Goal: Task Accomplishment & Management: Manage account settings

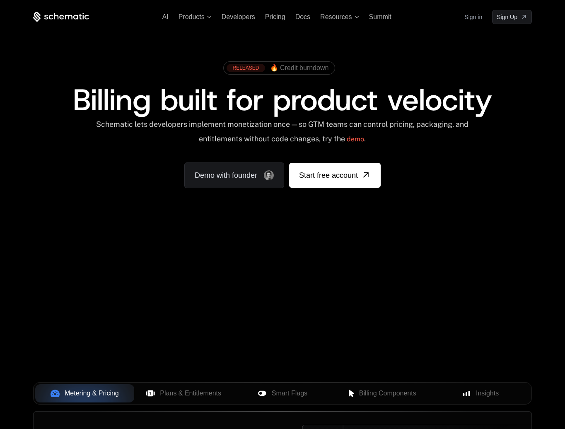
click at [474, 19] on link "Sign in" at bounding box center [473, 16] width 18 height 13
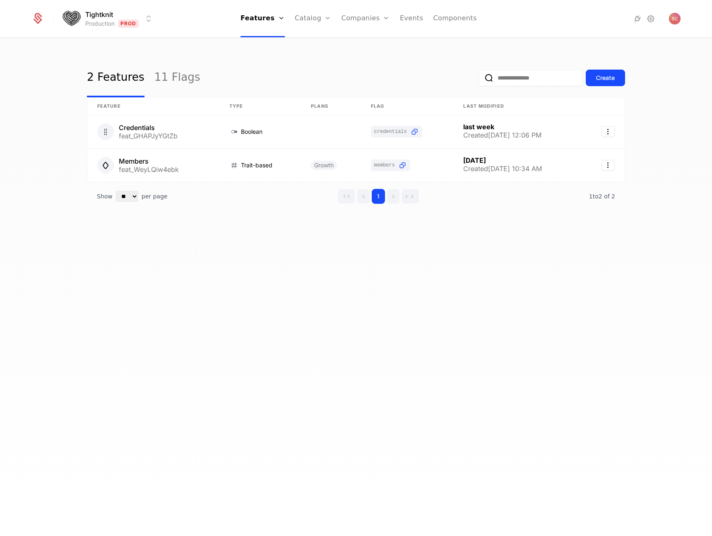
click at [370, 83] on div "2 Features 11 Flags Create" at bounding box center [356, 77] width 538 height 39
click at [366, 19] on link "Companies" at bounding box center [366, 18] width 48 height 37
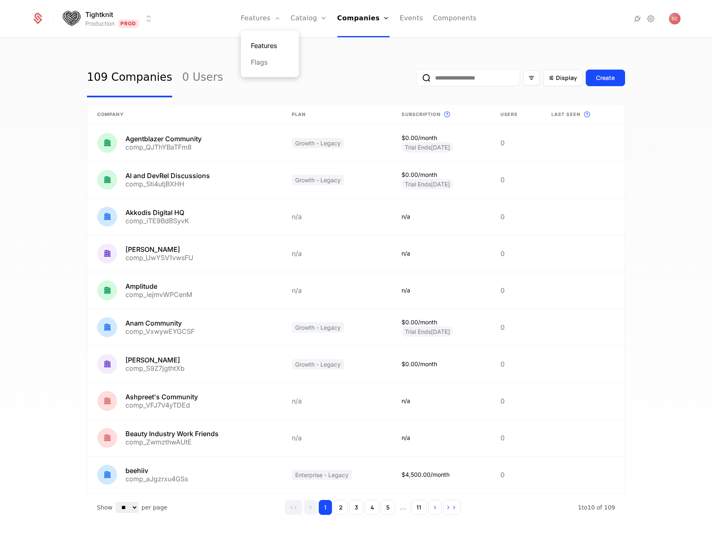
click at [274, 41] on link "Features" at bounding box center [270, 46] width 38 height 10
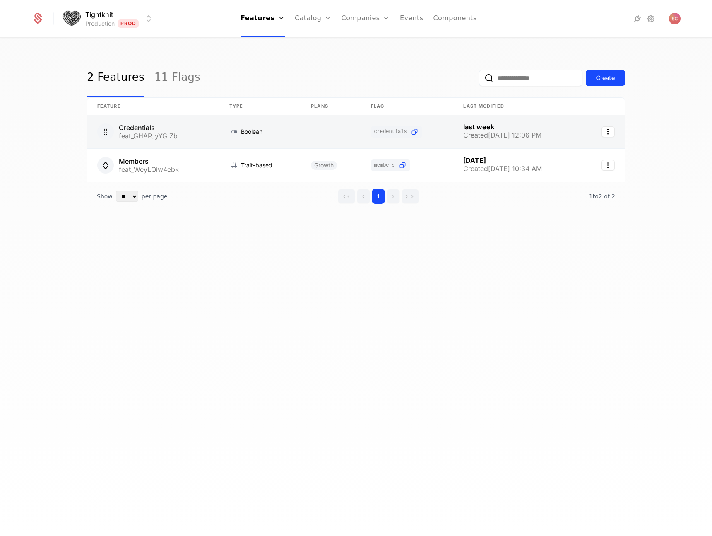
click at [165, 130] on link at bounding box center [153, 131] width 132 height 33
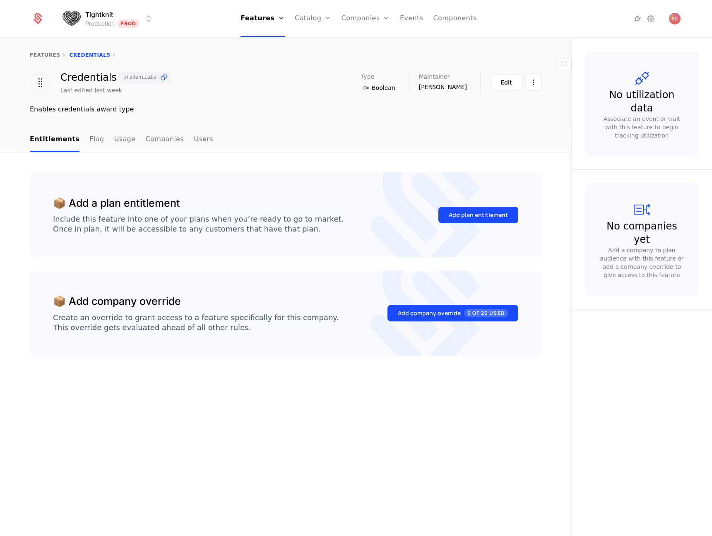
click at [97, 143] on ul "Entitlements Flag Usage Companies Users" at bounding box center [121, 140] width 183 height 24
click at [94, 143] on link "Flag" at bounding box center [96, 140] width 14 height 24
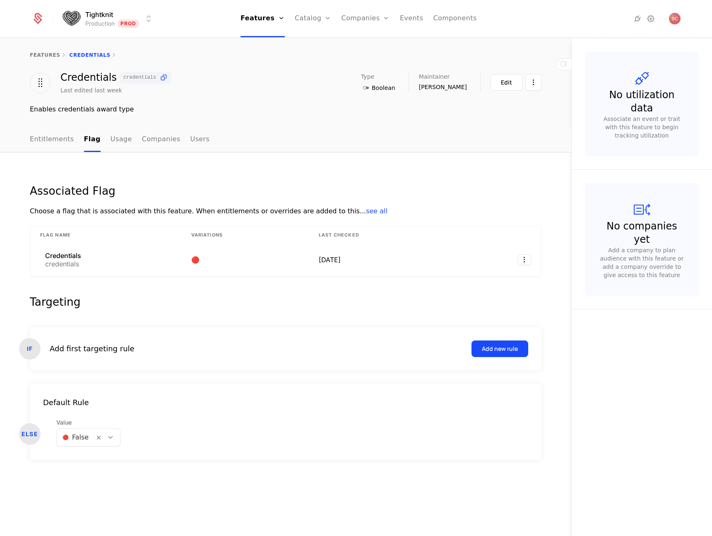
click at [487, 344] on button "Add new rule" at bounding box center [500, 348] width 57 height 17
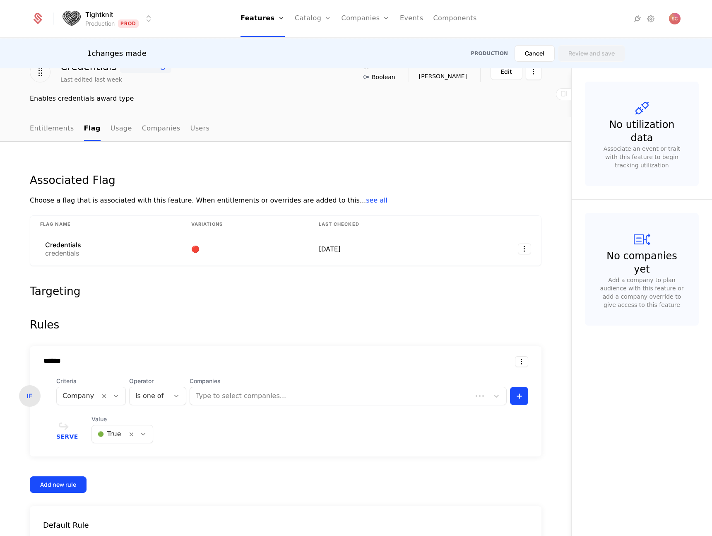
scroll to position [96, 0]
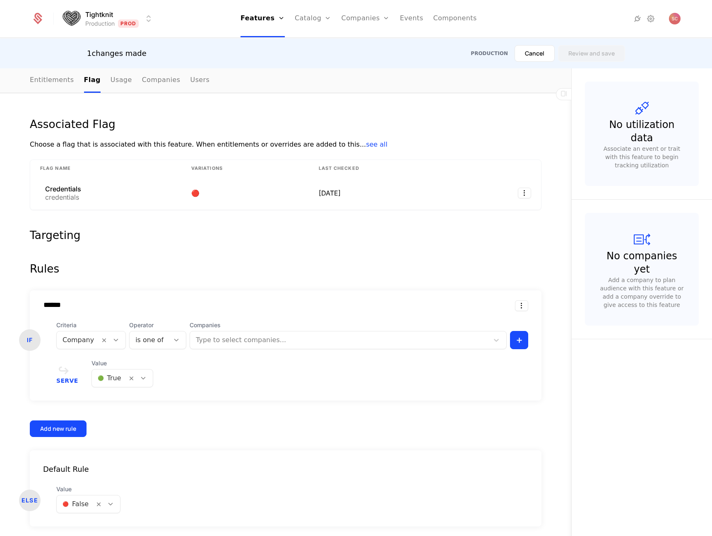
click at [83, 335] on div at bounding box center [78, 340] width 31 height 12
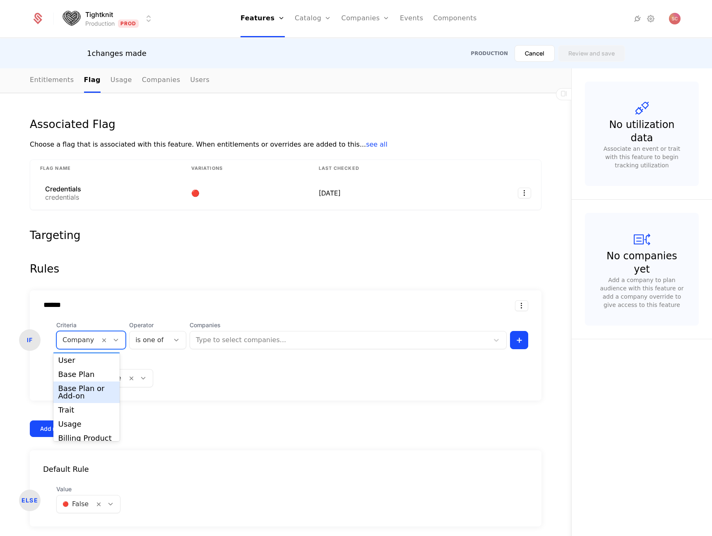
scroll to position [21, 0]
click at [97, 367] on div "Base Plan" at bounding box center [86, 368] width 57 height 7
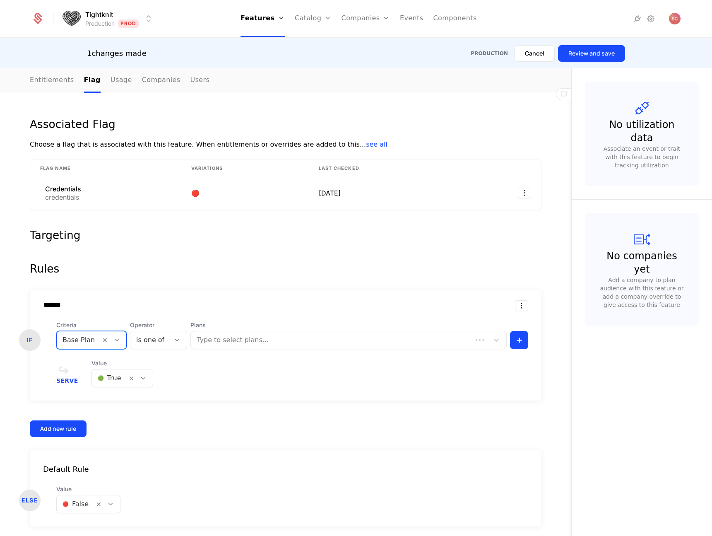
click at [159, 335] on div "is one of" at bounding box center [150, 339] width 40 height 15
click at [70, 340] on div at bounding box center [79, 340] width 32 height 12
click at [193, 291] on div "****** IF Criteria Trait, 5 of 7. 7 results available. Use Up and Down to choos…" at bounding box center [286, 345] width 512 height 110
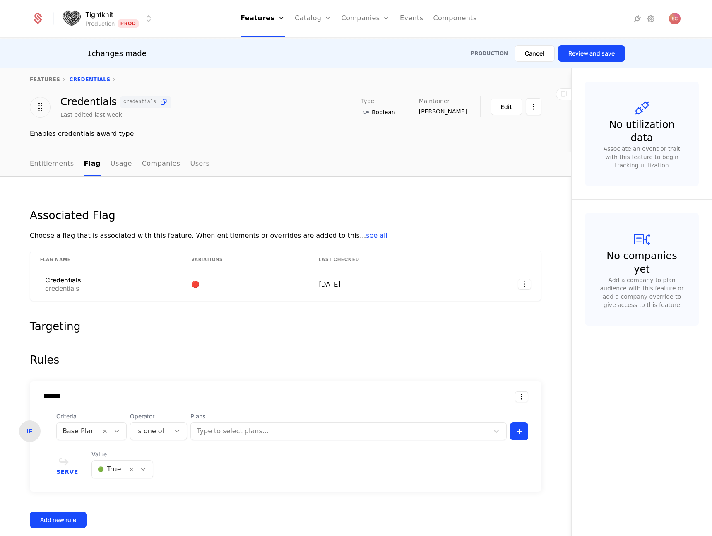
scroll to position [0, 0]
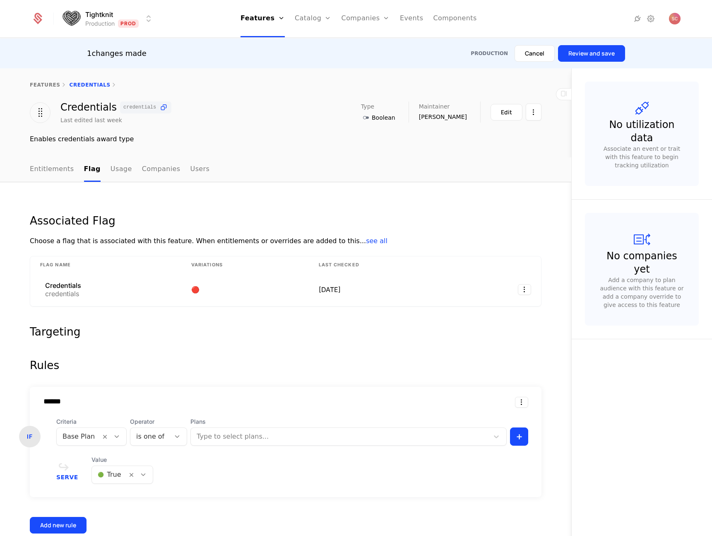
click at [159, 382] on form "Rules ****** IF Criteria Base Plan Operator is one of Plans Type to select plan…" at bounding box center [286, 490] width 512 height 266
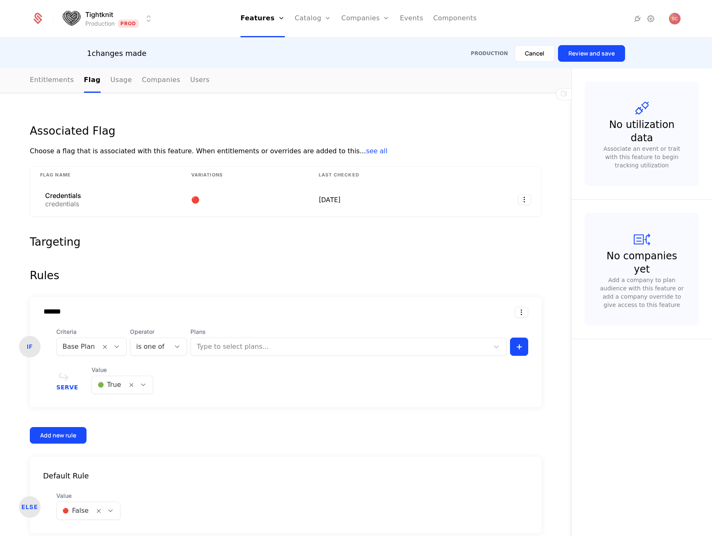
scroll to position [96, 0]
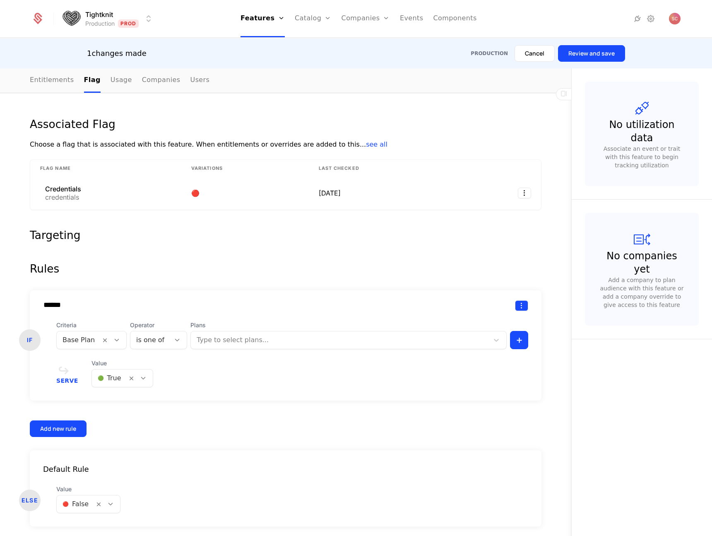
click at [519, 304] on html "Tightknit Production Prod Features Features Flags Catalog Plans Add Ons Credits…" at bounding box center [356, 268] width 712 height 536
click at [484, 328] on div "Delete" at bounding box center [484, 327] width 63 height 12
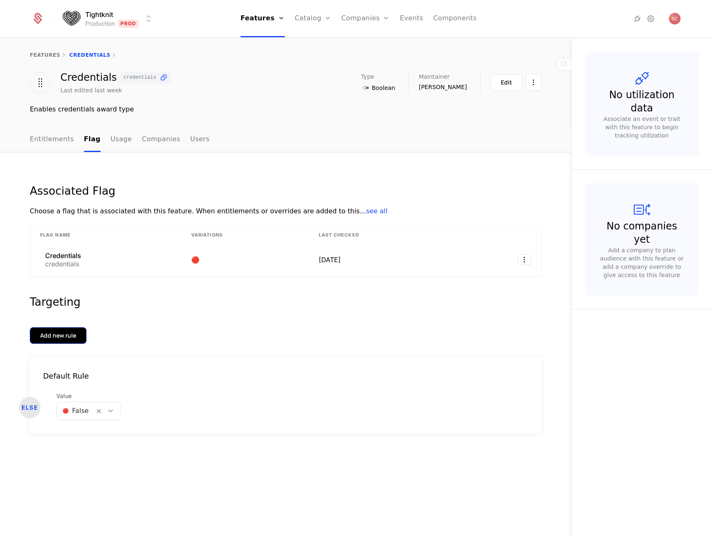
click at [49, 338] on div "Add new rule" at bounding box center [58, 335] width 36 height 8
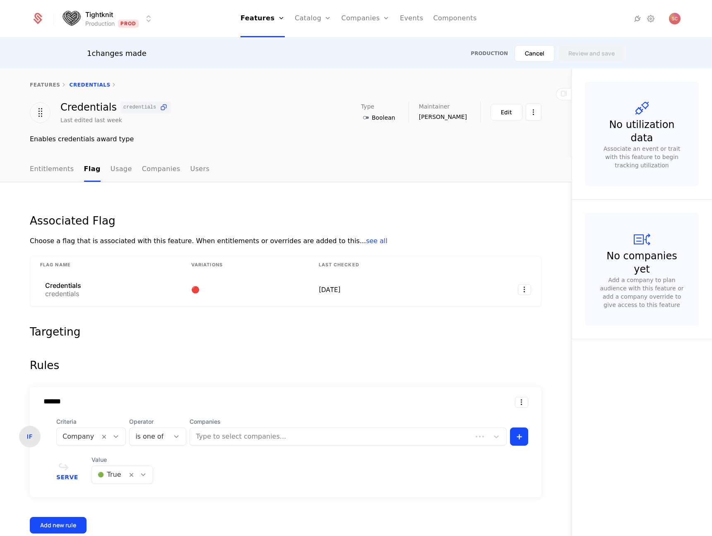
scroll to position [96, 0]
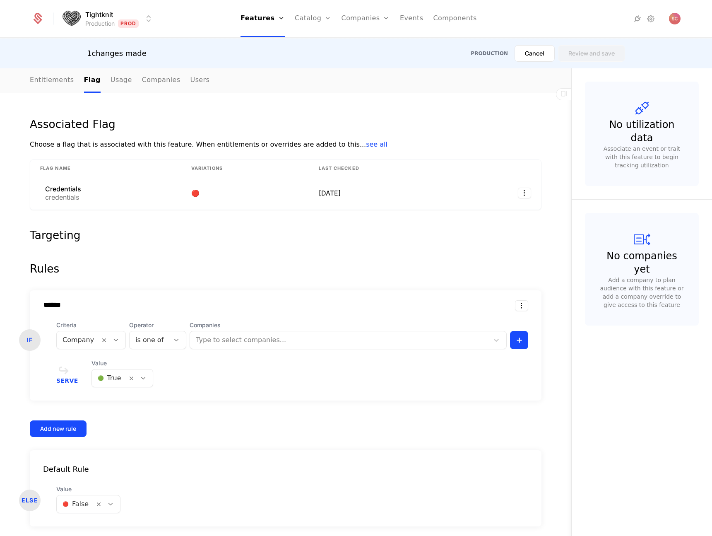
click at [71, 344] on div at bounding box center [78, 340] width 31 height 12
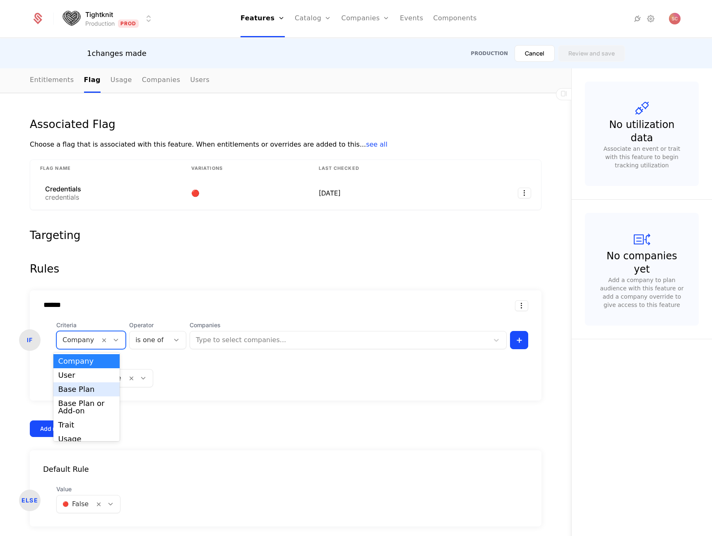
click at [74, 390] on div "Base Plan" at bounding box center [86, 388] width 57 height 7
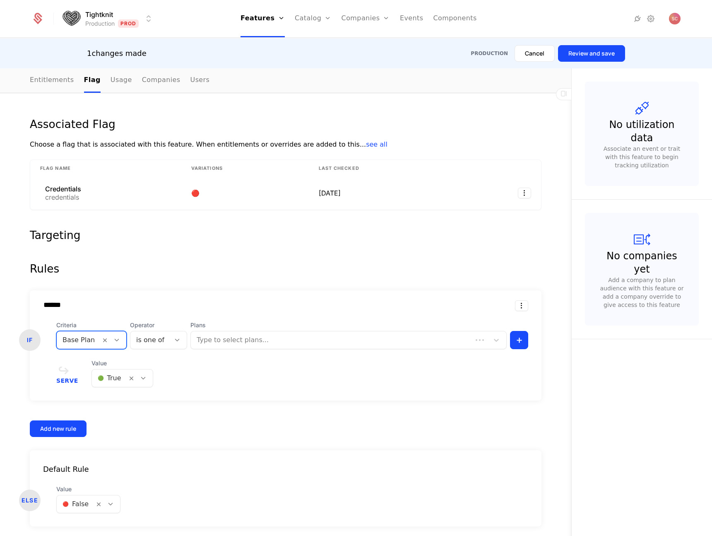
click at [151, 340] on div at bounding box center [150, 340] width 28 height 12
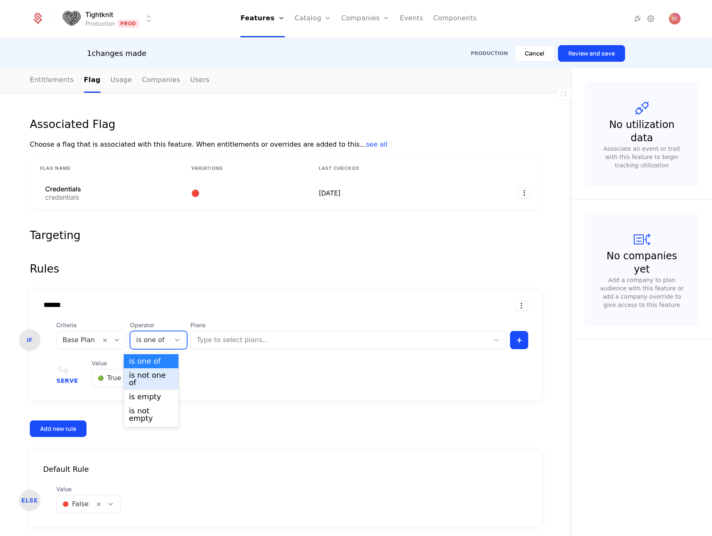
click at [156, 379] on div "is not one of" at bounding box center [151, 378] width 45 height 15
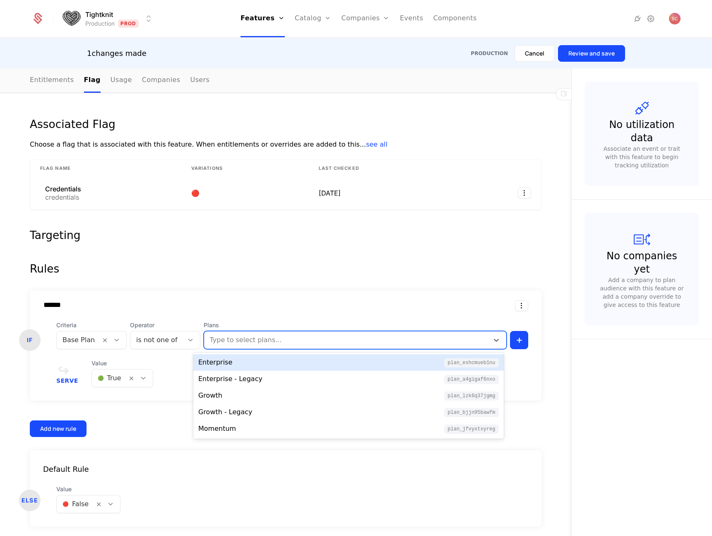
click at [210, 346] on div "Type to select plans..." at bounding box center [346, 339] width 285 height 15
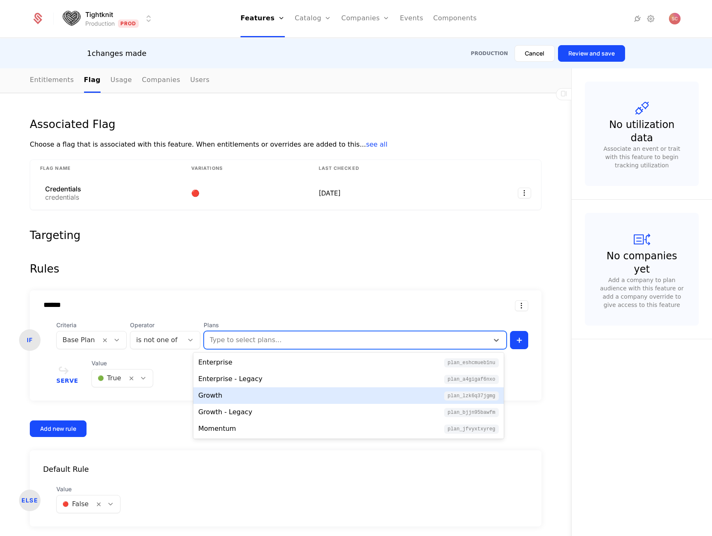
click at [239, 390] on div "Growth plan_Lzk6q37jGmg" at bounding box center [348, 395] width 301 height 10
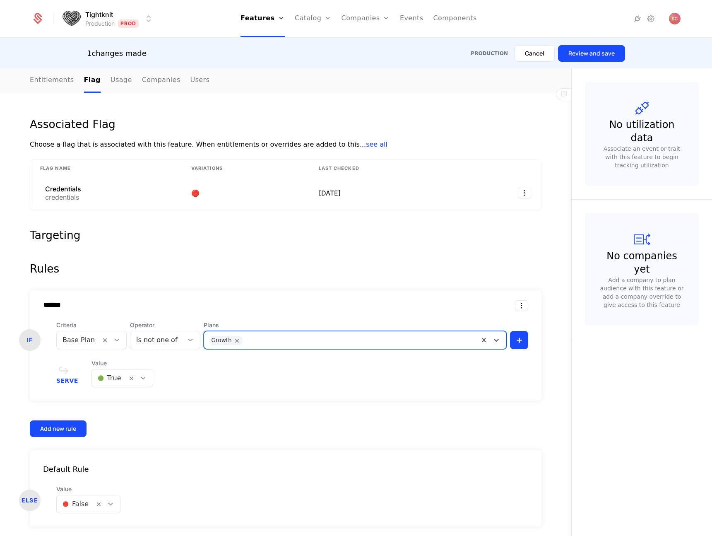
click at [291, 336] on div at bounding box center [360, 339] width 227 height 12
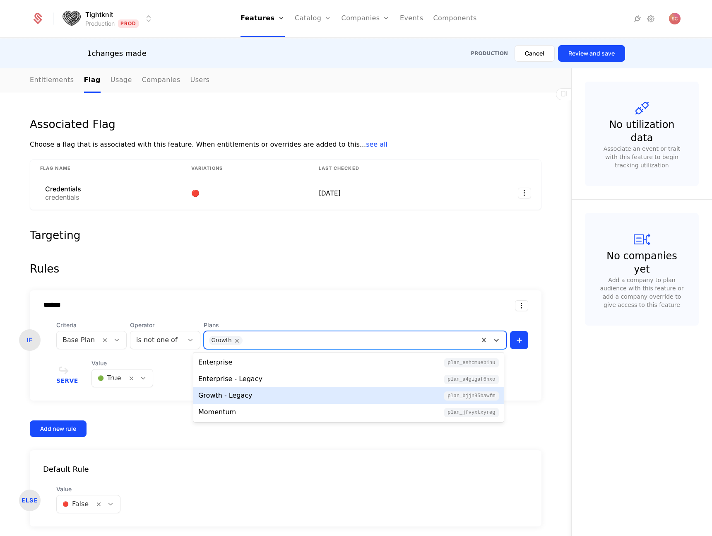
click at [251, 400] on div "Growth - Legacy plan_bjJN95BawFM" at bounding box center [348, 395] width 301 height 10
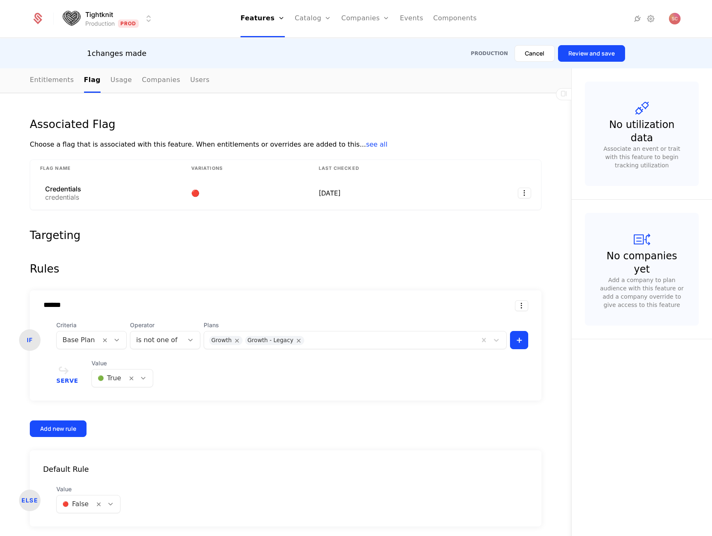
click at [289, 307] on div "******" at bounding box center [279, 304] width 472 height 9
click at [378, 418] on div "****** IF Criteria Base Plan Operator is not one of Plans Growth Growth - Legac…" at bounding box center [286, 363] width 512 height 147
click at [52, 308] on input "******" at bounding box center [155, 305] width 236 height 8
click at [53, 306] on input "******" at bounding box center [155, 305] width 236 height 8
click at [54, 306] on input "******" at bounding box center [155, 305] width 236 height 8
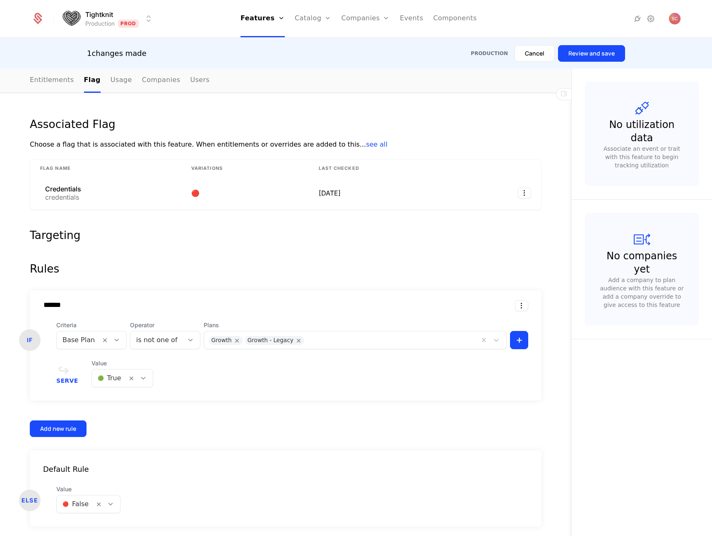
click at [55, 306] on input "******" at bounding box center [155, 305] width 236 height 8
type input "****"
type input "**********"
click at [195, 272] on div "Rules" at bounding box center [286, 268] width 512 height 17
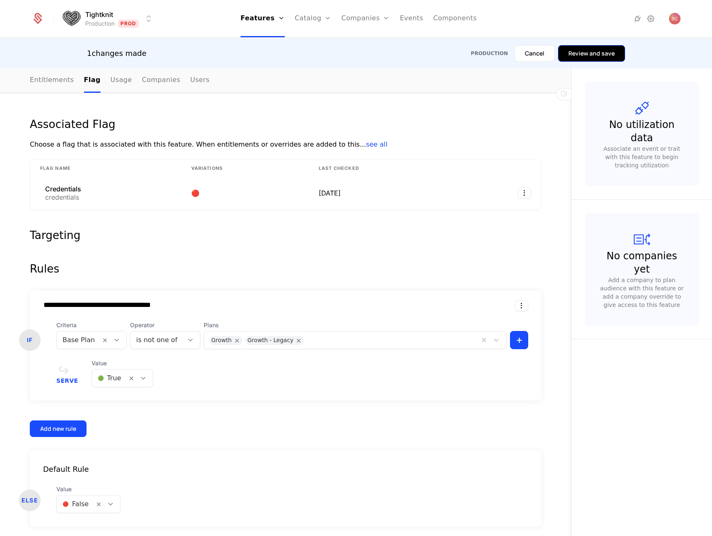
click at [596, 55] on button "Review and save" at bounding box center [591, 53] width 67 height 17
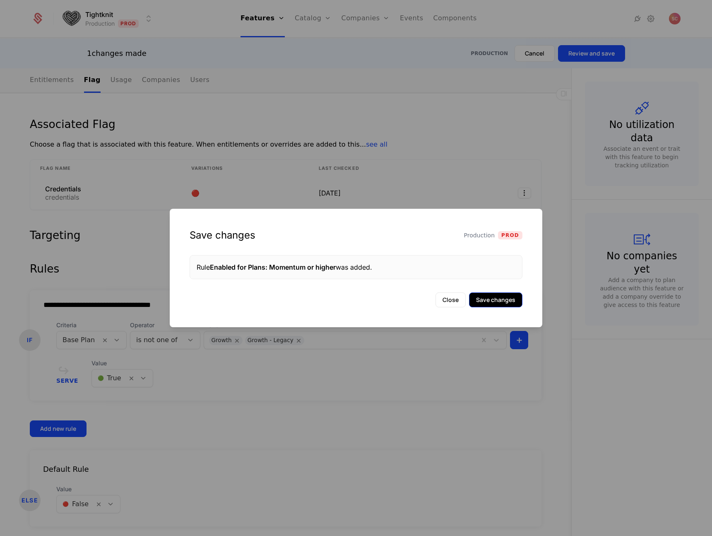
click at [500, 299] on button "Save changes" at bounding box center [495, 299] width 53 height 15
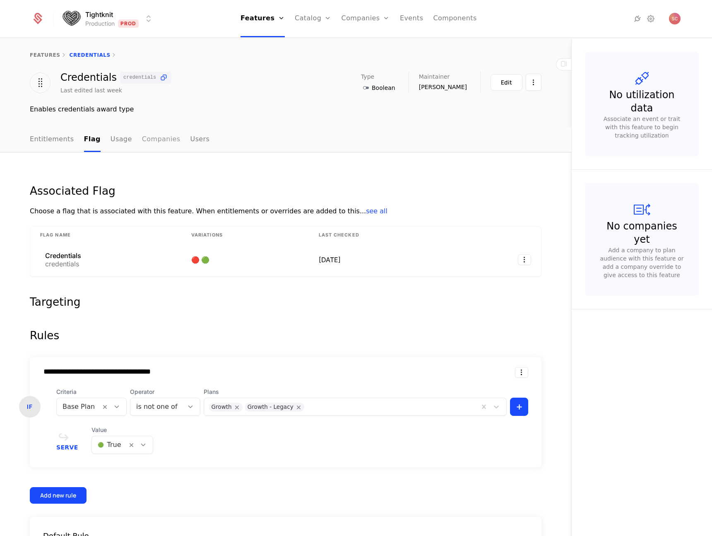
click at [154, 141] on link "Companies" at bounding box center [161, 140] width 39 height 24
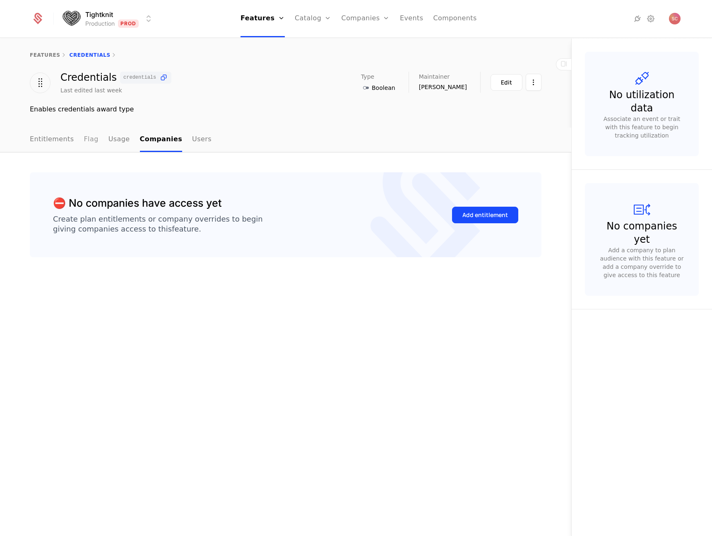
click at [84, 142] on link "Flag" at bounding box center [91, 140] width 14 height 24
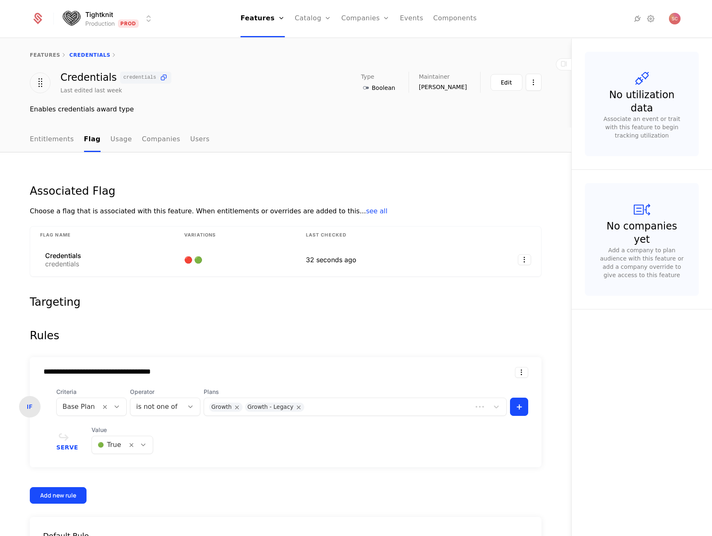
click at [71, 265] on div "credentials" at bounding box center [63, 263] width 36 height 7
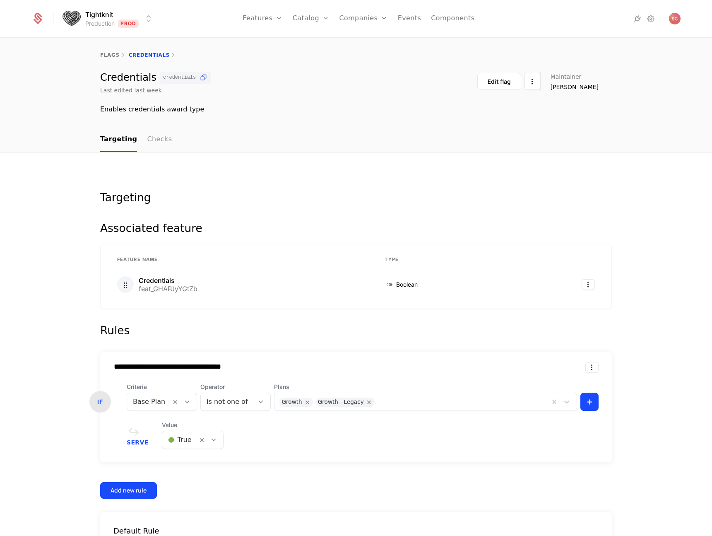
click at [159, 127] on div "**********" at bounding box center [356, 288] width 712 height 498
click at [158, 143] on link "Checks" at bounding box center [159, 140] width 25 height 24
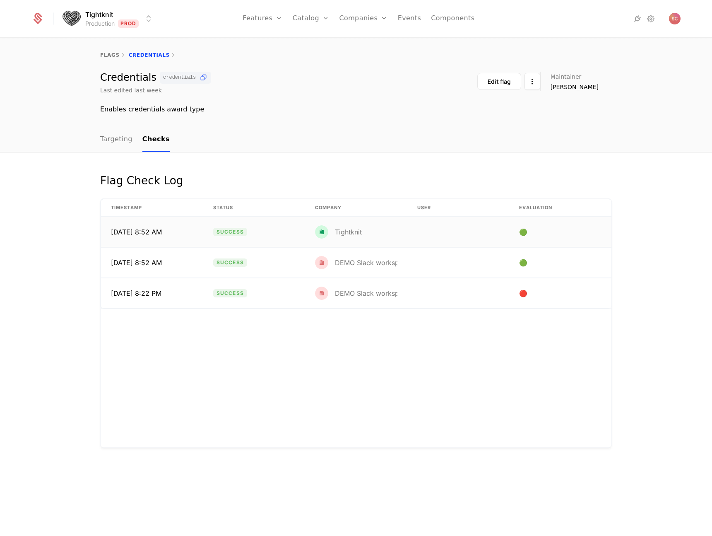
click at [407, 226] on td "Tightknit" at bounding box center [356, 232] width 102 height 30
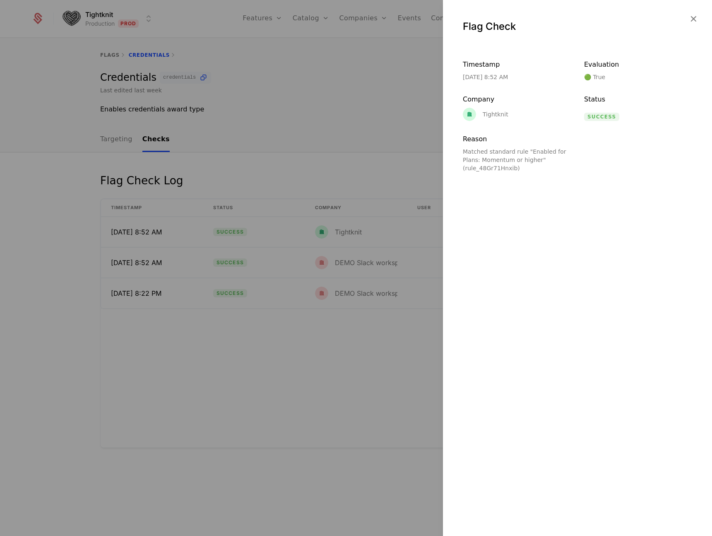
click at [92, 394] on div at bounding box center [356, 268] width 712 height 536
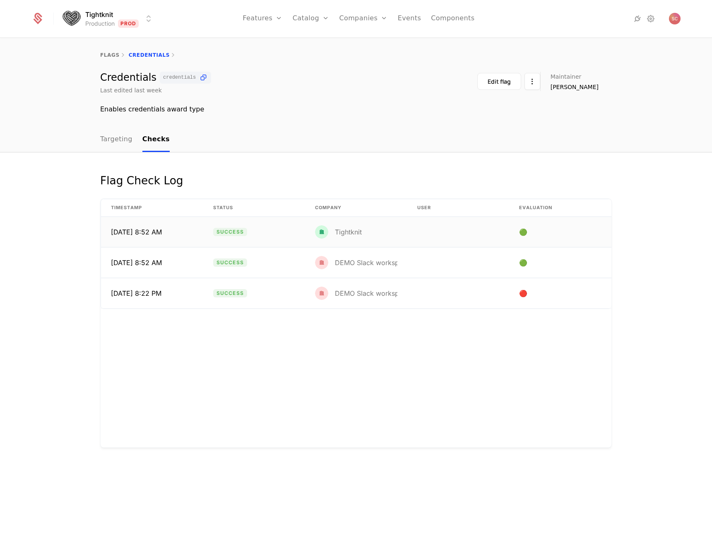
click at [356, 235] on div "Tightknit" at bounding box center [348, 232] width 27 height 7
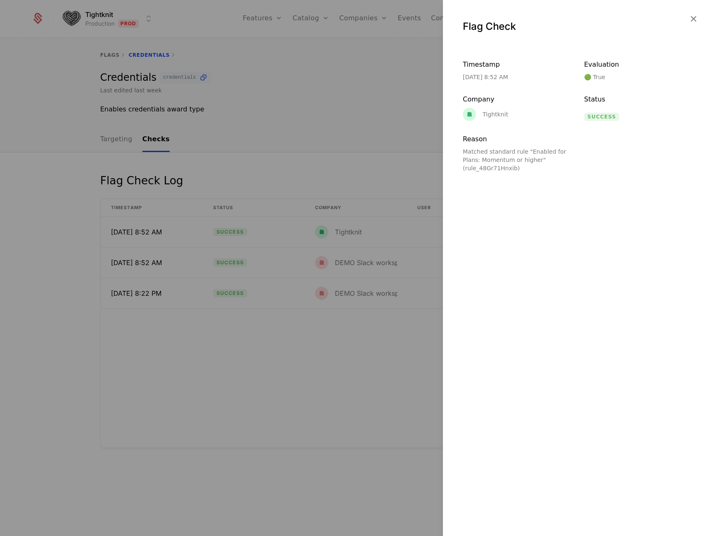
click at [311, 383] on div at bounding box center [356, 268] width 712 height 536
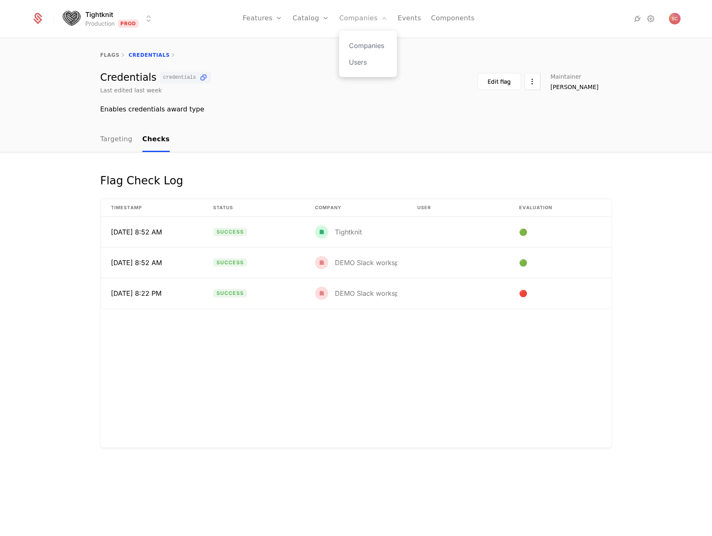
click at [367, 20] on link "Companies" at bounding box center [363, 18] width 48 height 37
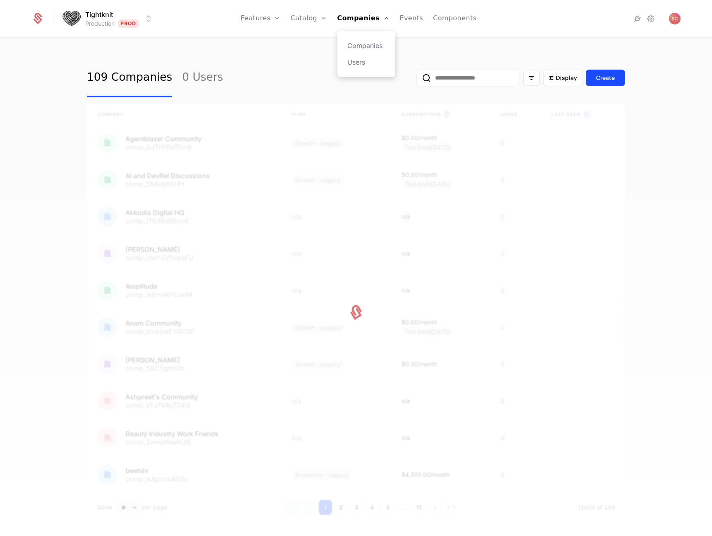
click at [369, 39] on div "Companies Users" at bounding box center [366, 54] width 58 height 46
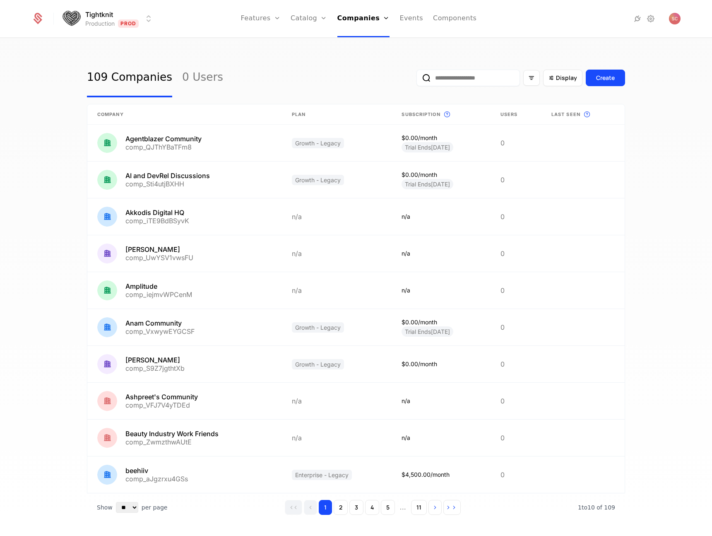
click at [481, 74] on input "email" at bounding box center [469, 78] width 104 height 17
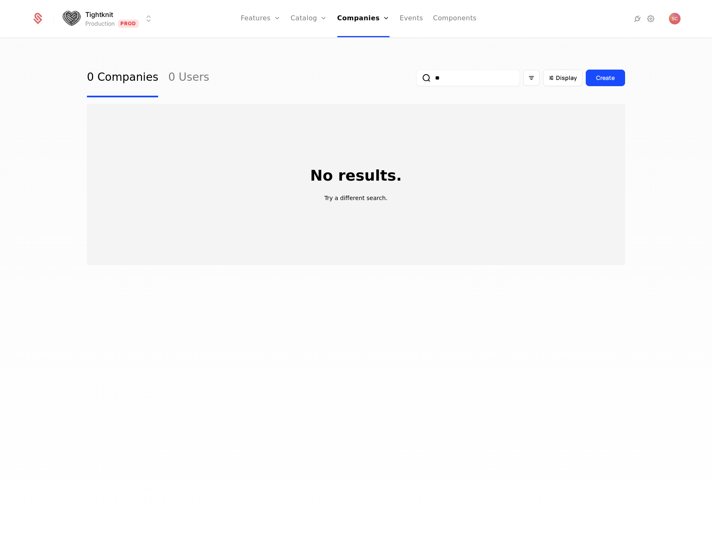
type input "*"
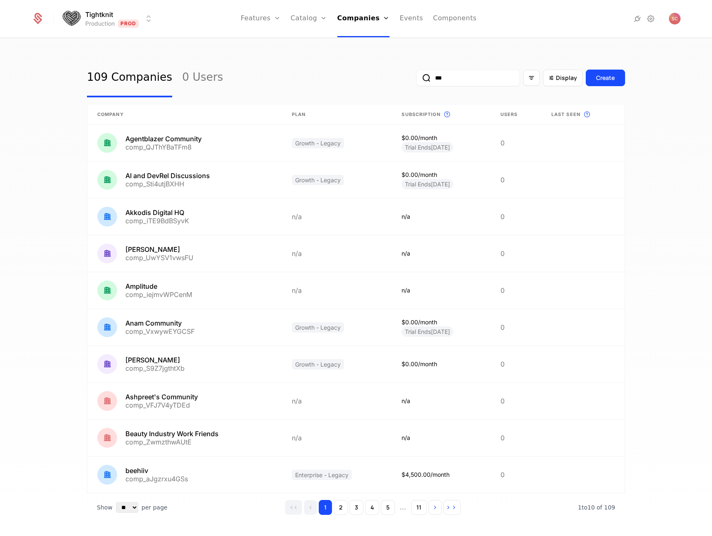
type input "****"
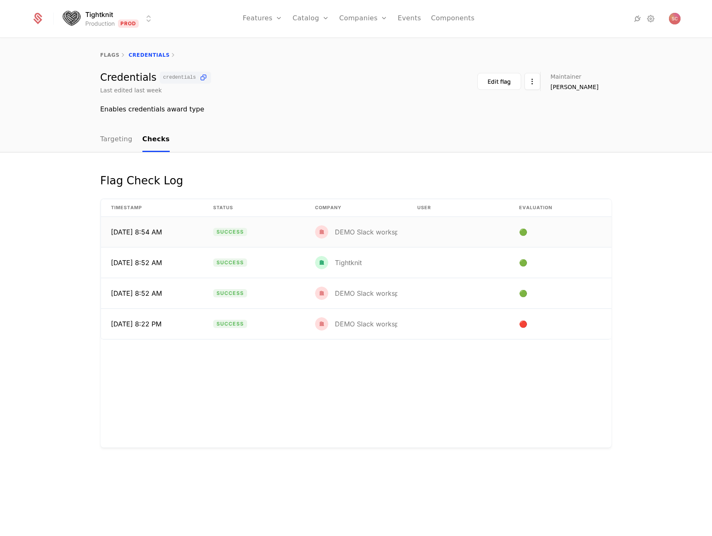
click at [527, 223] on td "🟢" at bounding box center [560, 232] width 102 height 30
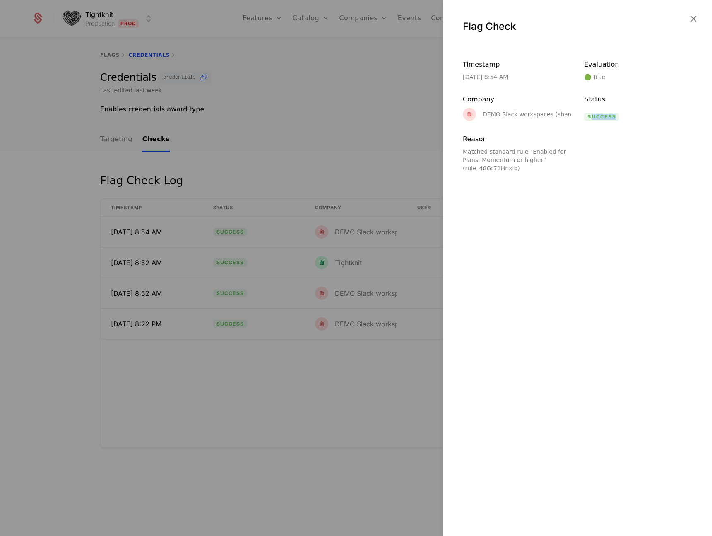
drag, startPoint x: 594, startPoint y: 117, endPoint x: 630, endPoint y: 132, distance: 38.8
click at [626, 118] on div "Success" at bounding box center [638, 117] width 108 height 8
click at [605, 218] on div "Flag Check Timestamp 9/5/25, 8:54 AM Evaluation 🟢 True Company DEMO Slack works…" at bounding box center [577, 268] width 269 height 536
click at [308, 436] on div at bounding box center [356, 268] width 712 height 536
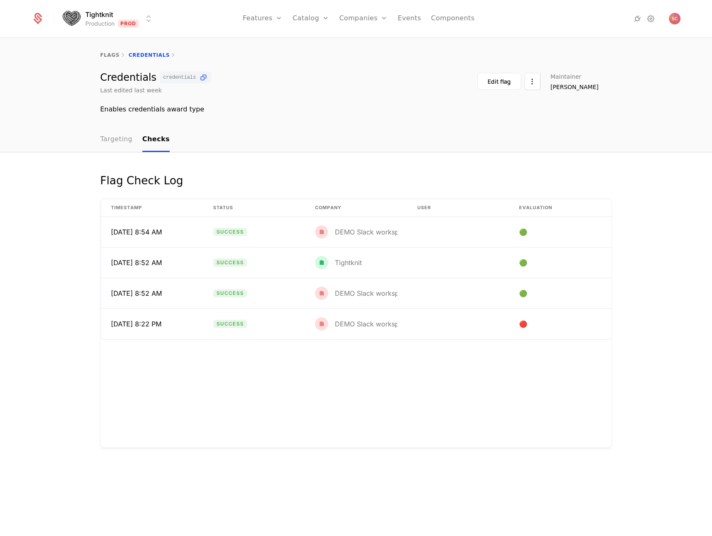
click at [100, 135] on link "Targeting" at bounding box center [116, 140] width 32 height 24
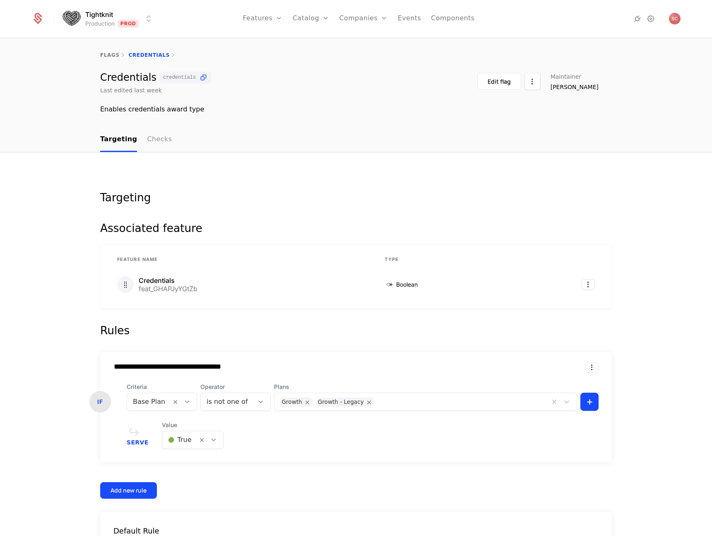
click at [161, 128] on link "Checks" at bounding box center [159, 140] width 25 height 24
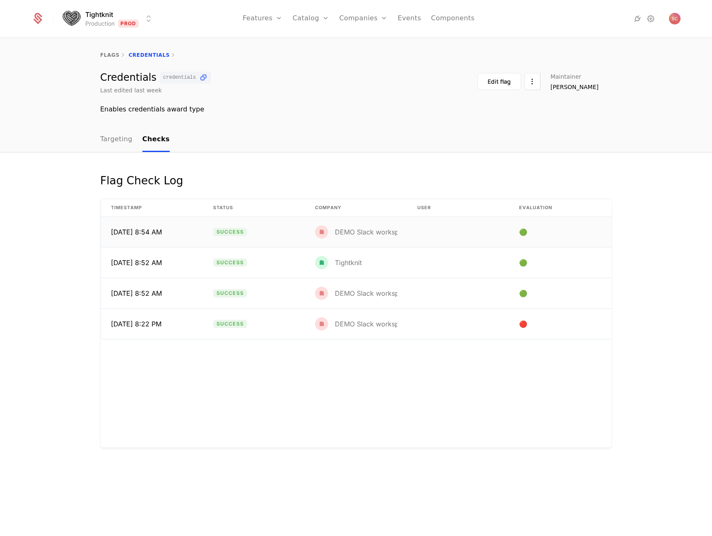
click at [356, 237] on div "DEMO Slack workspaces (shared $0 account)" at bounding box center [397, 231] width 164 height 13
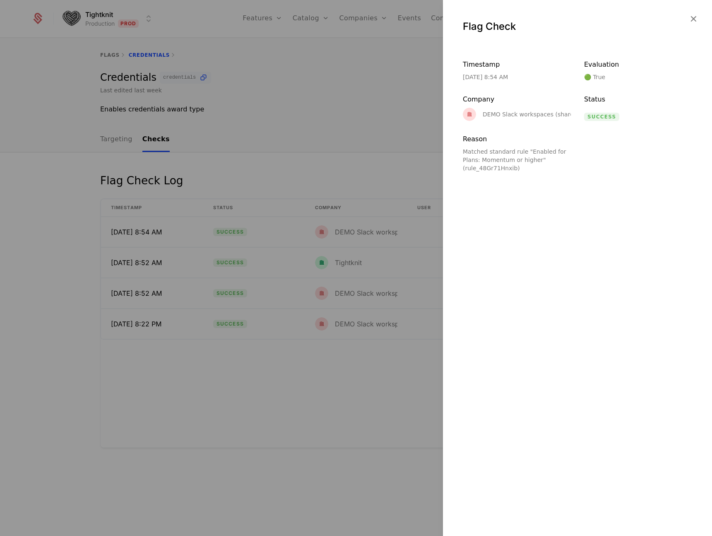
click at [519, 108] on div "DEMO Slack workspaces (shared $0 account)" at bounding box center [538, 114] width 151 height 13
click at [519, 112] on div "DEMO Slack workspaces (shared $0 account)" at bounding box center [548, 114] width 131 height 6
click at [519, 113] on div "DEMO Slack workspaces (shared $0 account)" at bounding box center [548, 114] width 131 height 6
click at [310, 123] on div at bounding box center [356, 268] width 712 height 536
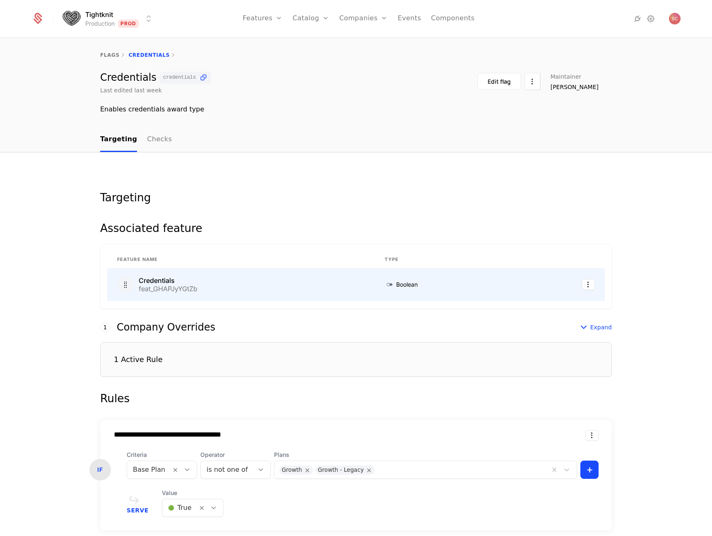
click at [224, 288] on div "Credentials feat_GHAPJyYGtZb" at bounding box center [241, 284] width 248 height 17
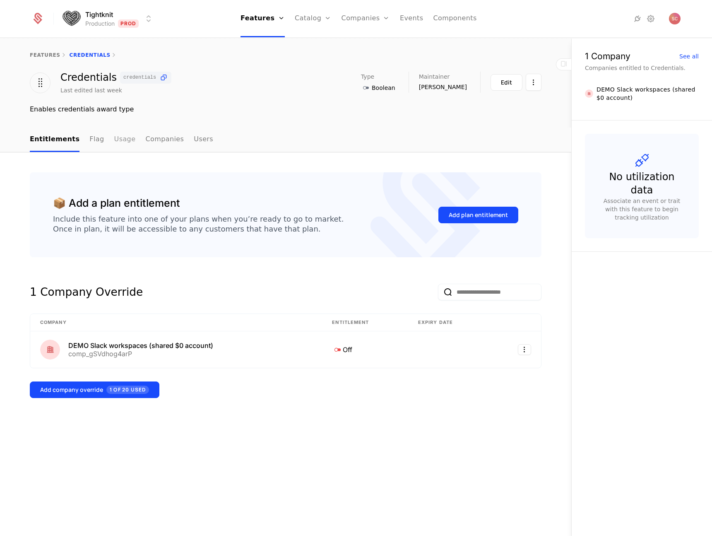
click at [117, 145] on link "Usage" at bounding box center [125, 140] width 22 height 24
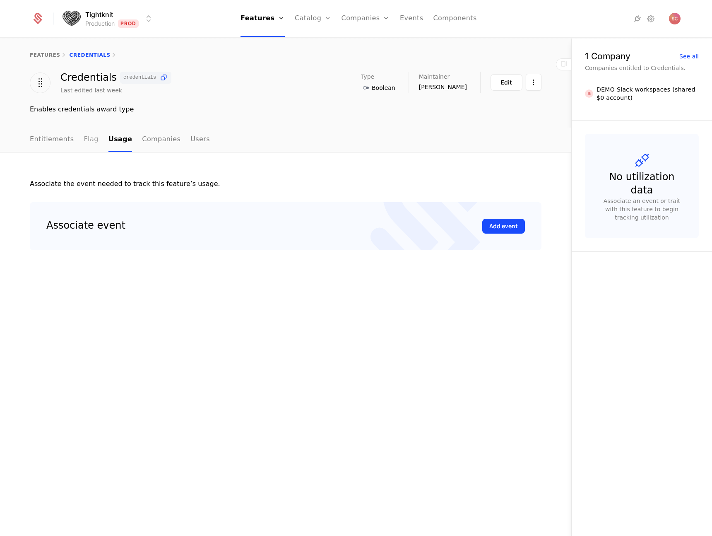
click at [84, 139] on link "Flag" at bounding box center [91, 140] width 14 height 24
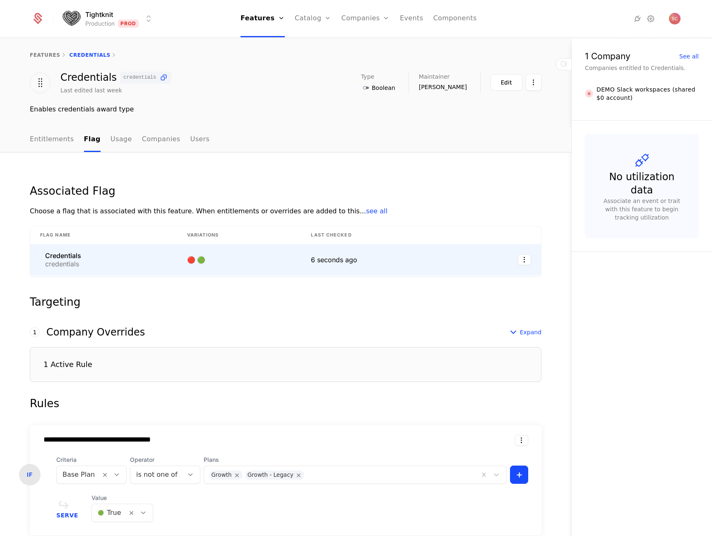
click at [76, 254] on div "Credentials" at bounding box center [63, 255] width 36 height 7
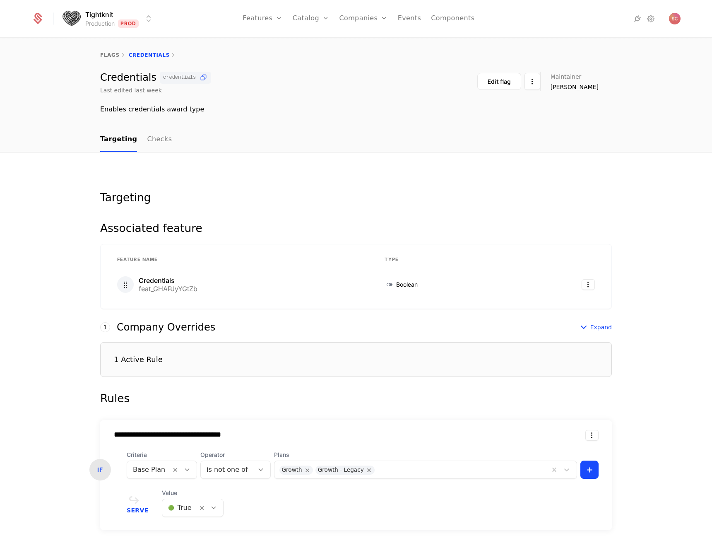
click at [134, 123] on div "flags Credentials Credentials credentials Last edited last week Edit flag Maint…" at bounding box center [356, 83] width 712 height 89
click at [159, 144] on link "Checks" at bounding box center [159, 140] width 25 height 24
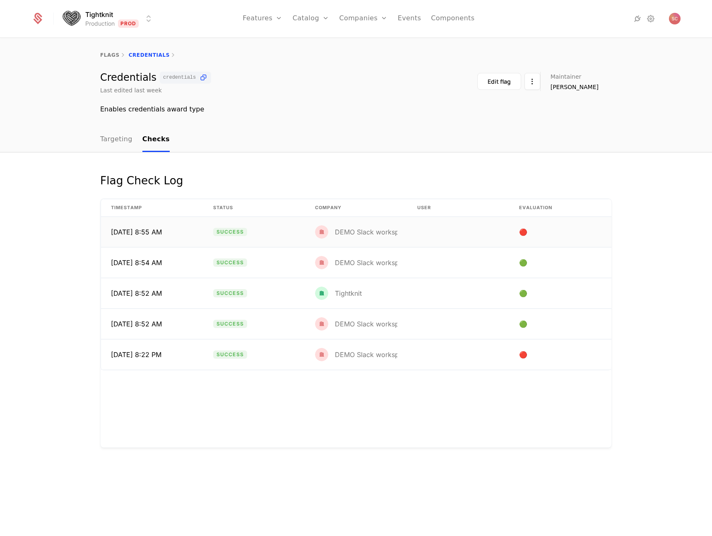
click at [392, 236] on div "DEMO Slack workspaces (shared $0 account)" at bounding box center [397, 231] width 164 height 13
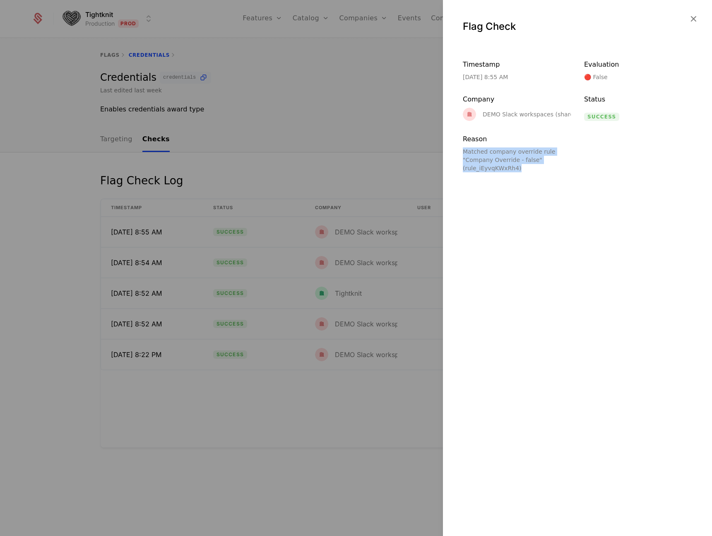
drag, startPoint x: 460, startPoint y: 150, endPoint x: 535, endPoint y: 169, distance: 77.2
click at [535, 169] on div "Timestamp 9/5/25, 8:55 AM Evaluation 🔴 False Company DEMO Slack workspaces (sha…" at bounding box center [577, 109] width 269 height 126
click at [354, 169] on div at bounding box center [356, 268] width 712 height 536
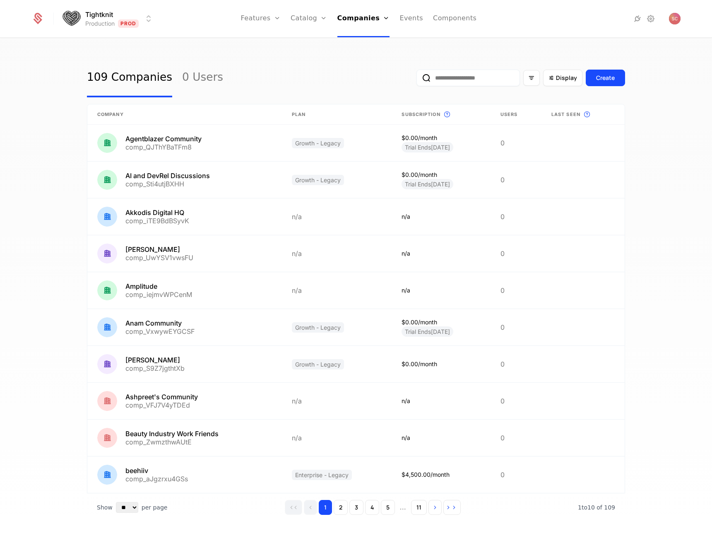
click at [464, 79] on input "email" at bounding box center [469, 78] width 104 height 17
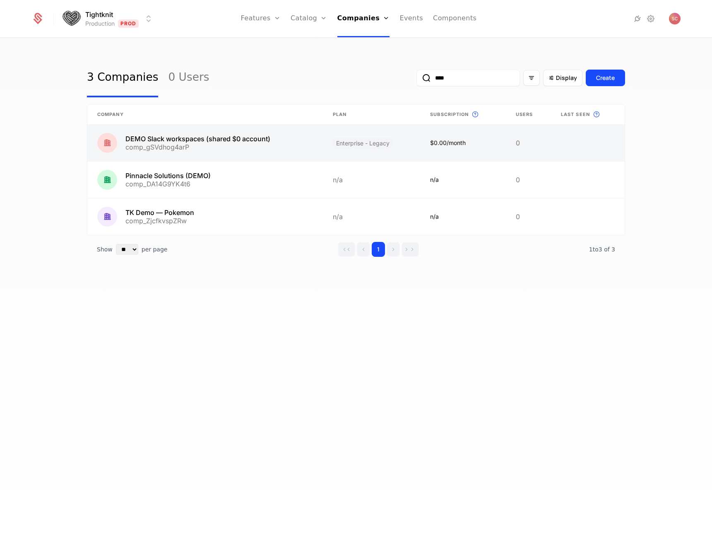
type input "****"
click at [201, 137] on link at bounding box center [205, 143] width 236 height 36
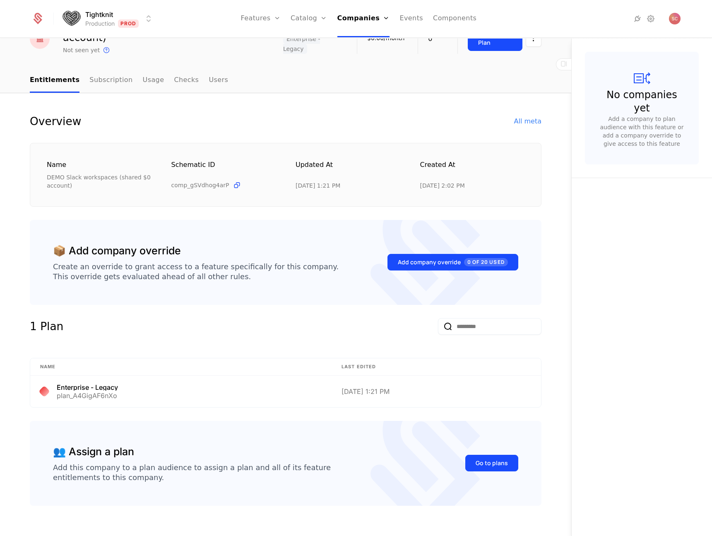
scroll to position [55, 0]
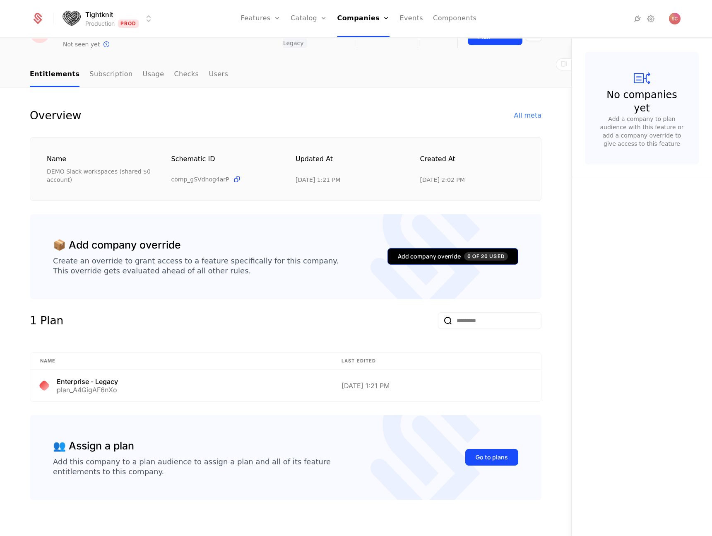
click at [431, 251] on button "Add company override 0 of 20 Used" at bounding box center [453, 256] width 131 height 17
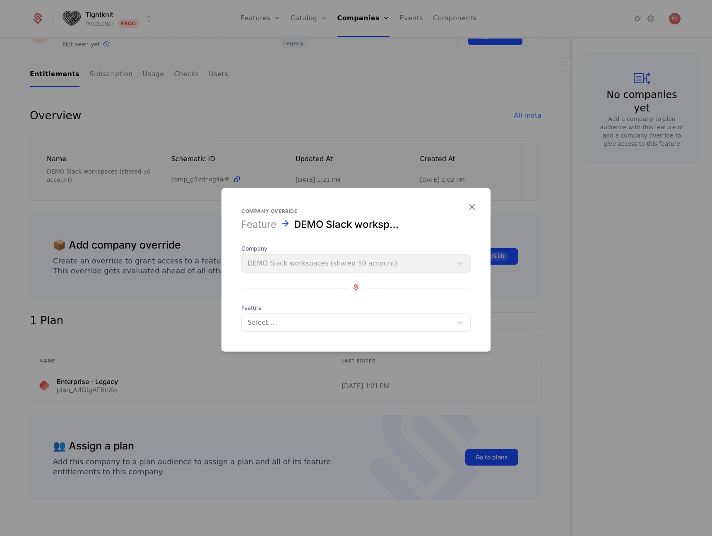
click at [302, 318] on div at bounding box center [348, 323] width 200 height 12
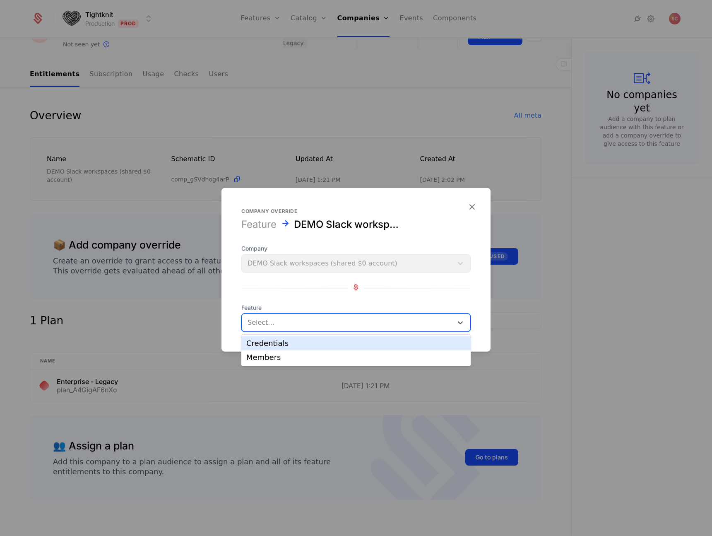
click at [279, 346] on div "Credentials" at bounding box center [355, 343] width 219 height 7
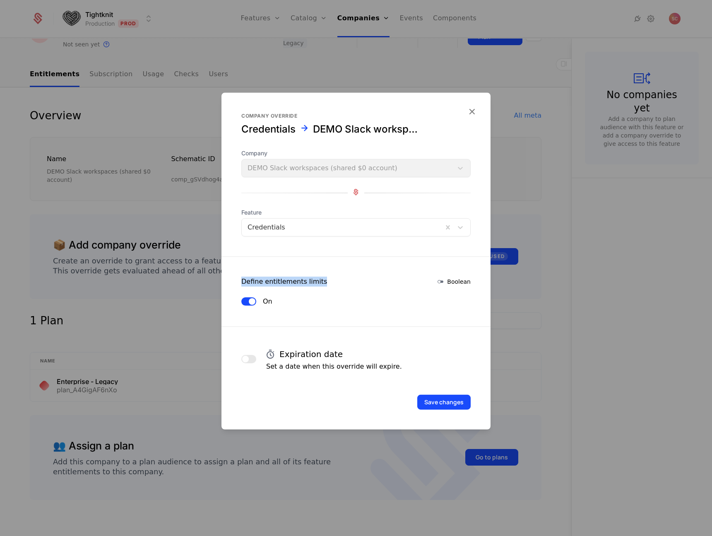
drag, startPoint x: 240, startPoint y: 280, endPoint x: 386, endPoint y: 282, distance: 146.6
click at [386, 282] on div "Define entitlements limits Boolean" at bounding box center [356, 282] width 269 height 10
click at [253, 301] on span "button" at bounding box center [252, 301] width 7 height 7
click at [253, 301] on button "Off" at bounding box center [248, 301] width 15 height 8
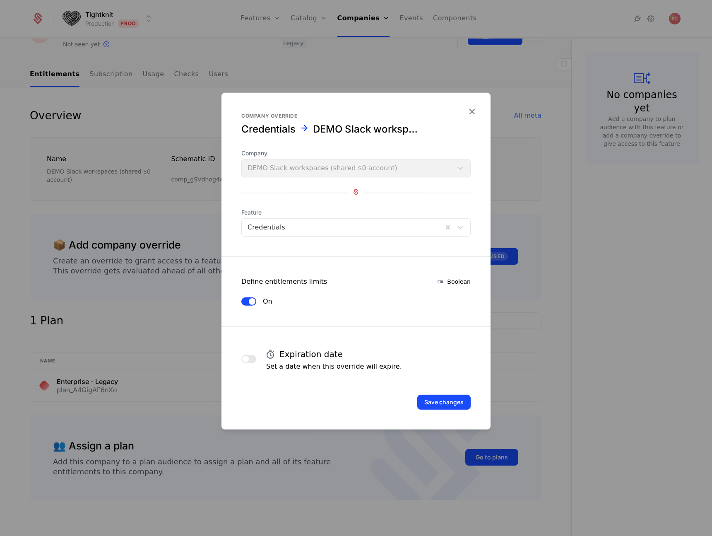
click at [253, 300] on span "button" at bounding box center [252, 301] width 7 height 7
drag, startPoint x: 345, startPoint y: 365, endPoint x: 399, endPoint y: 369, distance: 54.0
click at [399, 369] on div "Expiration date Set a date when this override will expire." at bounding box center [355, 359] width 229 height 25
click at [412, 369] on div "Expiration date Set a date when this override will expire." at bounding box center [355, 359] width 229 height 25
click at [434, 399] on button "Save changes" at bounding box center [443, 402] width 53 height 15
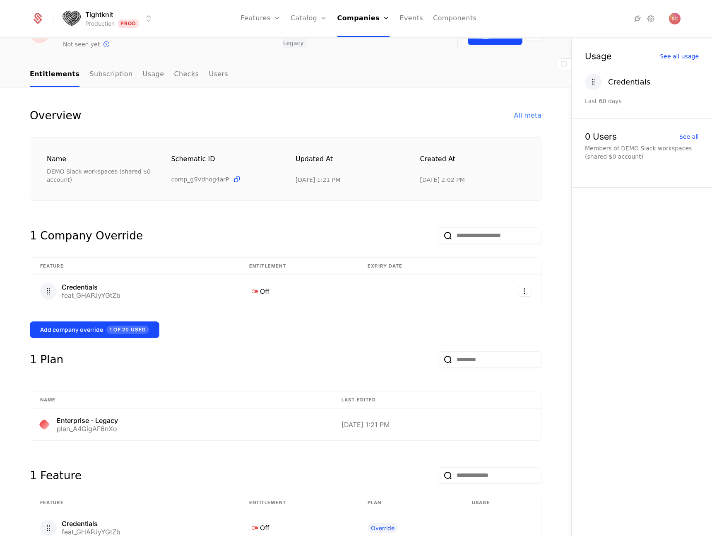
scroll to position [0, 0]
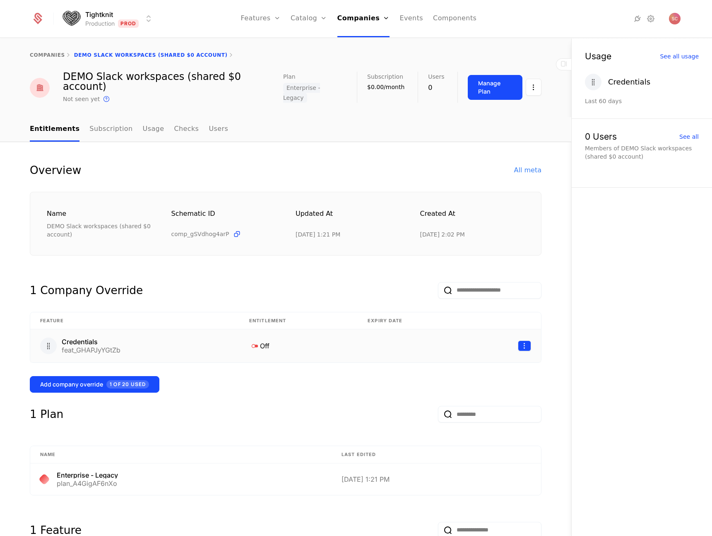
click at [526, 333] on html "Tightknit Production Prod Features Features Flags Catalog Plans Add Ons Credits…" at bounding box center [356, 268] width 712 height 536
click at [488, 398] on div "View feature" at bounding box center [478, 394] width 47 height 12
click at [523, 334] on html "Tightknit Production Prod Features Features Flags Catalog Plans Add Ons Credits…" at bounding box center [356, 268] width 712 height 536
click at [476, 358] on div "Delete" at bounding box center [467, 357] width 24 height 12
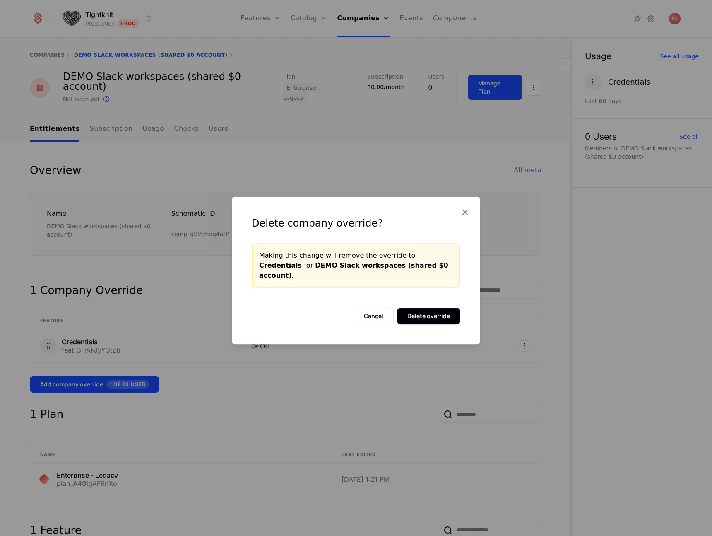
click at [427, 312] on button "Delete override" at bounding box center [428, 316] width 63 height 17
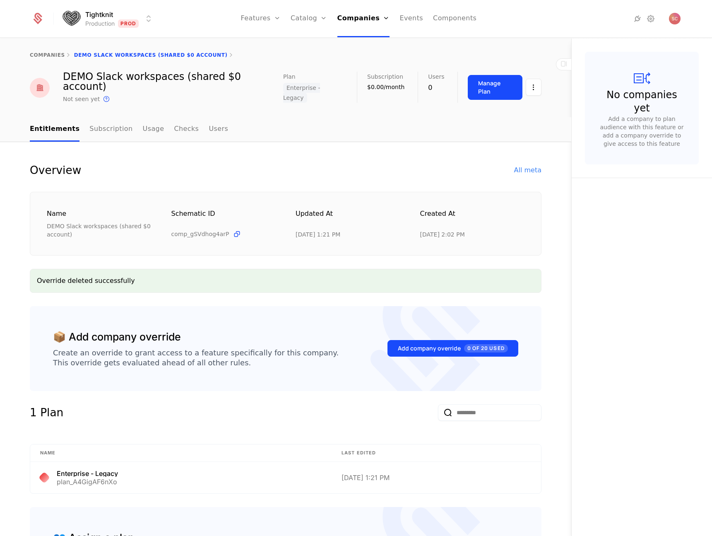
click at [448, 192] on div "Name DEMO Slack workspaces (shared $0 account) Schematic ID comp_gSVdhog4arP Up…" at bounding box center [286, 224] width 512 height 64
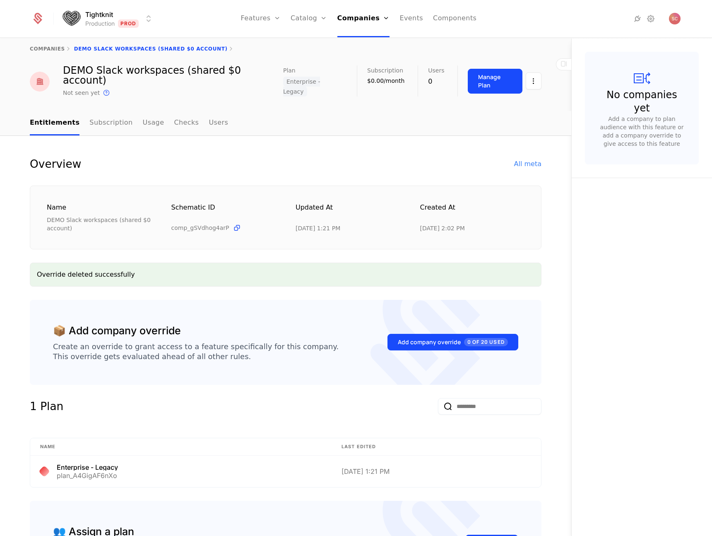
scroll to position [92, 0]
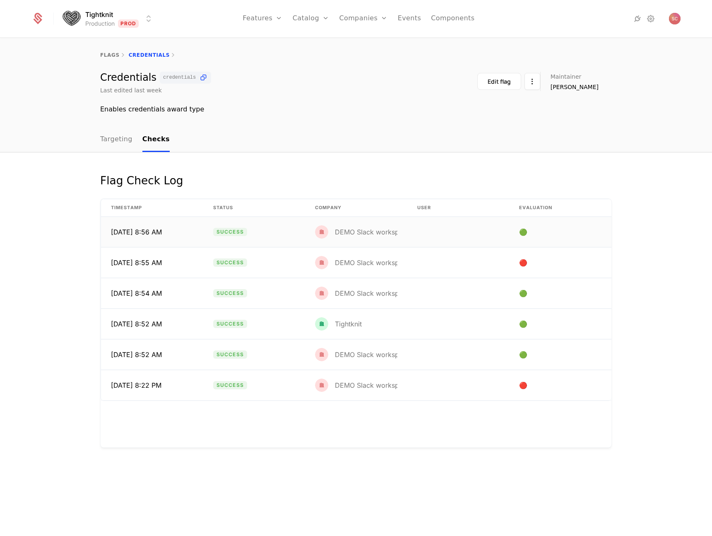
click at [420, 221] on td at bounding box center [458, 232] width 102 height 30
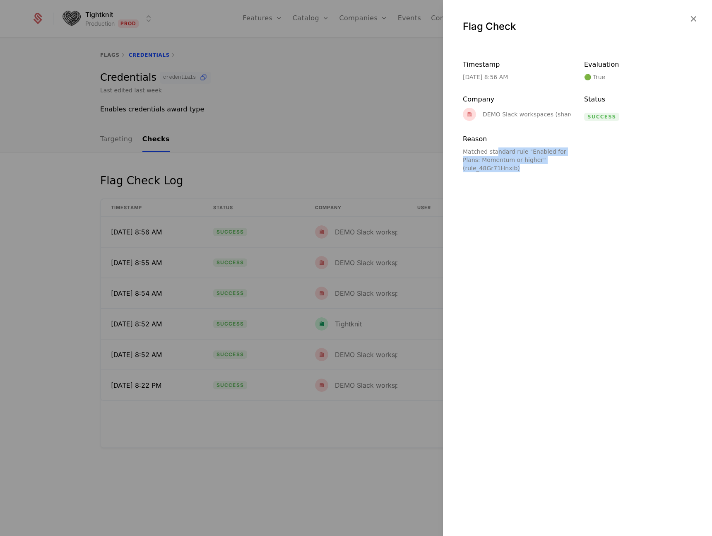
drag, startPoint x: 513, startPoint y: 169, endPoint x: 528, endPoint y: 178, distance: 18.2
click at [528, 178] on div "Flag Check Timestamp [DATE] 8:56 AM Evaluation 🟢 True Company DEMO Slack worksp…" at bounding box center [577, 268] width 269 height 536
click at [527, 176] on div "Flag Check Timestamp [DATE] 8:56 AM Evaluation 🟢 True Company DEMO Slack worksp…" at bounding box center [577, 268] width 269 height 536
click at [361, 189] on div at bounding box center [356, 268] width 712 height 536
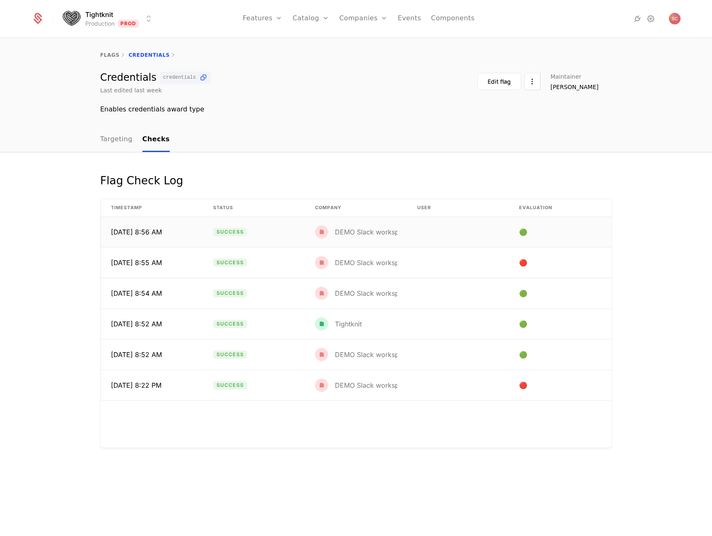
click at [359, 229] on div "DEMO Slack workspaces (shared $0 account)" at bounding box center [407, 232] width 144 height 7
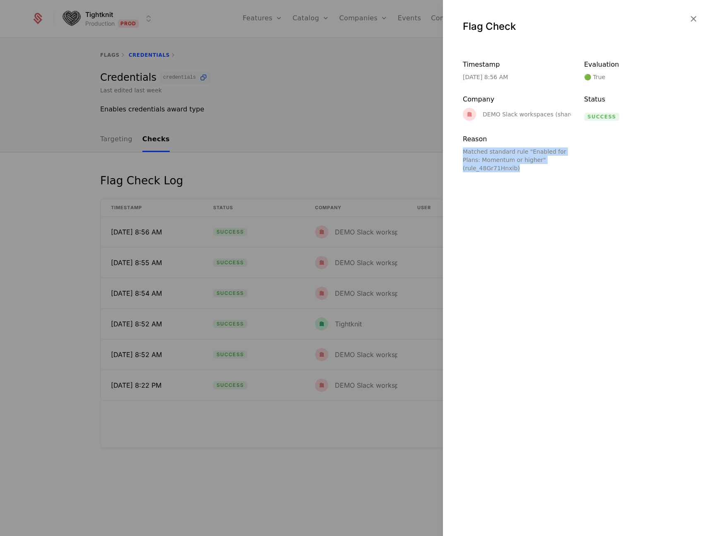
drag, startPoint x: 519, startPoint y: 143, endPoint x: 555, endPoint y: 197, distance: 64.2
click at [554, 196] on div "Flag Check Timestamp [DATE] 8:56 AM Evaluation 🟢 True Company DEMO Slack worksp…" at bounding box center [577, 268] width 269 height 536
click at [559, 197] on div "Flag Check Timestamp [DATE] 8:56 AM Evaluation 🟢 True Company DEMO Slack worksp…" at bounding box center [577, 268] width 269 height 536
click at [345, 165] on div at bounding box center [356, 268] width 712 height 536
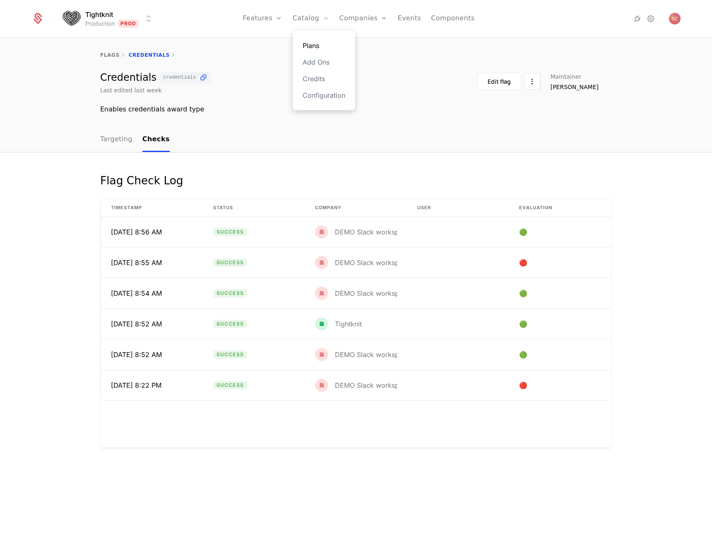
click at [313, 43] on link "Plans" at bounding box center [324, 46] width 43 height 10
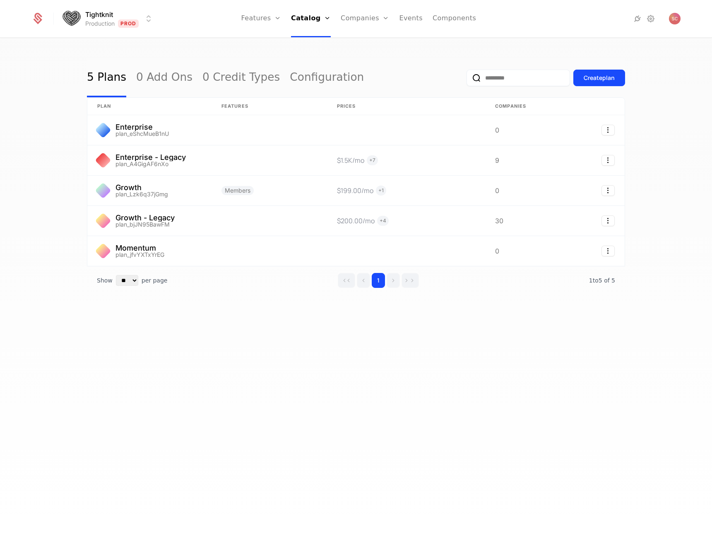
click at [285, 358] on div "5 Plans 0 Add Ons 0 Credit Types Configuration Create plan plan Features Prices…" at bounding box center [356, 290] width 712 height 502
click at [263, 41] on link "Features" at bounding box center [270, 46] width 38 height 10
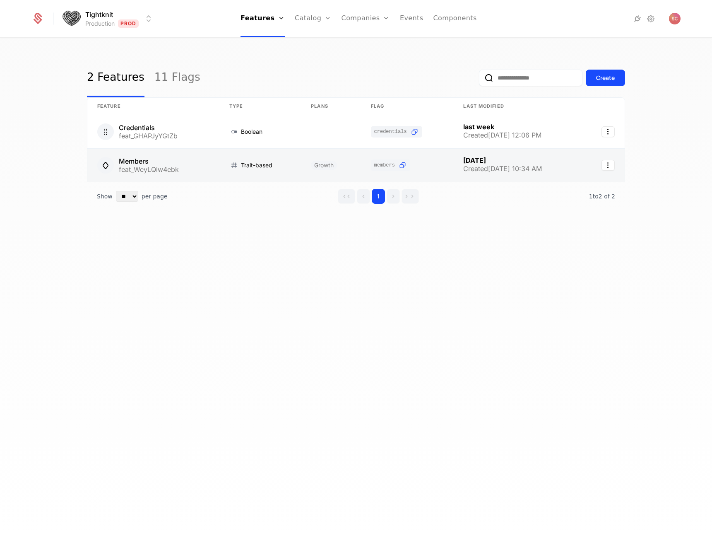
click at [184, 177] on link at bounding box center [153, 165] width 132 height 33
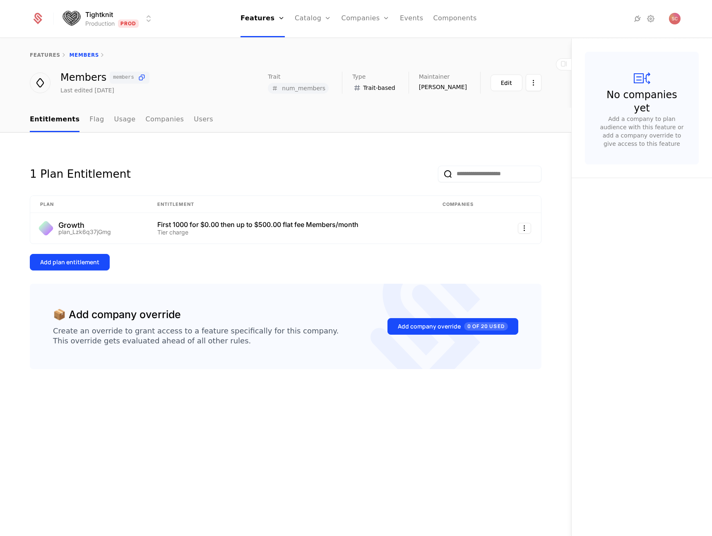
click at [382, 259] on div "Add plan entitlement" at bounding box center [286, 262] width 512 height 17
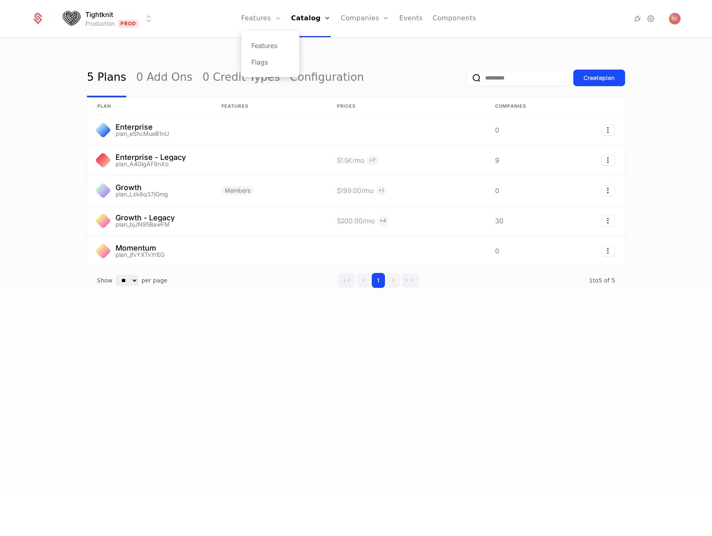
click at [265, 54] on div "Features Flags" at bounding box center [270, 54] width 58 height 46
click at [266, 51] on div "Features Flags" at bounding box center [270, 54] width 58 height 46
click at [269, 46] on link "Features" at bounding box center [270, 46] width 38 height 10
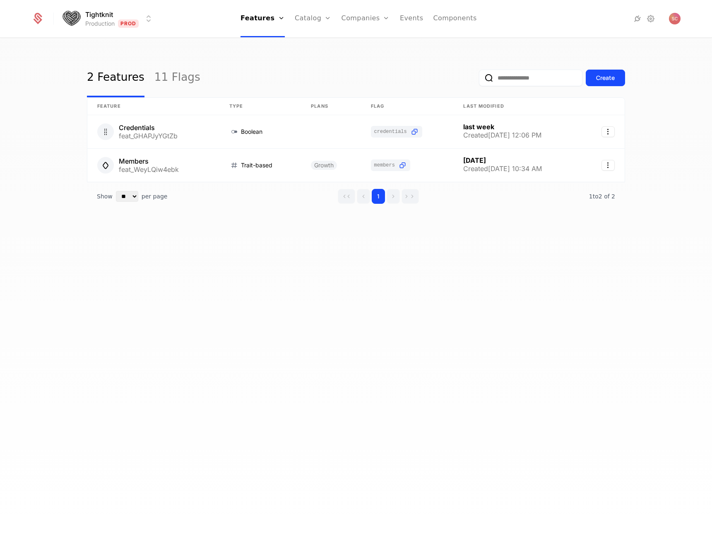
click at [391, 66] on div "2 Features 11 Flags Create" at bounding box center [356, 77] width 538 height 39
click at [472, 62] on div "2 Features 11 Flags Create" at bounding box center [356, 77] width 538 height 39
click at [172, 78] on link "11 Flags" at bounding box center [177, 77] width 46 height 39
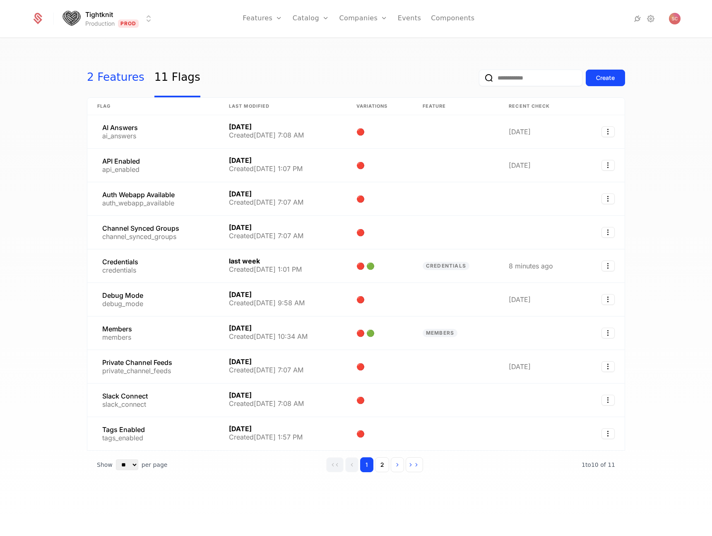
click at [113, 84] on link "2 Features" at bounding box center [116, 77] width 58 height 39
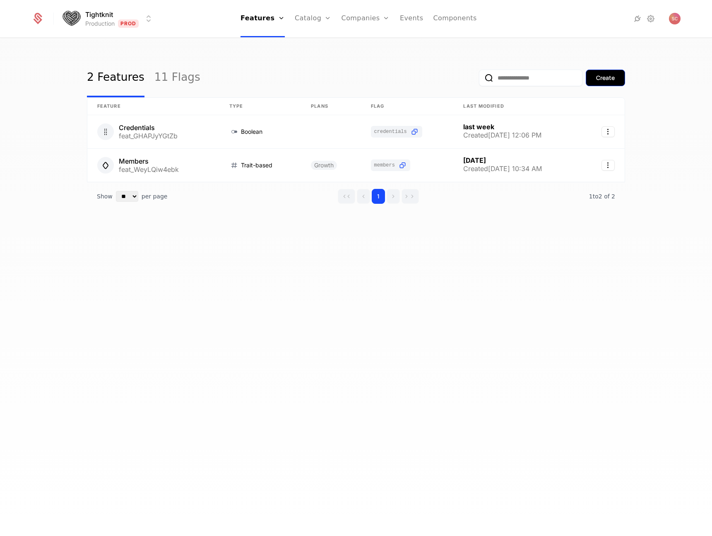
click at [623, 73] on button "Create" at bounding box center [605, 78] width 39 height 17
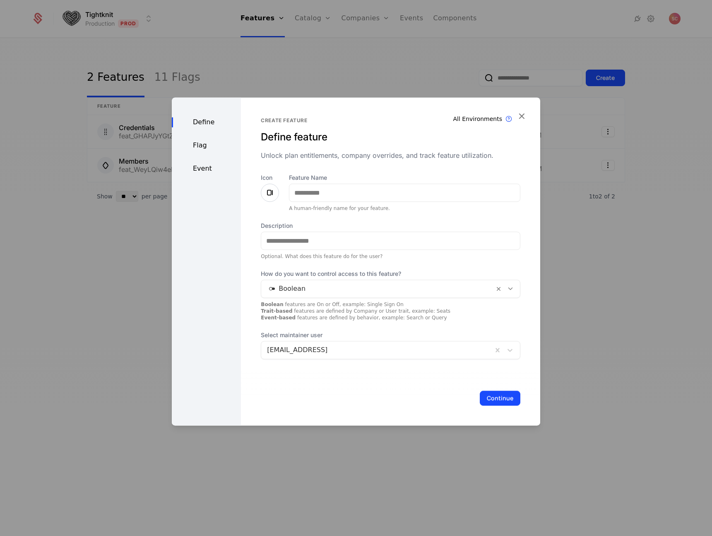
click at [592, 255] on div at bounding box center [356, 268] width 712 height 536
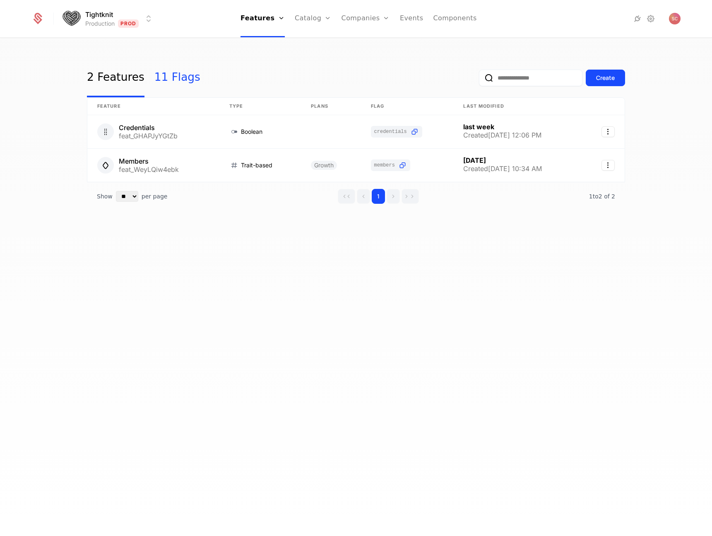
click at [174, 82] on link "11 Flags" at bounding box center [177, 77] width 46 height 39
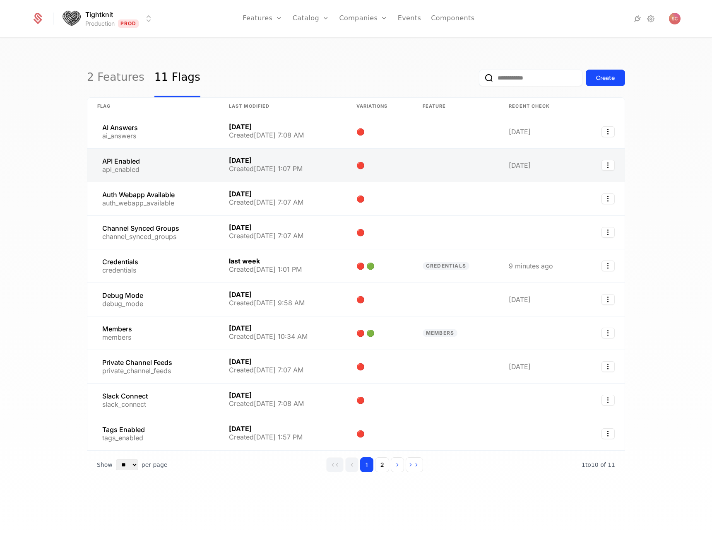
click at [120, 168] on link at bounding box center [153, 165] width 132 height 33
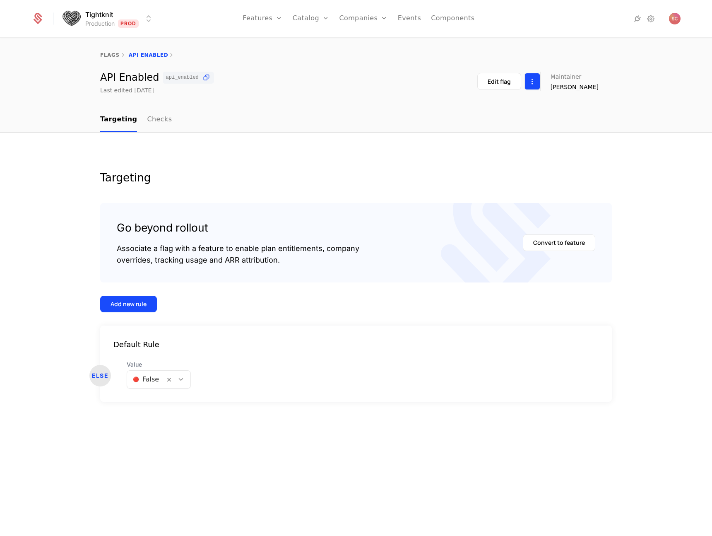
click at [545, 82] on html "Tightknit Production Prod Features Features Flags Catalog Plans Add Ons Credits…" at bounding box center [356, 268] width 712 height 536
click at [446, 128] on nav "Targeting Checks" at bounding box center [356, 120] width 512 height 24
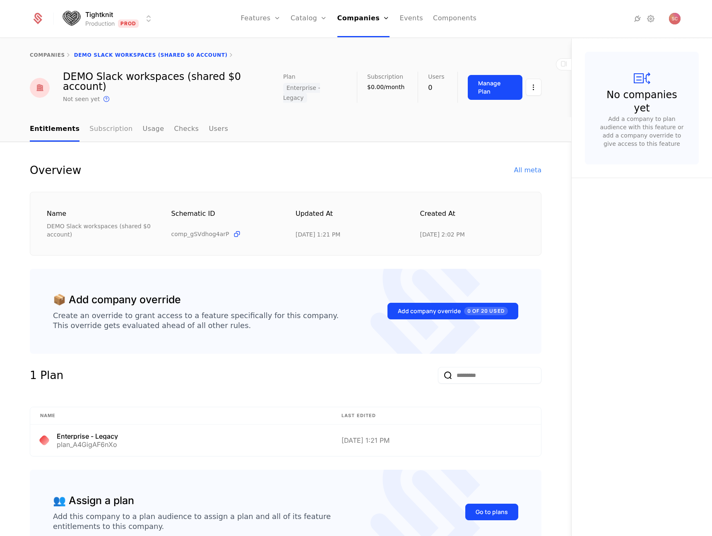
click at [107, 117] on link "Subscription" at bounding box center [110, 129] width 43 height 24
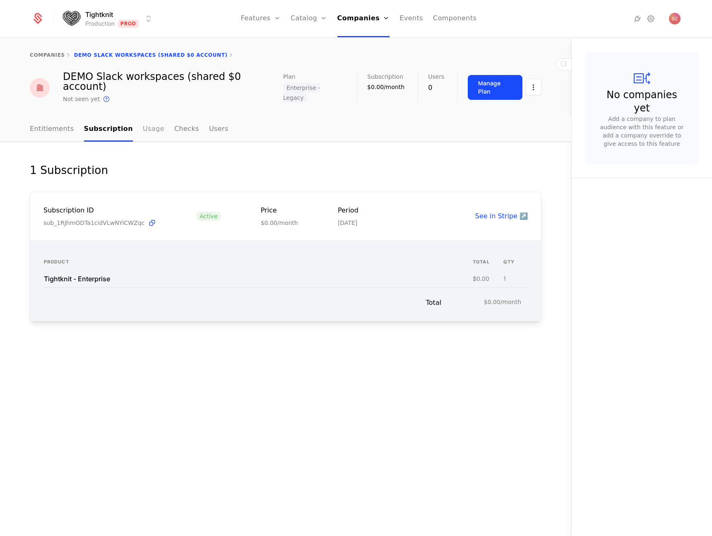
click at [149, 120] on link "Usage" at bounding box center [154, 129] width 22 height 24
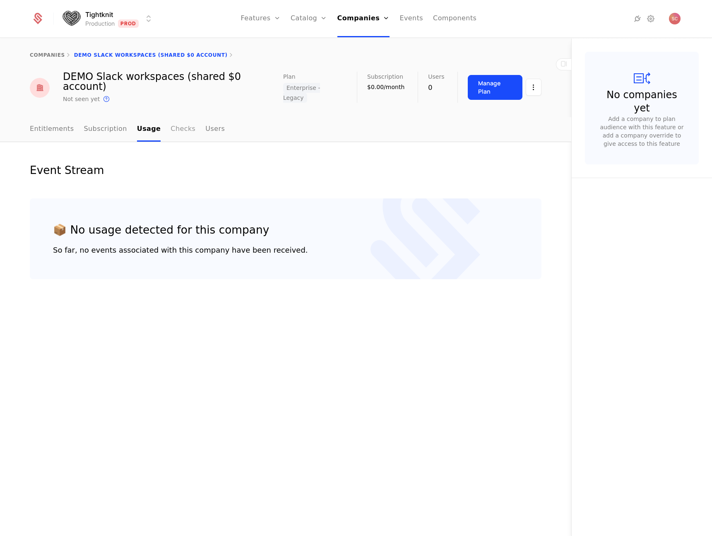
click at [174, 119] on link "Checks" at bounding box center [183, 129] width 25 height 24
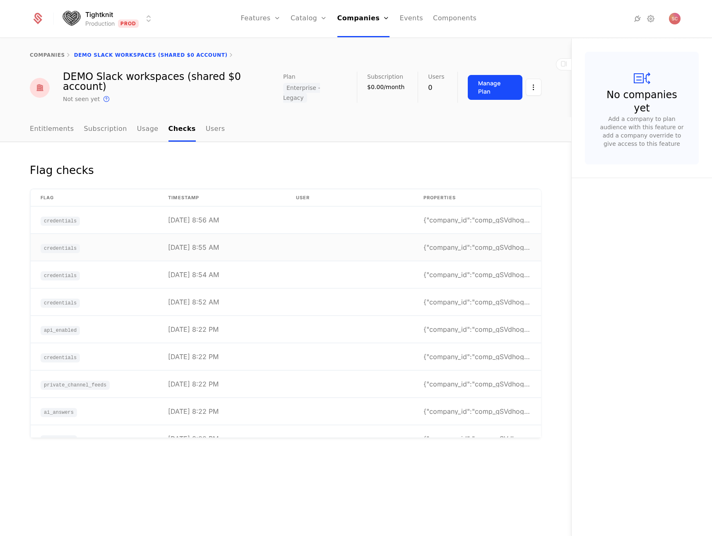
click at [287, 250] on td at bounding box center [350, 247] width 128 height 27
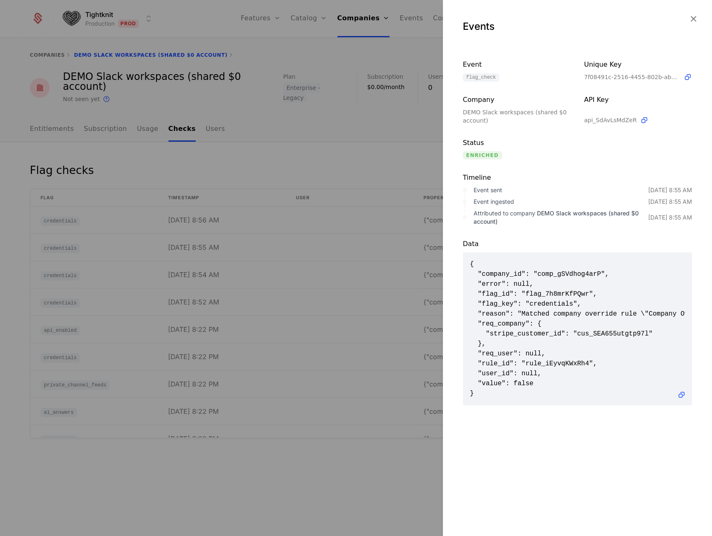
click at [259, 243] on div at bounding box center [356, 268] width 712 height 536
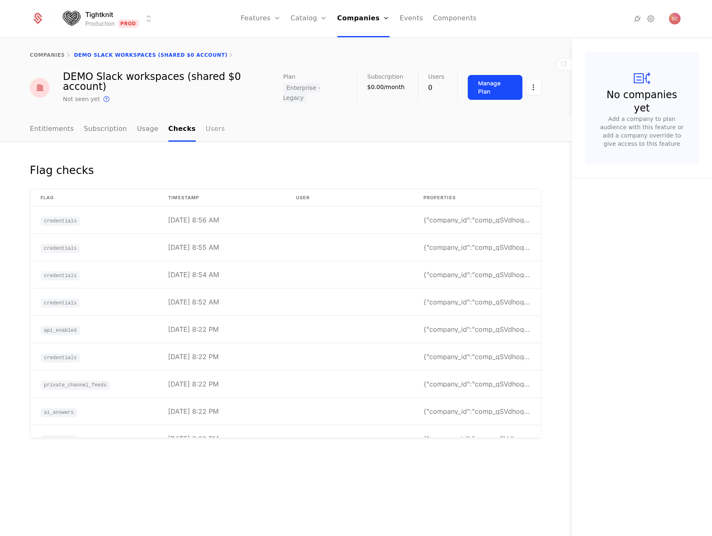
click at [206, 118] on link "Users" at bounding box center [215, 129] width 19 height 24
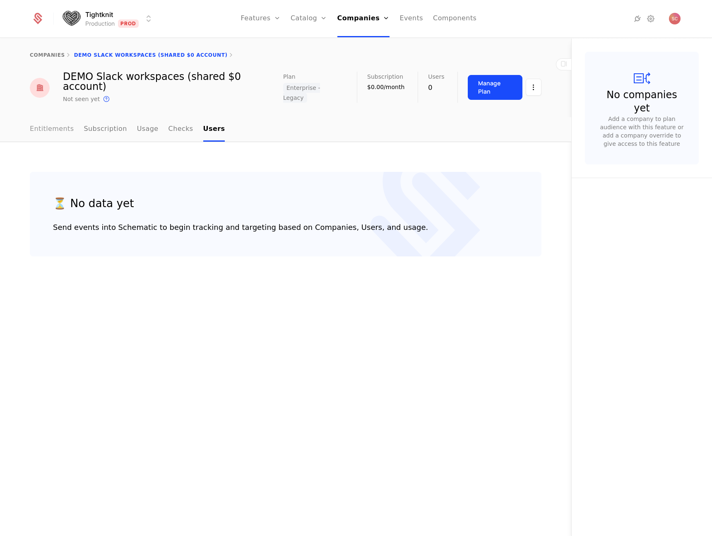
click at [60, 119] on link "Entitlements" at bounding box center [52, 129] width 44 height 24
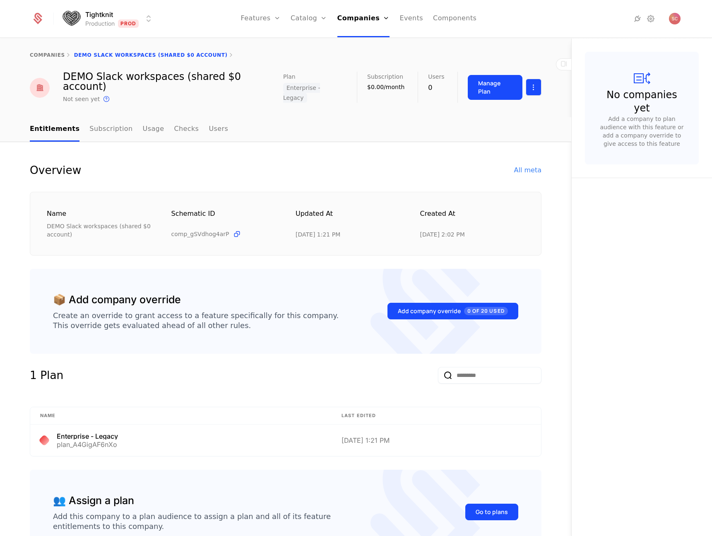
click at [530, 84] on html "Tightknit Production Prod Features Features Flags Catalog Plans Add Ons Credits…" at bounding box center [356, 268] width 712 height 536
click at [534, 83] on html "Tightknit Production Prod Features Features Flags Catalog Plans Add Ons Credits…" at bounding box center [356, 268] width 712 height 536
click at [519, 165] on div "All meta" at bounding box center [527, 170] width 27 height 10
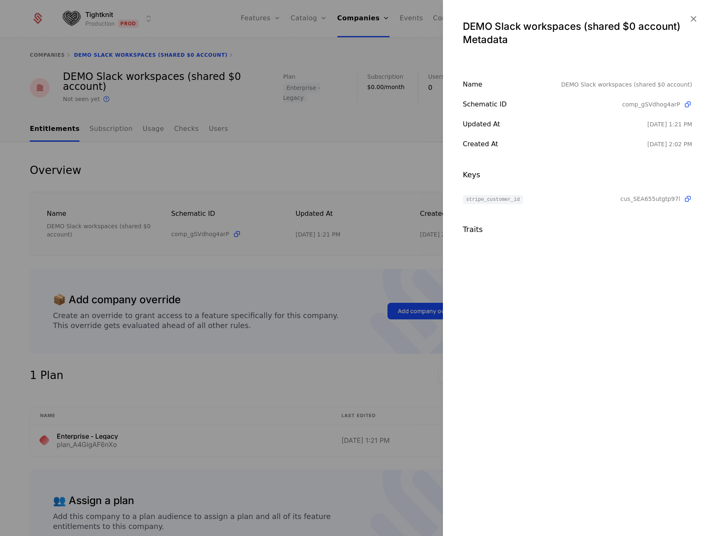
click at [359, 162] on div at bounding box center [356, 268] width 712 height 536
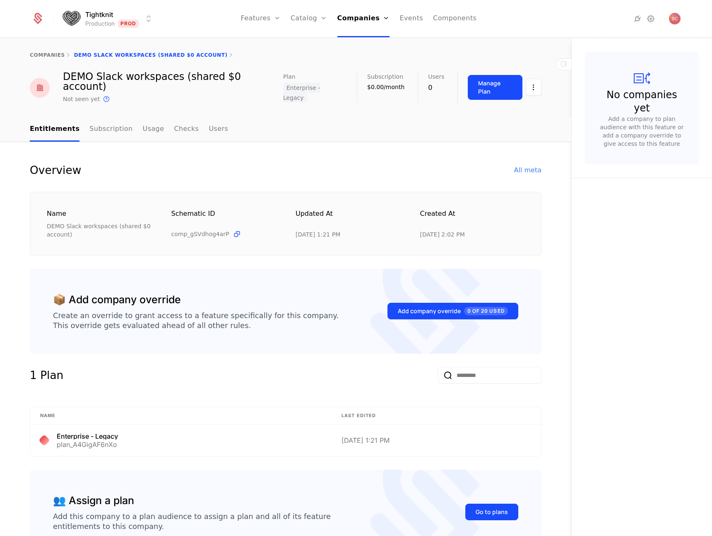
click at [657, 282] on div "No companies yet Add a company to plan audience with this feature or add a comp…" at bounding box center [641, 288] width 141 height 498
click at [436, 292] on div "Add company override 0 of 20 Used" at bounding box center [453, 311] width 131 height 39
click at [438, 307] on div "Add company override 0 of 20 Used" at bounding box center [453, 311] width 110 height 8
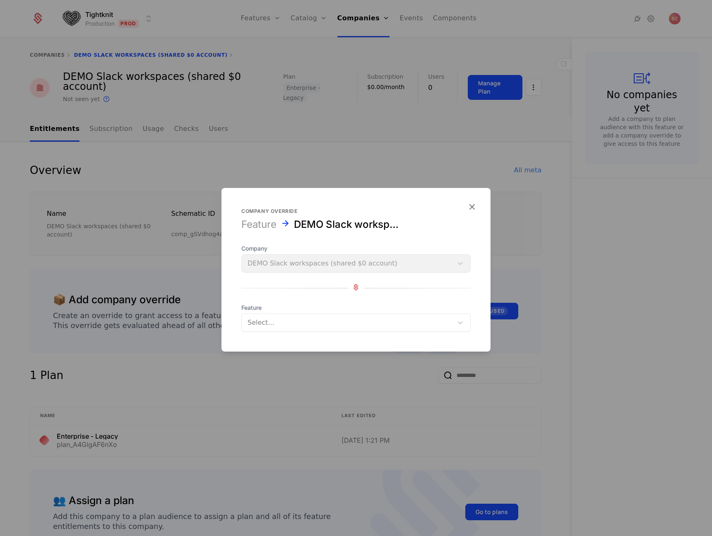
click at [397, 300] on div "Company DEMO Slack workspaces (shared $0 account) Feature Select..." at bounding box center [355, 287] width 229 height 87
click at [395, 308] on span "Feature" at bounding box center [355, 307] width 229 height 8
click at [388, 323] on div at bounding box center [348, 323] width 200 height 12
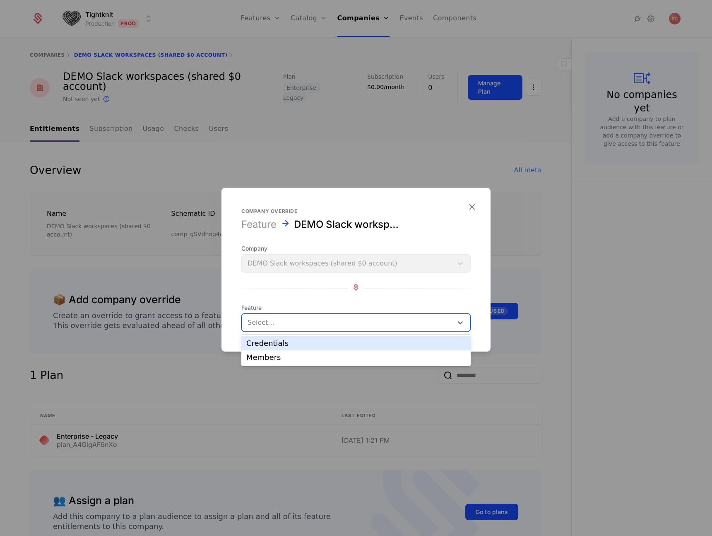
click at [367, 348] on div "Credentials" at bounding box center [355, 343] width 229 height 14
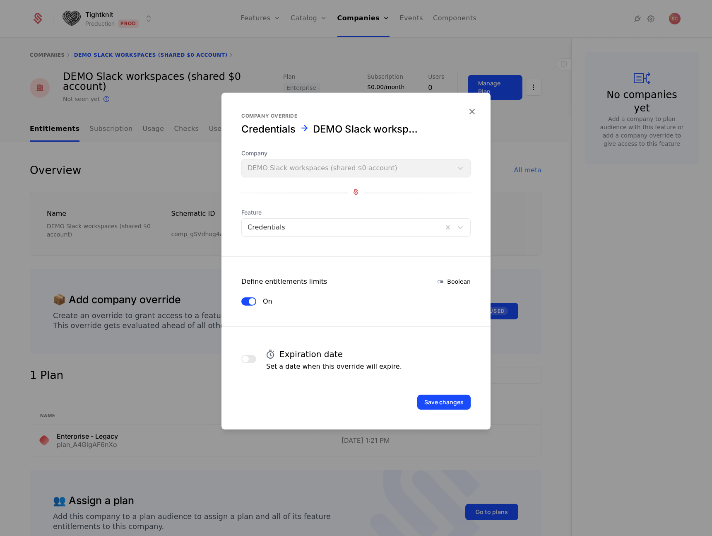
click at [566, 250] on div at bounding box center [356, 268] width 712 height 536
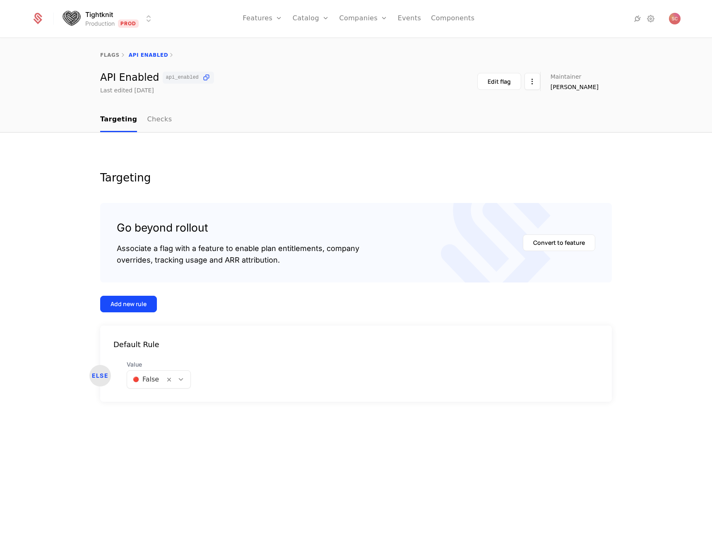
click at [291, 161] on div "Targeting Go beyond rollout Associate a flag with a feature to enable plan enti…" at bounding box center [356, 334] width 712 height 404
click at [544, 251] on div "Go beyond rollout Associate a flag with a feature to enable plan entitlements, …" at bounding box center [356, 242] width 479 height 46
click at [545, 245] on button "Convert to feature" at bounding box center [559, 242] width 72 height 17
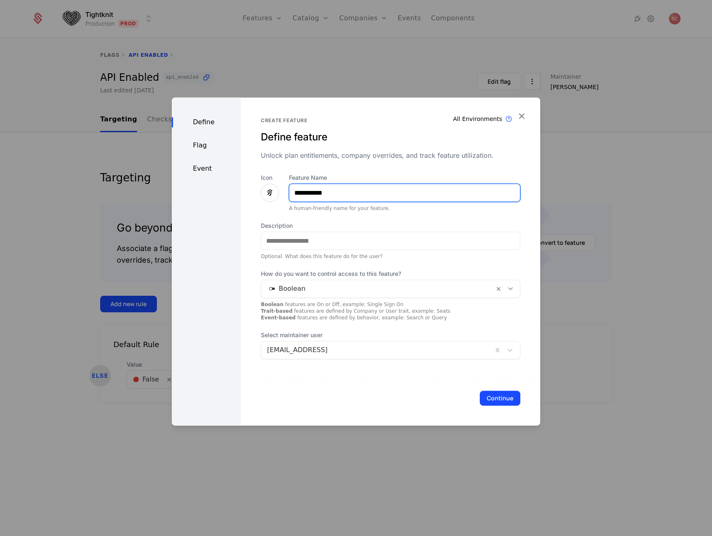
click at [366, 193] on input "**********" at bounding box center [404, 192] width 231 height 17
click at [445, 214] on div "**********" at bounding box center [391, 265] width 260 height 185
click at [139, 75] on div at bounding box center [356, 268] width 712 height 536
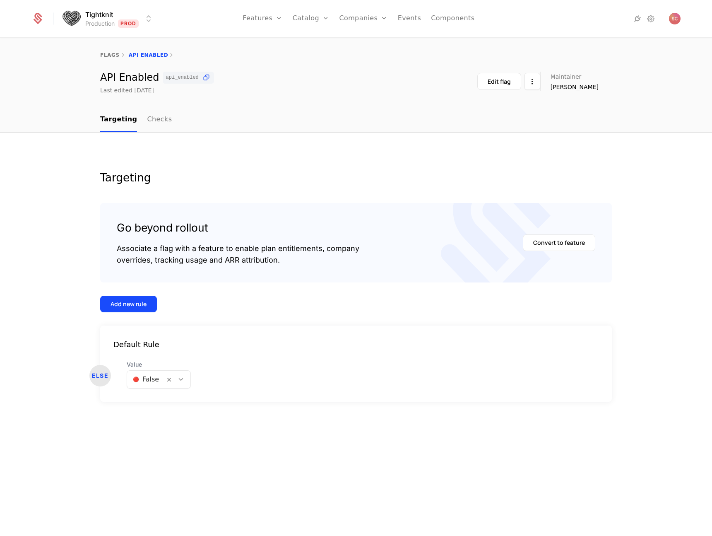
click at [141, 77] on div "API Enabled api_enabled" at bounding box center [157, 78] width 114 height 12
click at [403, 140] on div "Targeting Go beyond rollout Associate a flag with a feature to enable plan enti…" at bounding box center [356, 334] width 712 height 404
click at [563, 238] on button "Convert to feature" at bounding box center [559, 242] width 72 height 17
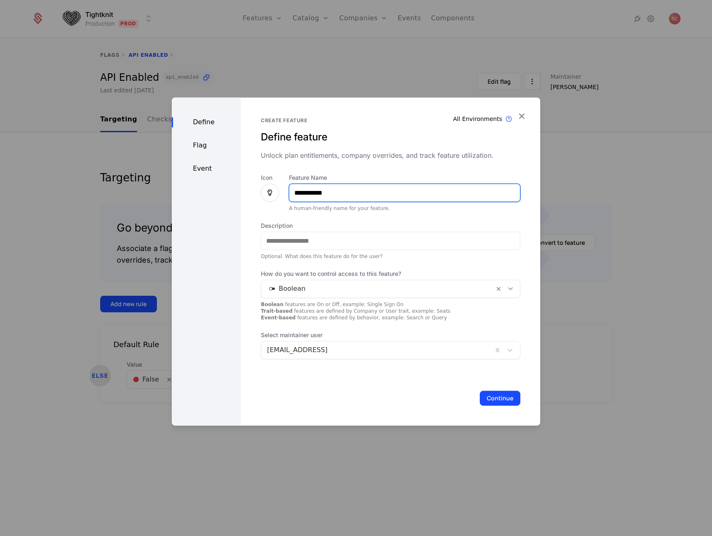
click at [343, 192] on input "**********" at bounding box center [404, 192] width 231 height 17
click at [348, 176] on label "Feature Name" at bounding box center [404, 177] width 231 height 8
click at [348, 184] on input "**********" at bounding box center [404, 192] width 231 height 17
click at [356, 260] on div "**********" at bounding box center [391, 265] width 260 height 185
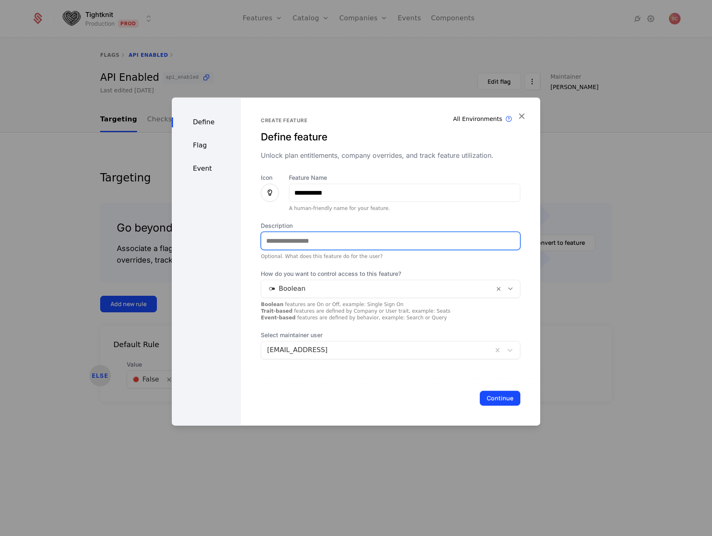
click at [308, 241] on input "Description" at bounding box center [390, 240] width 259 height 17
click at [375, 257] on div "Optional. What does this feature do for the user?" at bounding box center [391, 256] width 260 height 7
click at [405, 238] on input "**********" at bounding box center [390, 240] width 259 height 17
type input "**********"
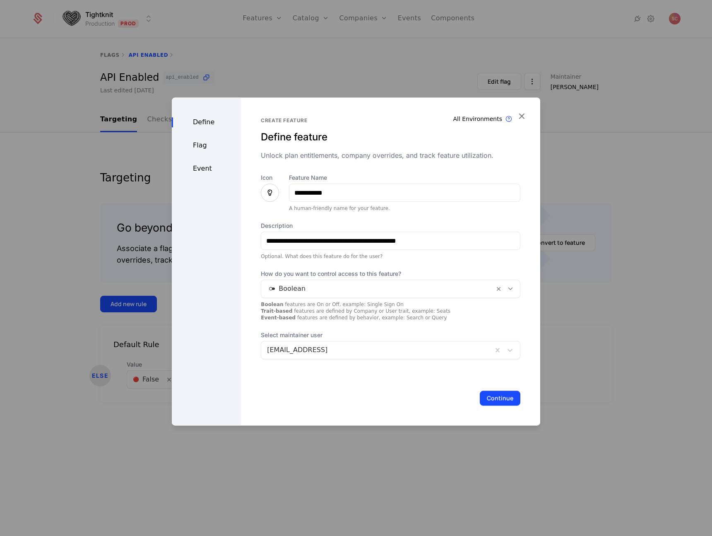
click at [388, 350] on div at bounding box center [377, 350] width 220 height 12
click at [365, 314] on div "Boolean features are On or Off, example: Single Sign On Trait-based features ar…" at bounding box center [391, 311] width 260 height 20
click at [271, 189] on icon at bounding box center [270, 193] width 10 height 10
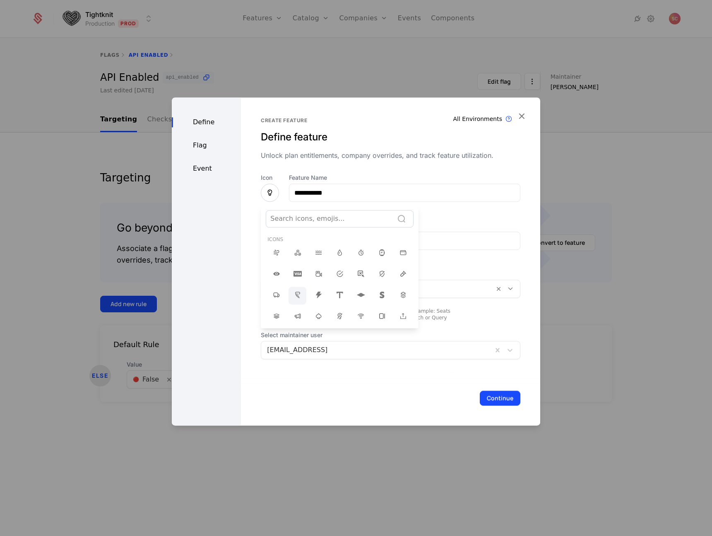
click at [293, 297] on icon at bounding box center [298, 295] width 10 height 10
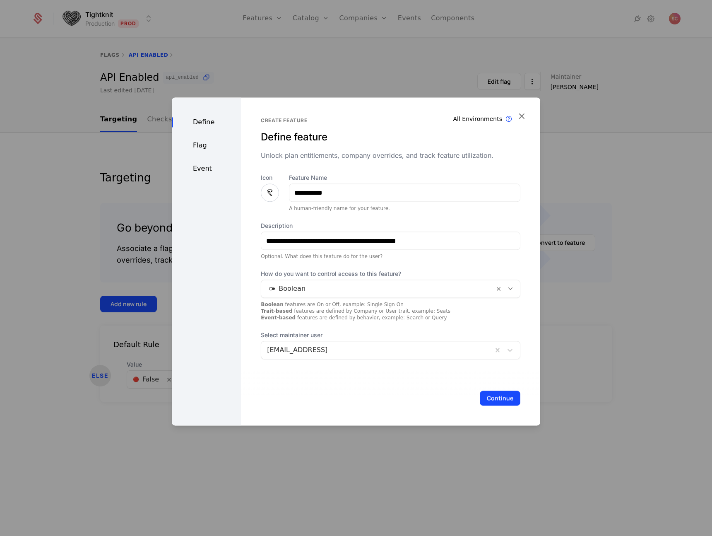
click at [266, 188] on icon at bounding box center [270, 193] width 10 height 10
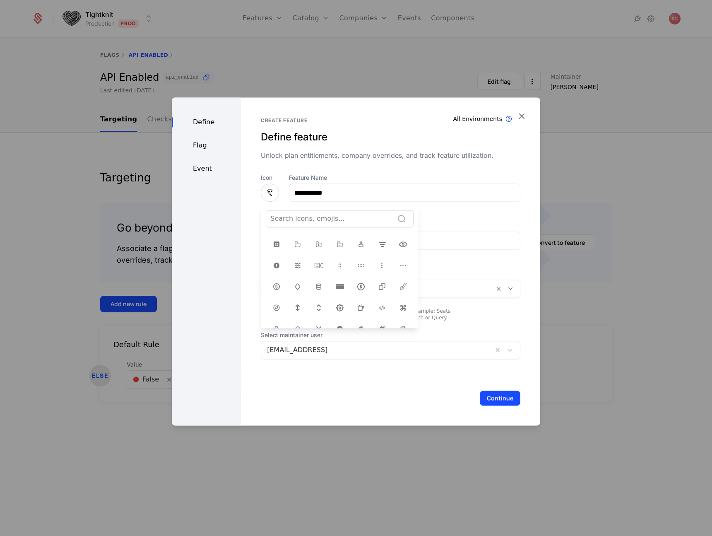
scroll to position [200, 0]
click at [315, 261] on icon at bounding box center [319, 264] width 10 height 10
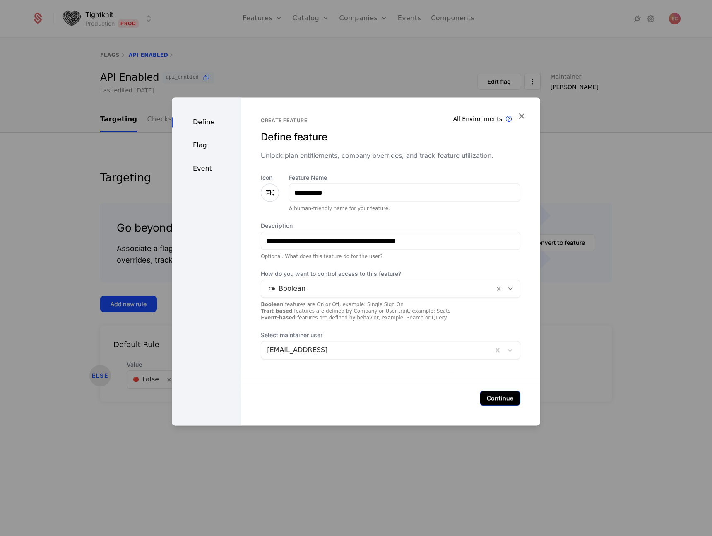
drag, startPoint x: 484, startPoint y: 398, endPoint x: 495, endPoint y: 405, distance: 13.1
click at [484, 398] on button "Continue" at bounding box center [500, 397] width 41 height 15
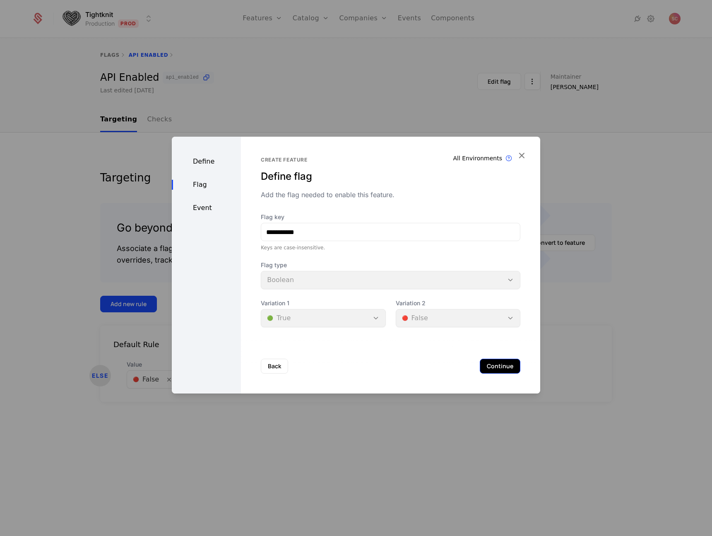
click at [480, 359] on button "Continue" at bounding box center [500, 366] width 41 height 15
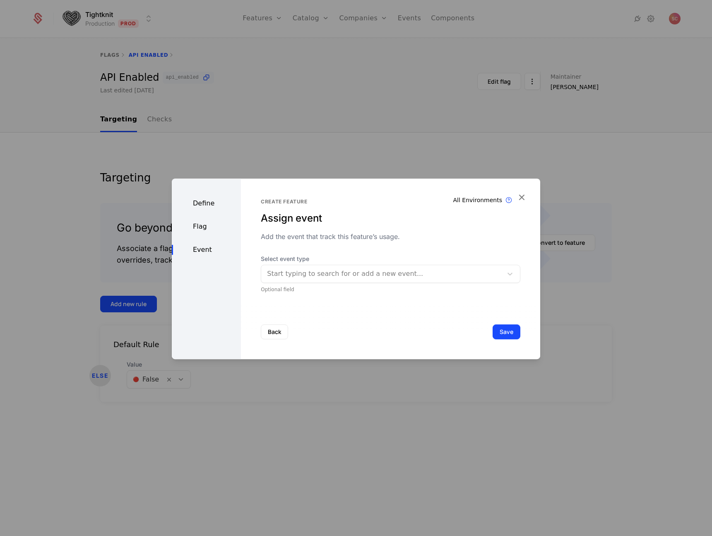
click at [315, 278] on div at bounding box center [382, 274] width 230 height 12
click at [368, 246] on div "Create feature Assign event Add the event that track this feature’s usage. Sele…" at bounding box center [391, 245] width 260 height 94
click at [411, 323] on div "Back Save" at bounding box center [390, 331] width 299 height 55
click at [218, 233] on div "Define Flag Event" at bounding box center [206, 268] width 69 height 181
click at [202, 228] on div "Flag" at bounding box center [206, 227] width 69 height 10
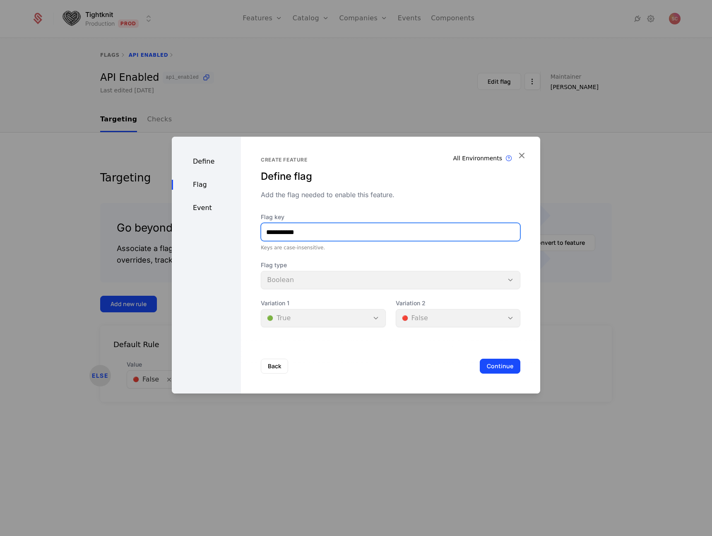
drag, startPoint x: 363, startPoint y: 238, endPoint x: 336, endPoint y: 232, distance: 27.2
click at [336, 232] on input "**********" at bounding box center [390, 231] width 259 height 17
type input "**********"
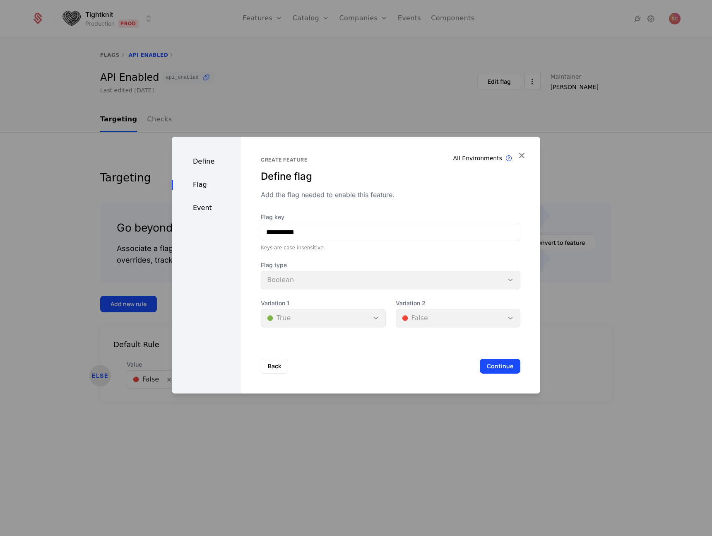
click at [343, 210] on div "**********" at bounding box center [391, 242] width 260 height 171
click at [206, 212] on div "Event" at bounding box center [206, 208] width 69 height 10
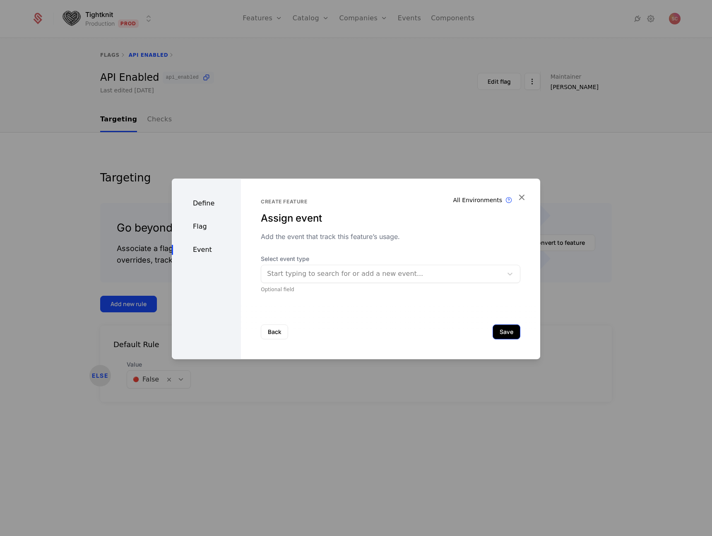
click at [511, 329] on button "Save" at bounding box center [507, 331] width 28 height 15
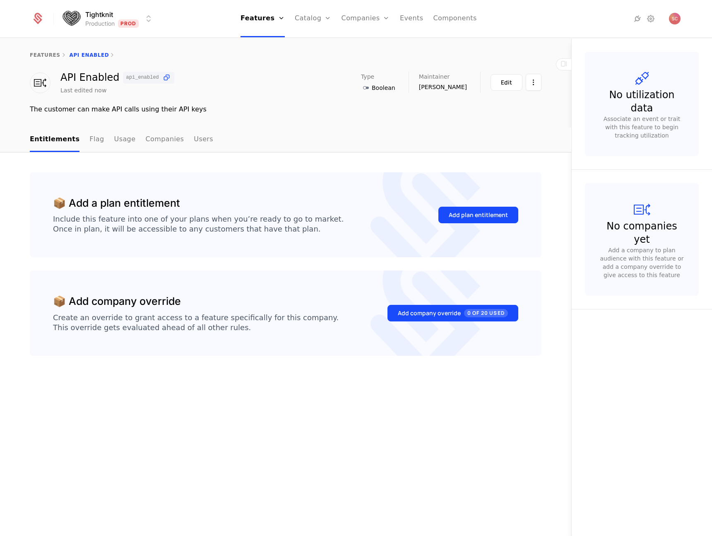
click at [82, 139] on ul "Entitlements Flag Usage Companies Users" at bounding box center [121, 140] width 183 height 24
click at [89, 140] on link "Flag" at bounding box center [96, 140] width 14 height 24
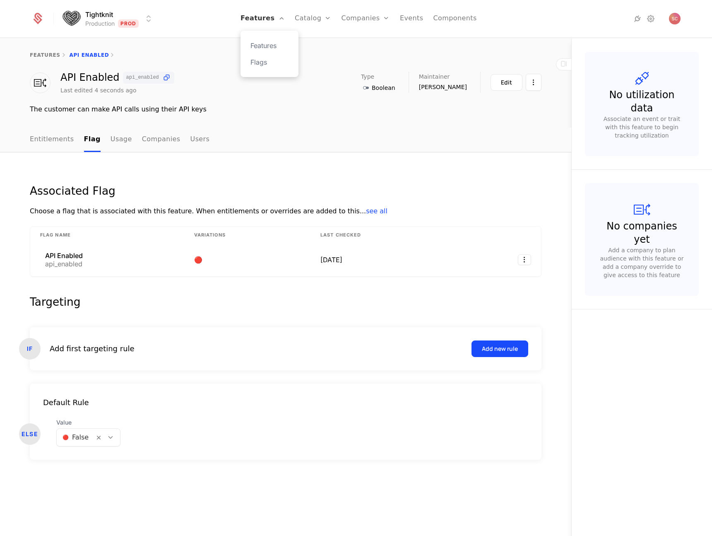
click at [260, 15] on link "Features" at bounding box center [263, 18] width 44 height 37
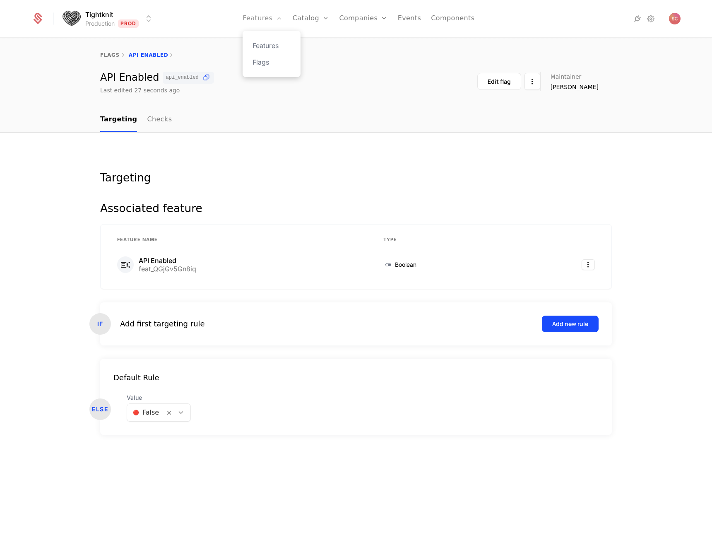
click at [258, 23] on link "Features" at bounding box center [263, 18] width 40 height 37
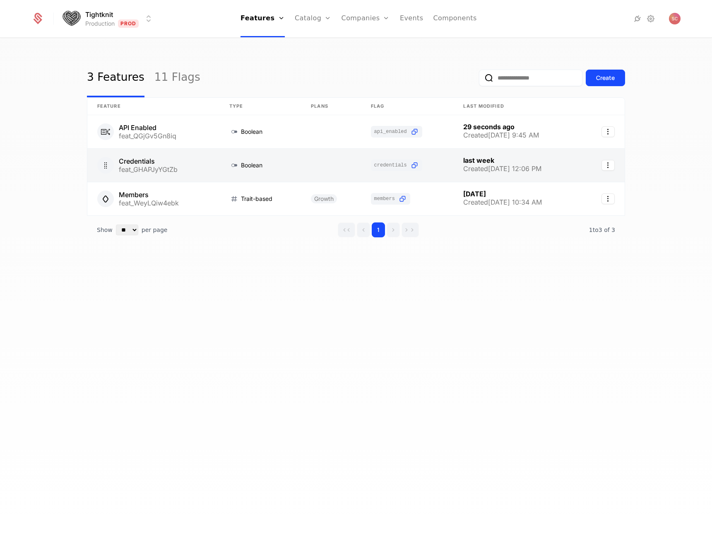
click at [207, 160] on link at bounding box center [153, 165] width 132 height 33
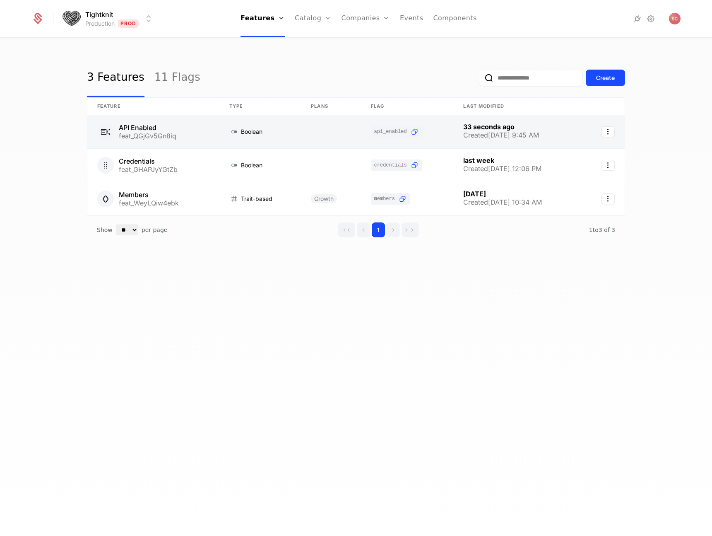
click at [134, 126] on link at bounding box center [153, 131] width 132 height 33
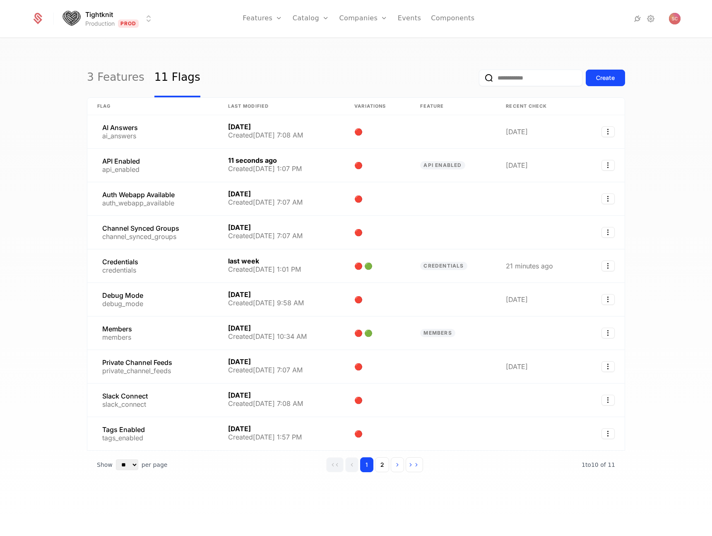
click at [526, 77] on input "email" at bounding box center [531, 78] width 104 height 17
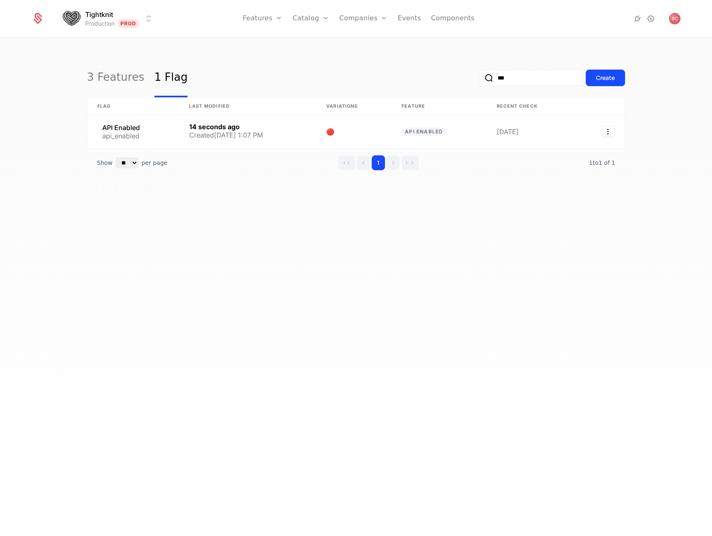
type input "***"
click at [479, 79] on button "submit" at bounding box center [479, 79] width 0 height 0
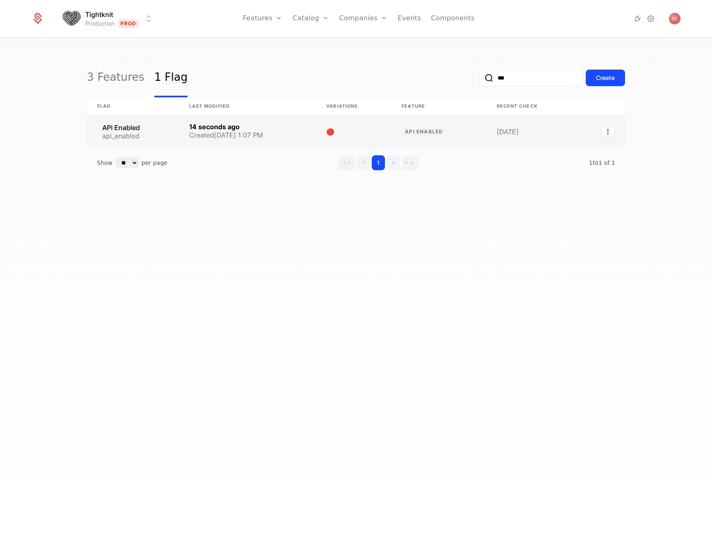
click at [222, 134] on link at bounding box center [247, 131] width 137 height 33
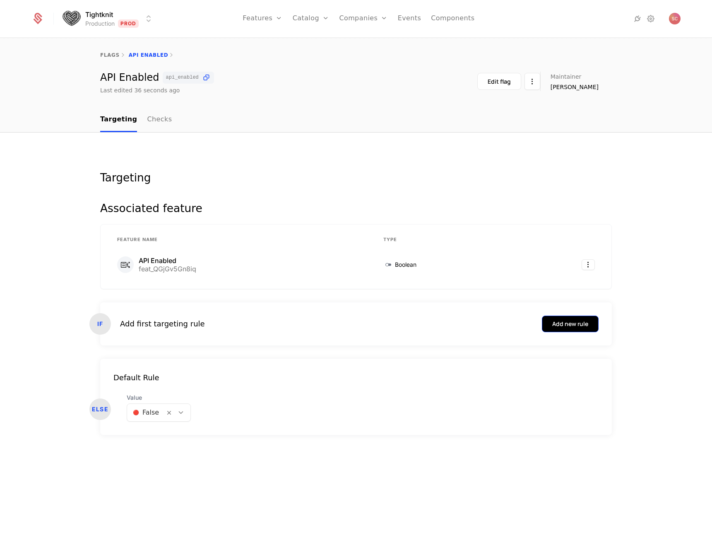
click at [570, 319] on button "Add new rule" at bounding box center [570, 323] width 57 height 17
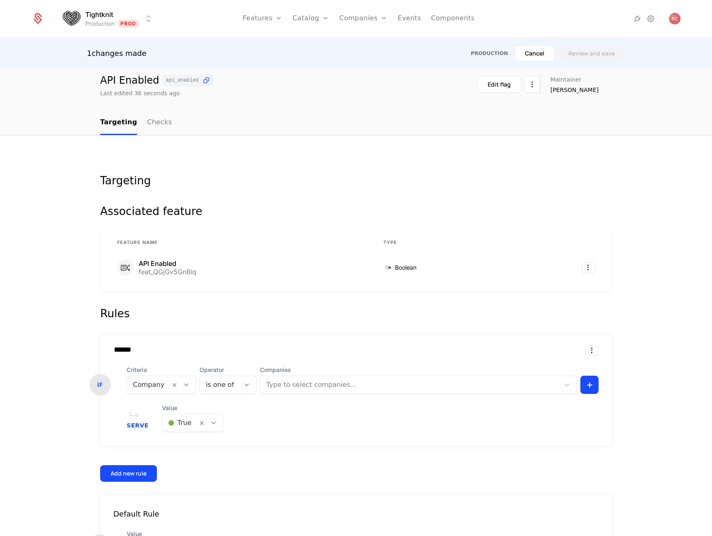
scroll to position [72, 0]
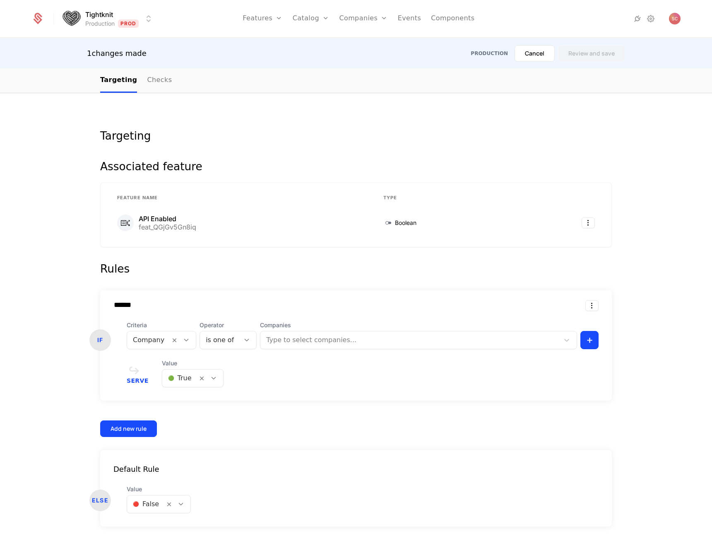
click at [164, 341] on div "Company" at bounding box center [148, 339] width 43 height 15
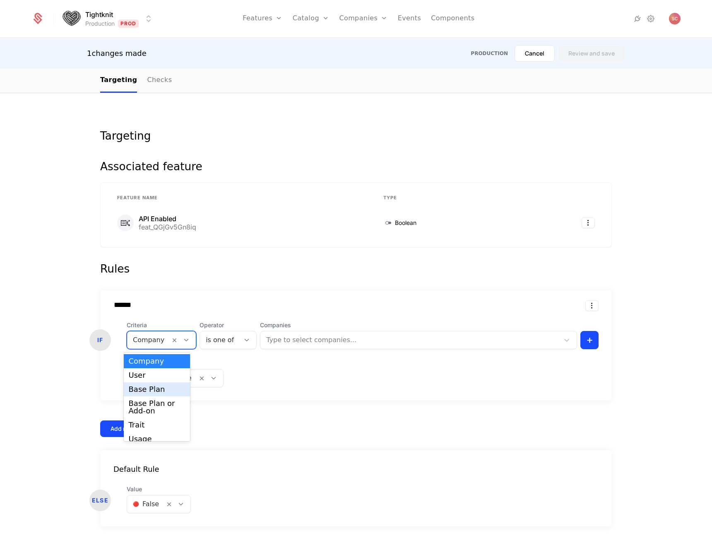
click at [151, 388] on div "Base Plan" at bounding box center [157, 388] width 57 height 7
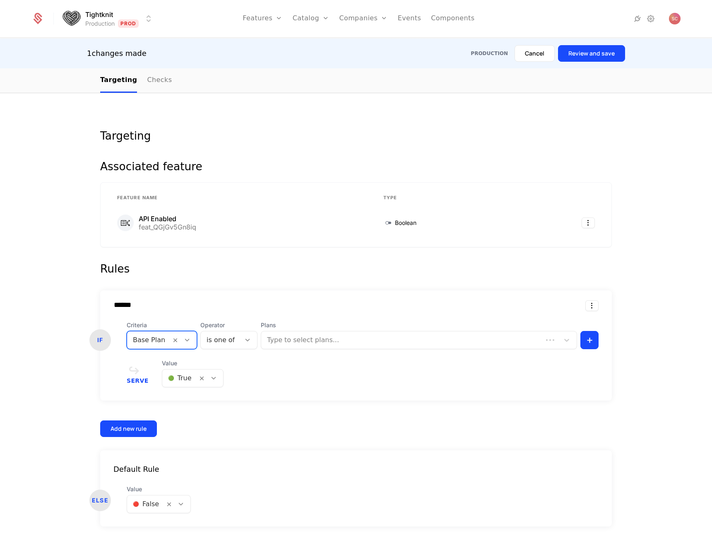
click at [231, 340] on div "is one of" at bounding box center [221, 339] width 40 height 15
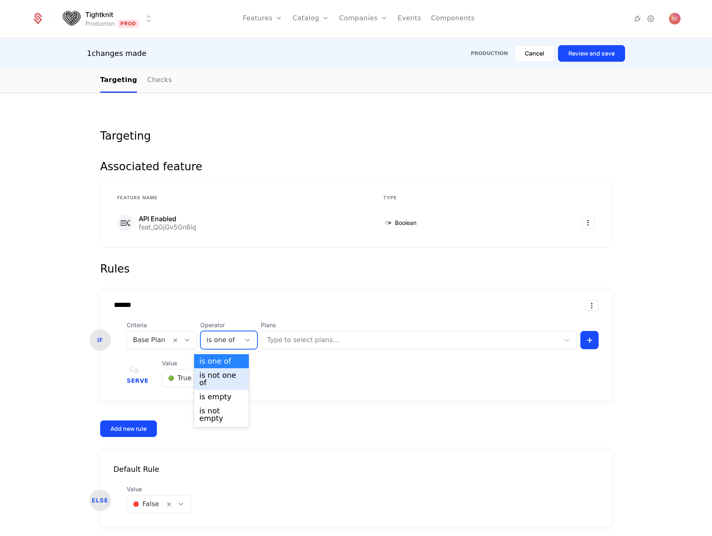
click at [223, 372] on div "is not one of" at bounding box center [221, 378] width 45 height 15
click at [300, 343] on div at bounding box center [417, 340] width 273 height 12
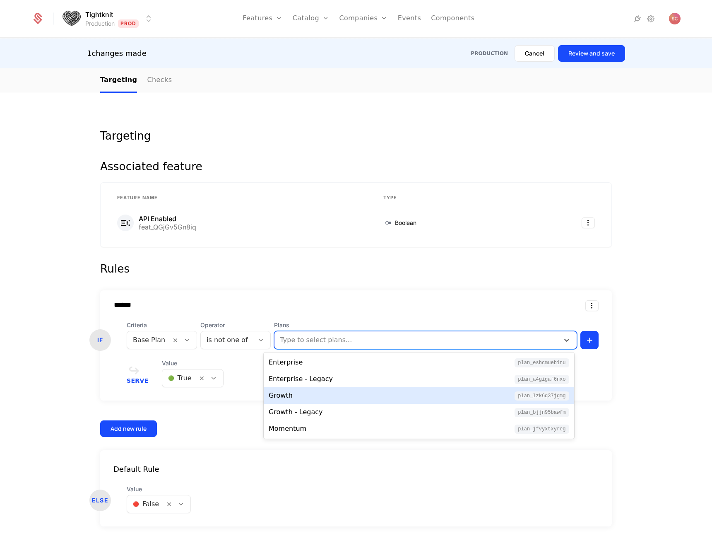
drag, startPoint x: 303, startPoint y: 389, endPoint x: 306, endPoint y: 385, distance: 5.3
click at [303, 389] on div "Growth plan_Lzk6q37jGmg" at bounding box center [419, 395] width 311 height 17
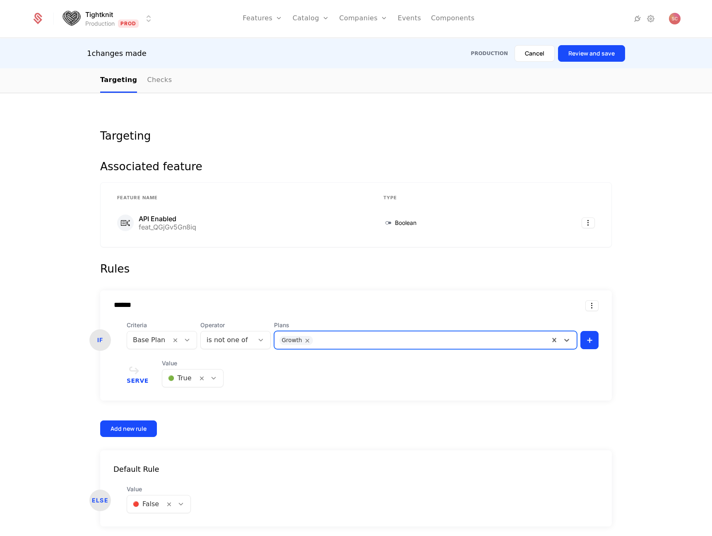
click at [350, 339] on div at bounding box center [430, 339] width 227 height 12
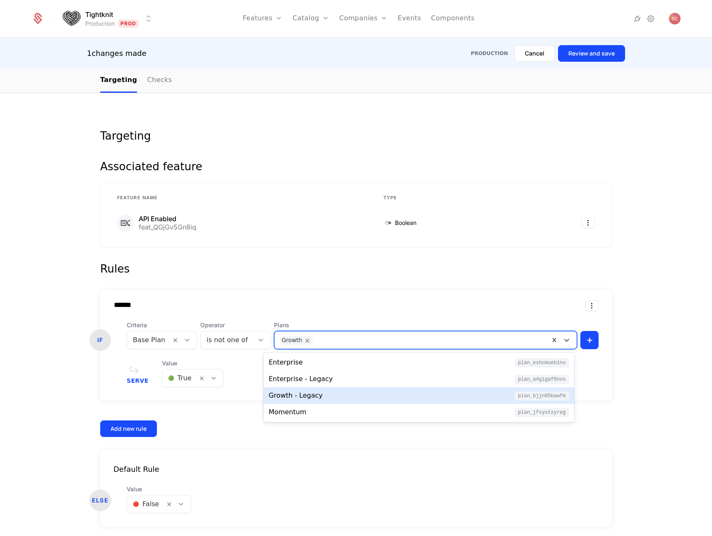
click at [330, 393] on div "Growth - Legacy plan_bjJN95BawFM" at bounding box center [419, 395] width 301 height 10
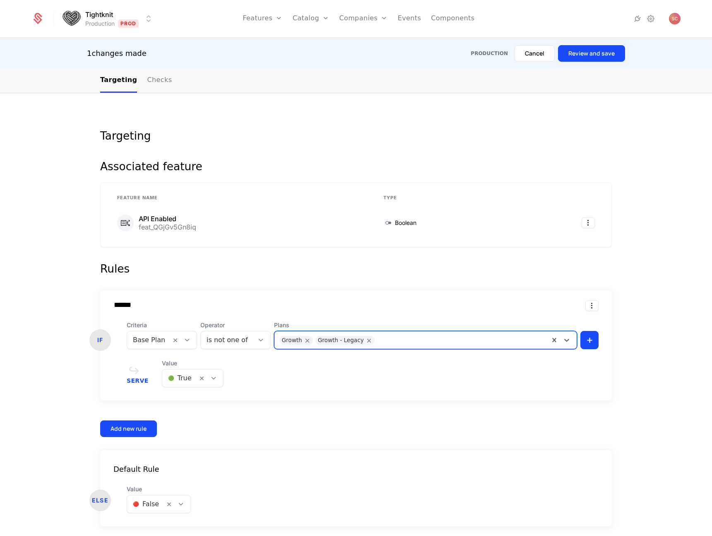
click at [333, 286] on form "Rules ****** IF Criteria Base Plan Operator is not one of Plans option Growth -…" at bounding box center [356, 393] width 512 height 266
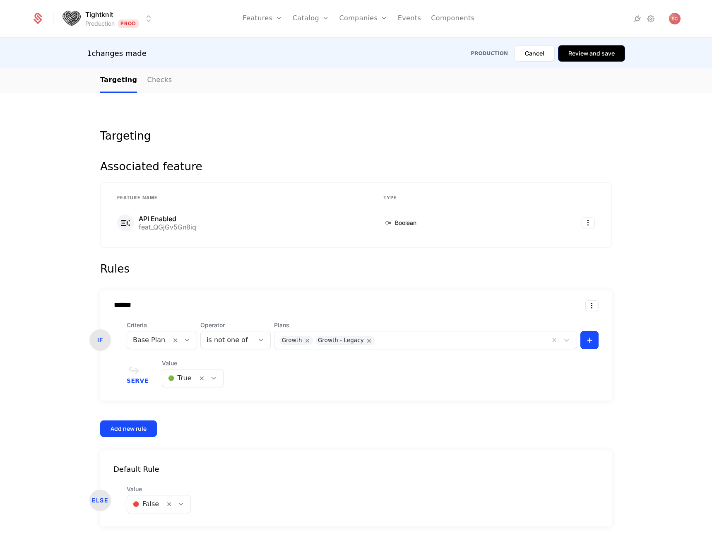
click at [580, 54] on button "Review and save" at bounding box center [591, 53] width 67 height 17
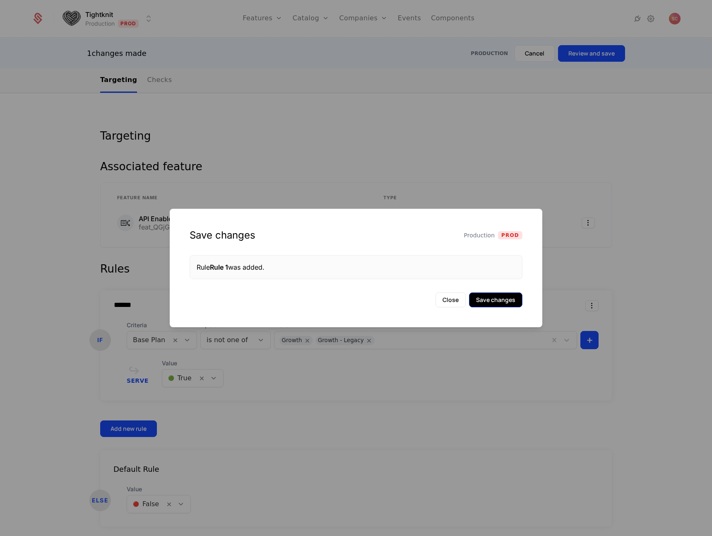
click at [498, 304] on button "Save changes" at bounding box center [495, 299] width 53 height 15
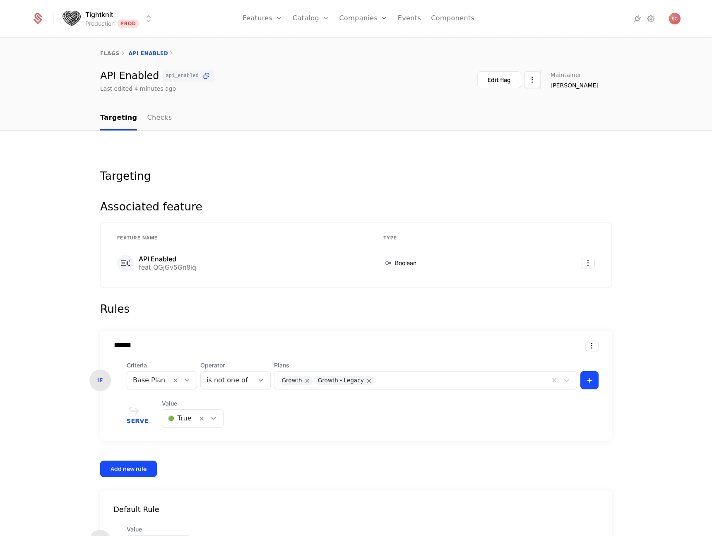
scroll to position [0, 0]
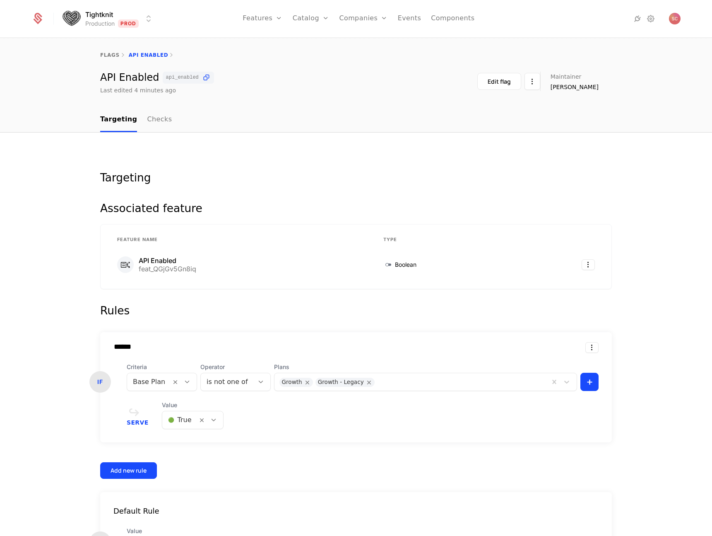
click at [339, 424] on div "Serve Value 🟢 True" at bounding box center [363, 415] width 472 height 28
click at [152, 125] on link "Checks" at bounding box center [159, 120] width 25 height 24
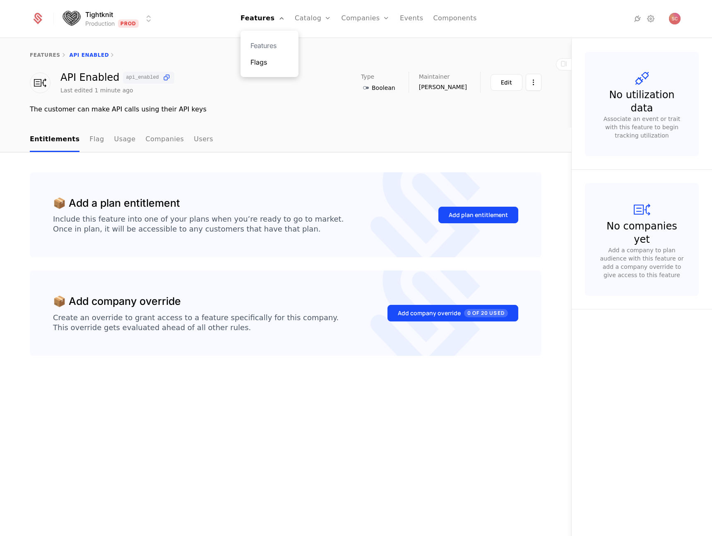
click at [266, 58] on link "Flags" at bounding box center [269, 62] width 38 height 10
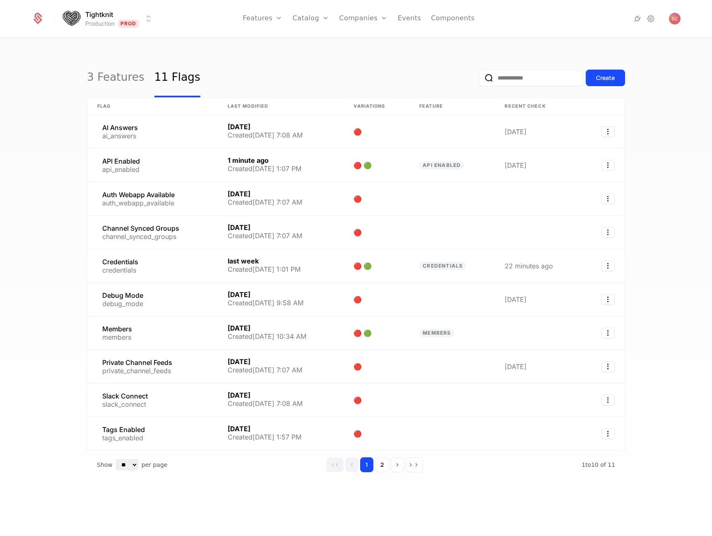
click at [508, 84] on input "email" at bounding box center [531, 78] width 104 height 17
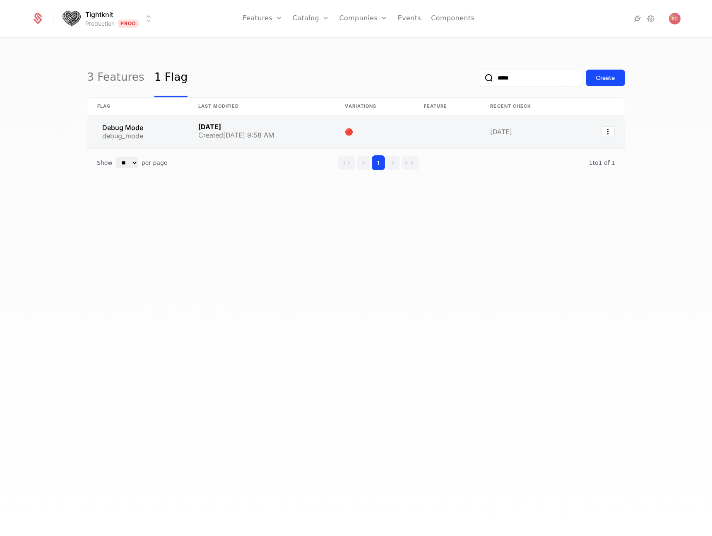
type input "*****"
click at [122, 130] on link at bounding box center [137, 131] width 101 height 33
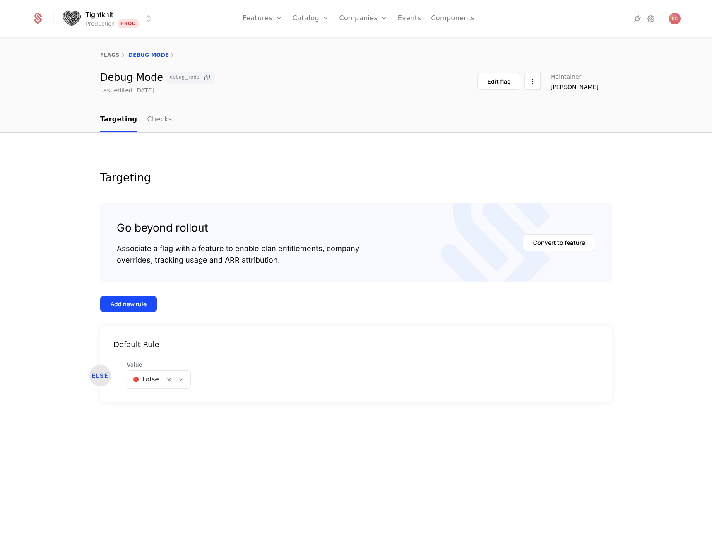
click at [207, 78] on icon at bounding box center [207, 77] width 9 height 9
click at [554, 82] on div "Edit flag Maintainer Danny Gomes" at bounding box center [544, 81] width 135 height 19
click at [545, 84] on html "Tightknit Production Prod Features Features Flags Catalog Plans Add Ons Credits…" at bounding box center [356, 268] width 712 height 536
click at [517, 84] on html "Tightknit Production Prod Features Features Flags Catalog Plans Add Ons Credits…" at bounding box center [356, 268] width 712 height 536
click at [511, 82] on div "Edit flag" at bounding box center [499, 81] width 23 height 8
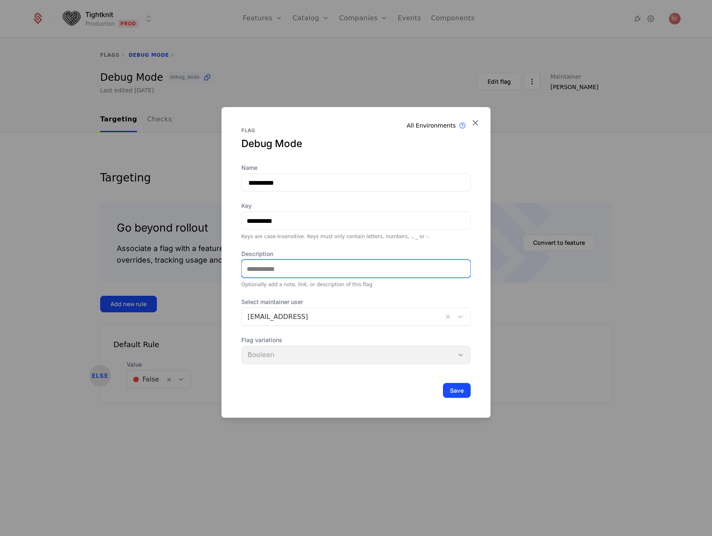
click at [312, 271] on input "Description" at bounding box center [356, 268] width 229 height 17
type input "**********"
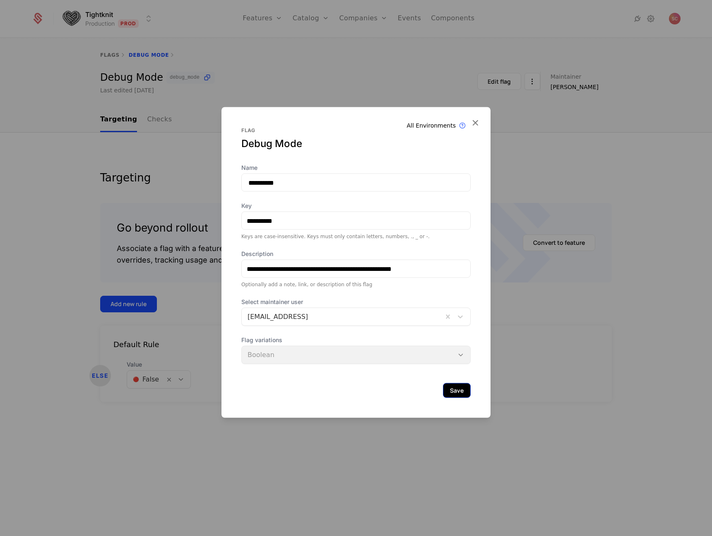
click at [457, 392] on button "Save" at bounding box center [457, 390] width 28 height 15
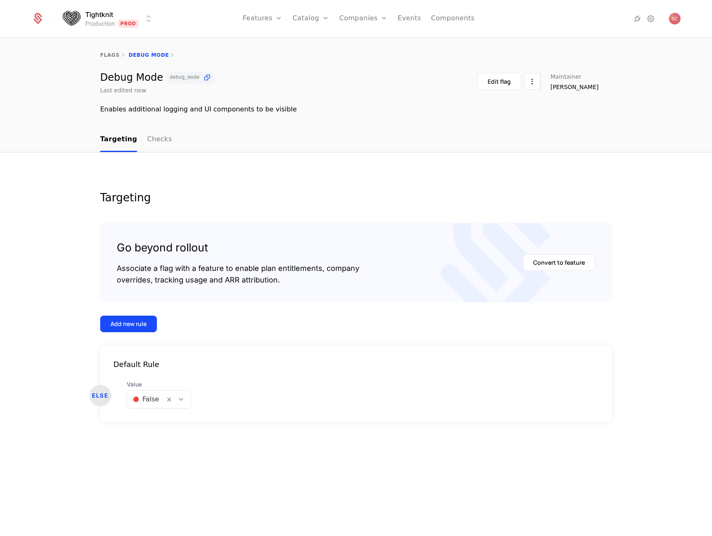
click at [315, 171] on div "Targeting Go beyond rollout Associate a flag with a feature to enable plan enti…" at bounding box center [356, 344] width 712 height 384
click at [511, 83] on div "Edit flag" at bounding box center [499, 81] width 23 height 8
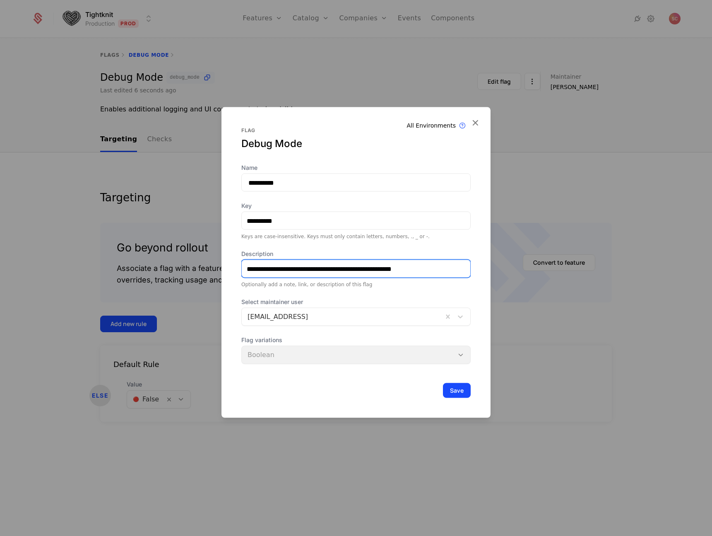
click at [441, 268] on input "**********" at bounding box center [356, 268] width 229 height 17
type input "**********"
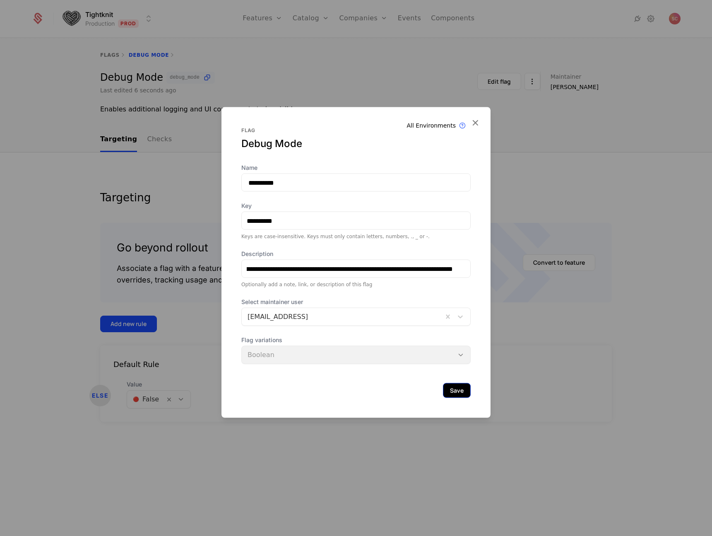
click at [446, 388] on button "Save" at bounding box center [457, 390] width 28 height 15
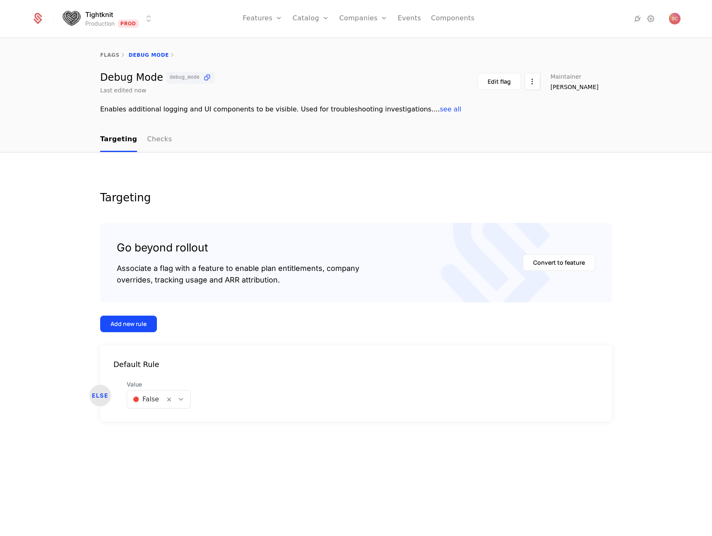
click at [356, 203] on div "Targeting Go beyond rollout Associate a flag with a feature to enable plan enti…" at bounding box center [356, 316] width 512 height 249
click at [366, 47] on link "Companies" at bounding box center [368, 46] width 38 height 10
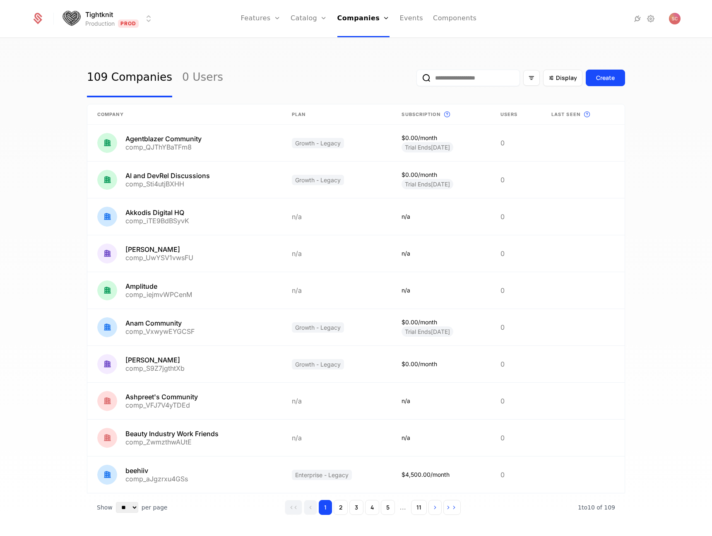
click at [470, 82] on input "email" at bounding box center [469, 78] width 104 height 17
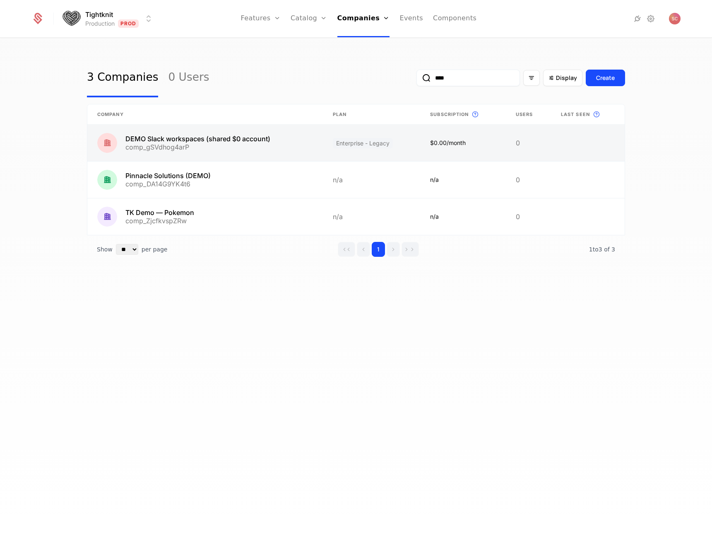
type input "****"
click at [208, 129] on link at bounding box center [205, 143] width 236 height 36
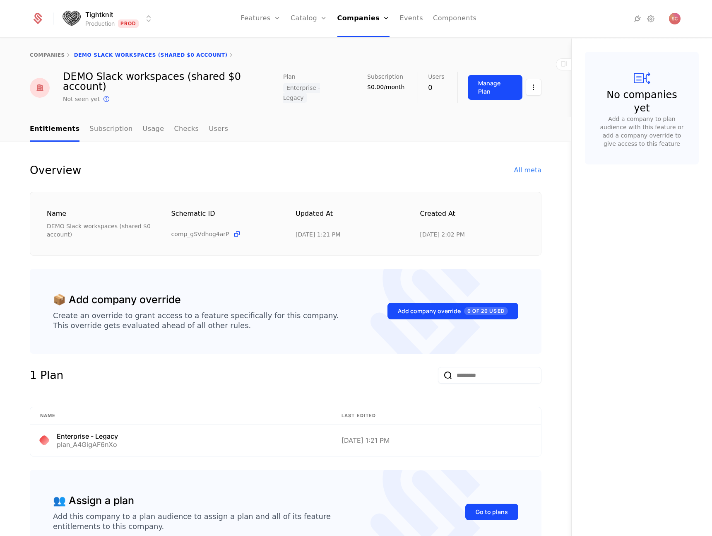
click at [411, 330] on icon at bounding box center [426, 311] width 110 height 144
click at [421, 308] on button "Add company override 0 of 20 Used" at bounding box center [453, 311] width 131 height 17
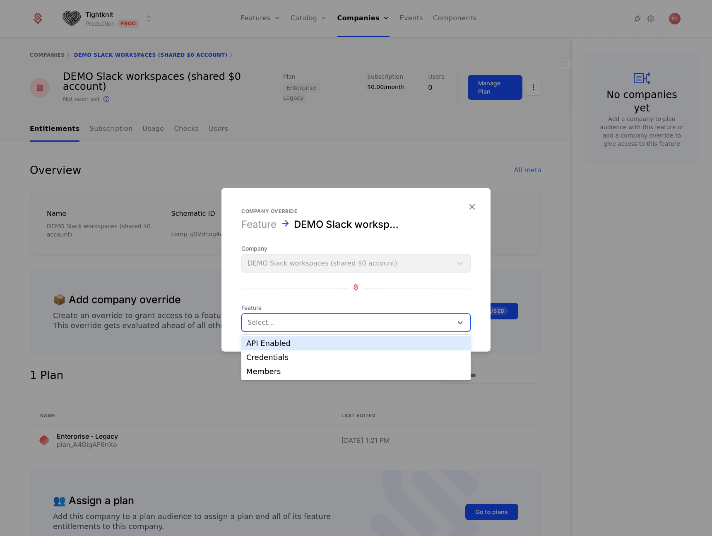
click at [306, 320] on div at bounding box center [348, 323] width 200 height 12
click at [310, 293] on div "Company DEMO Slack workspaces (shared $0 account) Feature API Enabled, 1 of 3. …" at bounding box center [355, 287] width 229 height 87
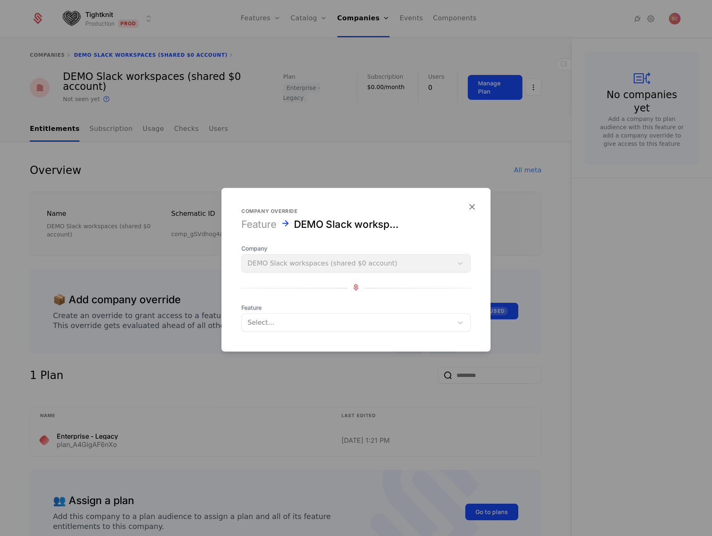
click at [435, 275] on div "Company DEMO Slack workspaces (shared $0 account) Feature Select..." at bounding box center [355, 287] width 229 height 87
click at [435, 263] on div "Company DEMO Slack workspaces (shared $0 account)" at bounding box center [355, 258] width 229 height 28
click at [564, 270] on div at bounding box center [356, 268] width 712 height 536
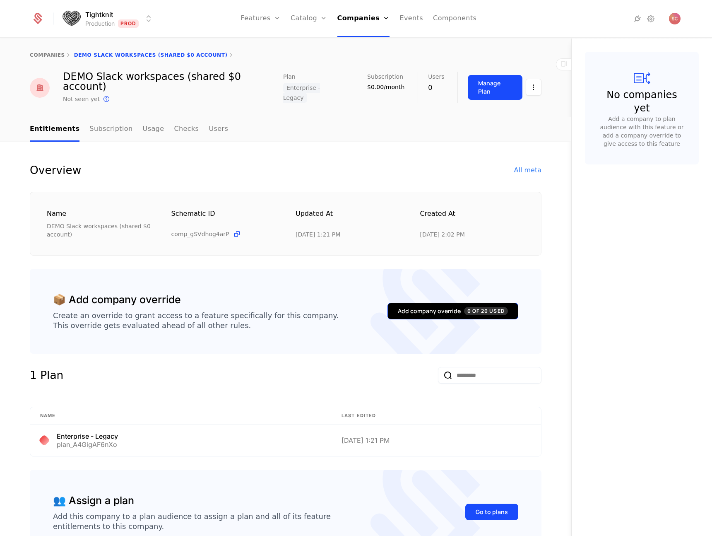
click at [422, 305] on button "Add company override 0 of 20 Used" at bounding box center [453, 311] width 131 height 17
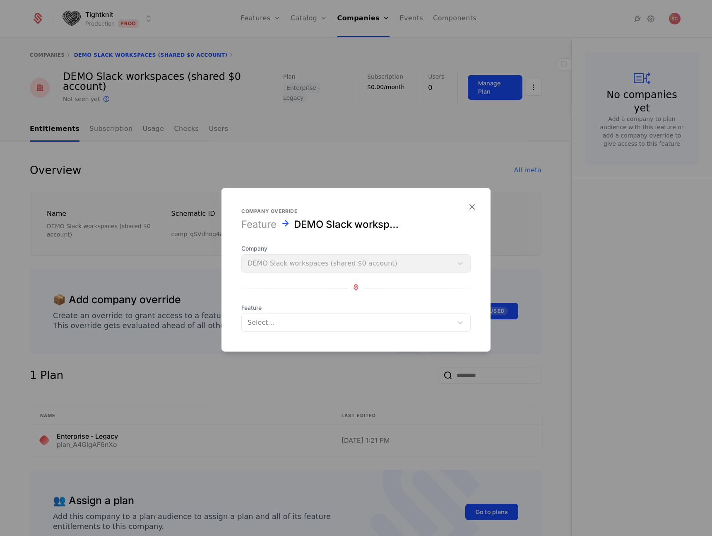
click at [417, 309] on span "Feature" at bounding box center [355, 307] width 229 height 8
click at [288, 259] on div "Company DEMO Slack workspaces (shared $0 account)" at bounding box center [355, 258] width 229 height 28
click at [252, 323] on div at bounding box center [348, 323] width 200 height 12
click at [181, 361] on div at bounding box center [356, 268] width 712 height 536
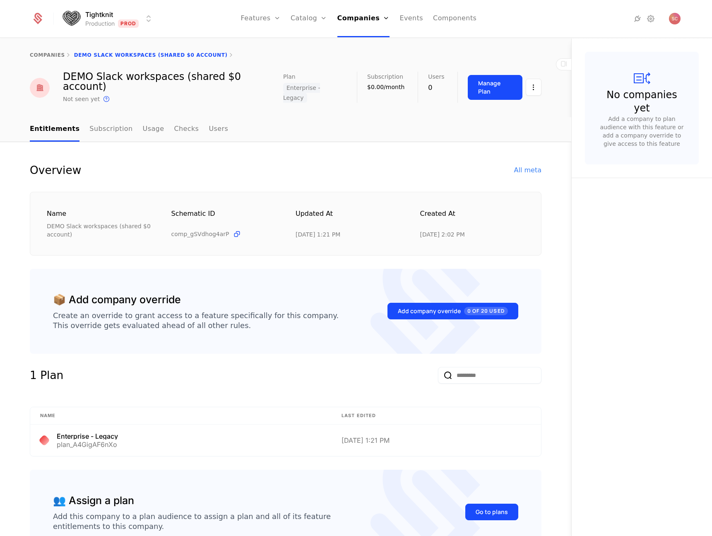
click at [181, 367] on div "1 Plan" at bounding box center [286, 380] width 512 height 26
click at [260, 41] on link "Features" at bounding box center [270, 46] width 38 height 10
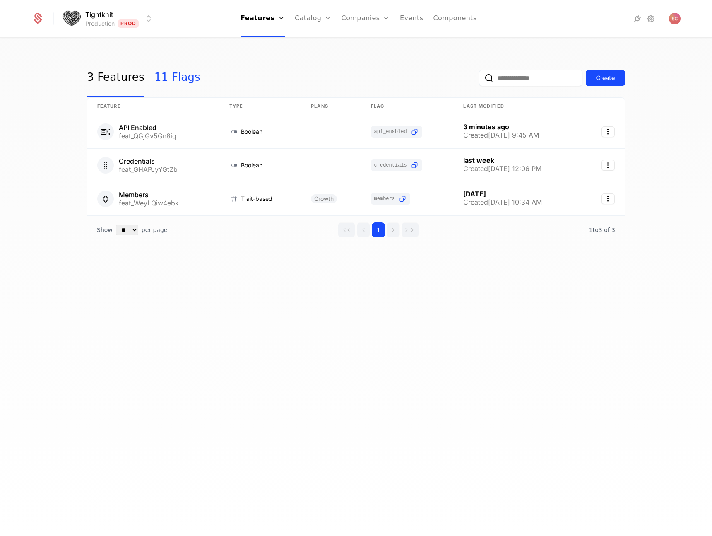
click at [162, 74] on link "11 Flags" at bounding box center [177, 77] width 46 height 39
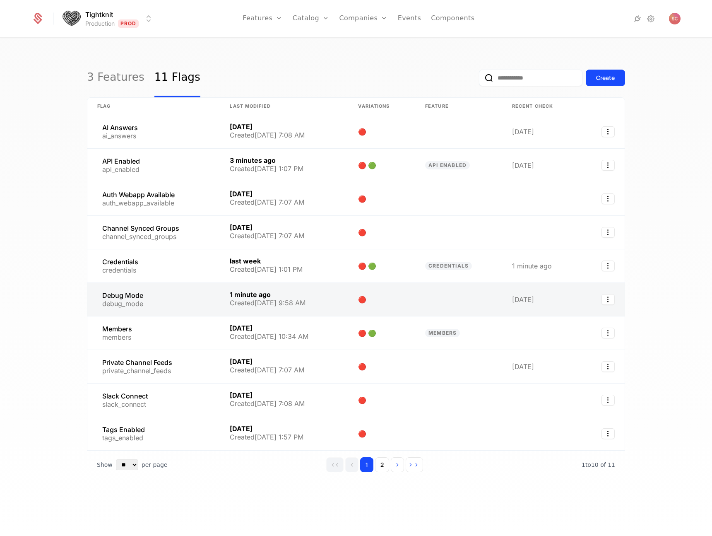
click at [176, 308] on link at bounding box center [153, 299] width 132 height 33
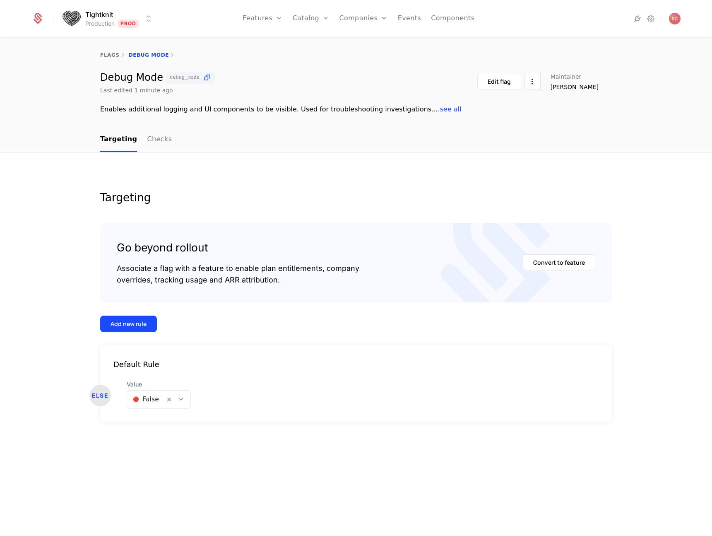
click at [127, 320] on div "Add new rule" at bounding box center [129, 324] width 36 height 8
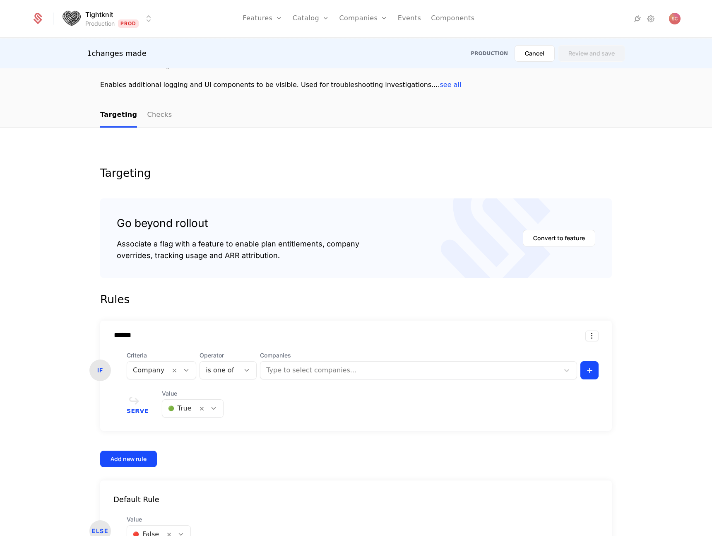
scroll to position [84, 0]
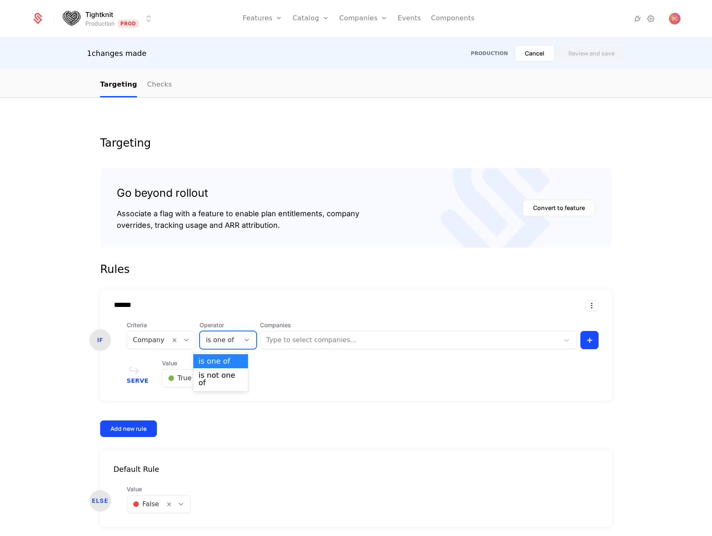
click at [211, 342] on div at bounding box center [220, 340] width 28 height 12
click at [211, 341] on div at bounding box center [220, 340] width 28 height 12
click at [328, 339] on div at bounding box center [410, 340] width 287 height 12
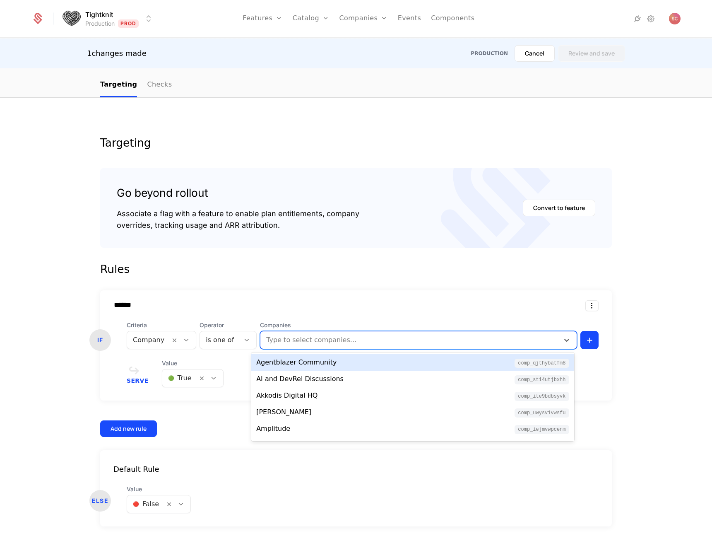
click at [328, 304] on input "******" at bounding box center [225, 305] width 236 height 8
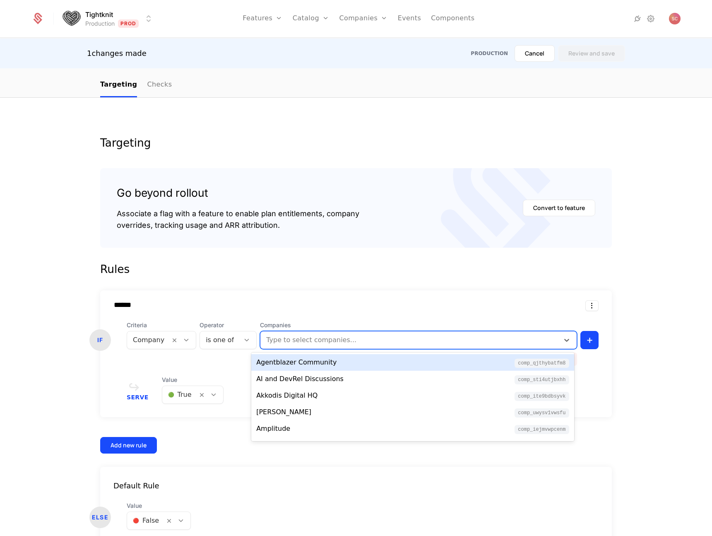
click at [317, 345] on div at bounding box center [410, 340] width 287 height 12
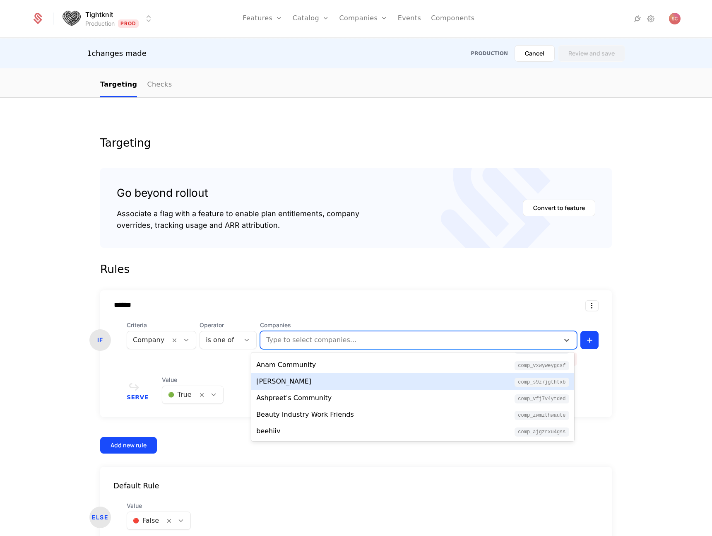
scroll to position [0, 0]
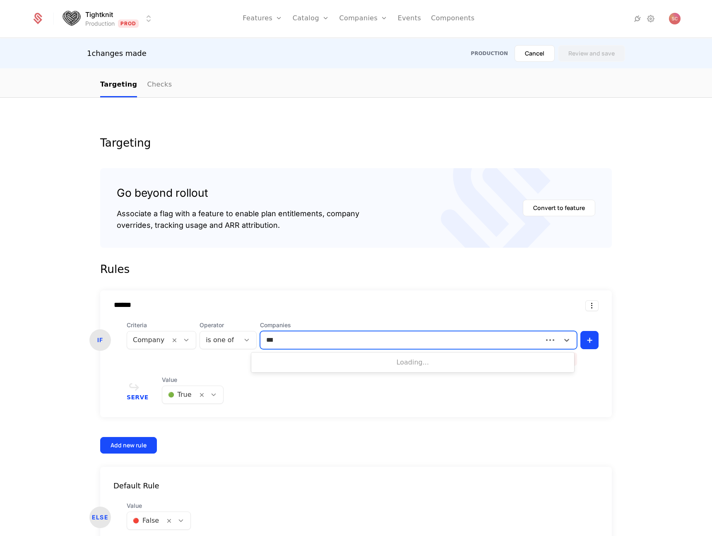
type input "****"
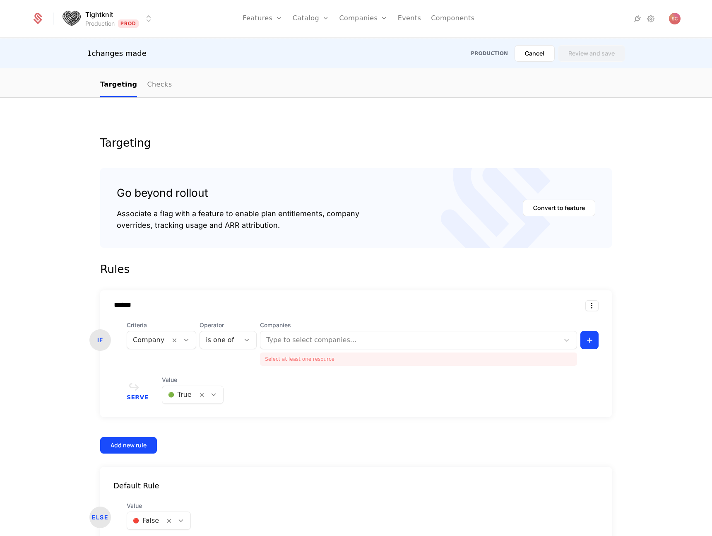
click at [320, 266] on div "Rules" at bounding box center [356, 269] width 512 height 17
click at [591, 308] on html "Tightknit Production Prod Features Features Flags Catalog Plans Add Ons Credits…" at bounding box center [356, 268] width 712 height 536
click at [573, 323] on div "Delete" at bounding box center [554, 327] width 63 height 12
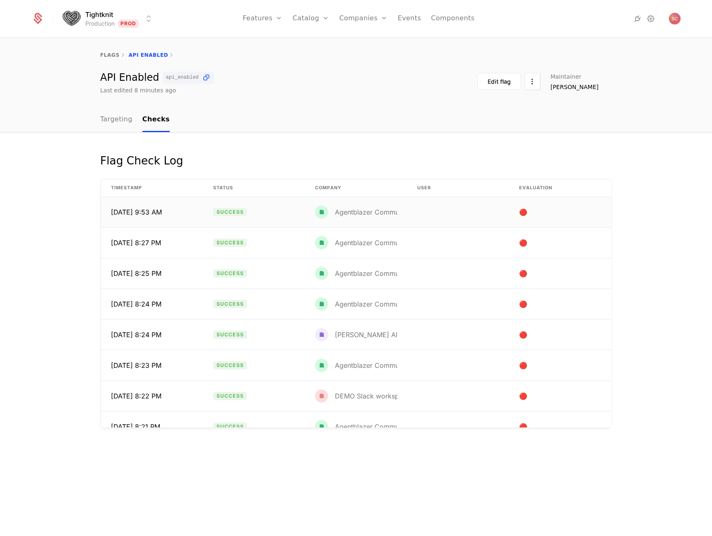
click at [328, 198] on td "Agentblazer Community" at bounding box center [356, 212] width 102 height 30
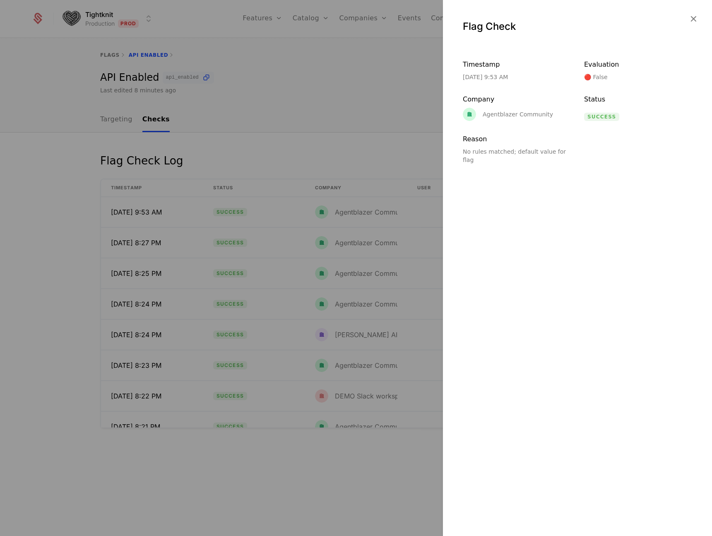
click at [305, 144] on div at bounding box center [356, 268] width 712 height 536
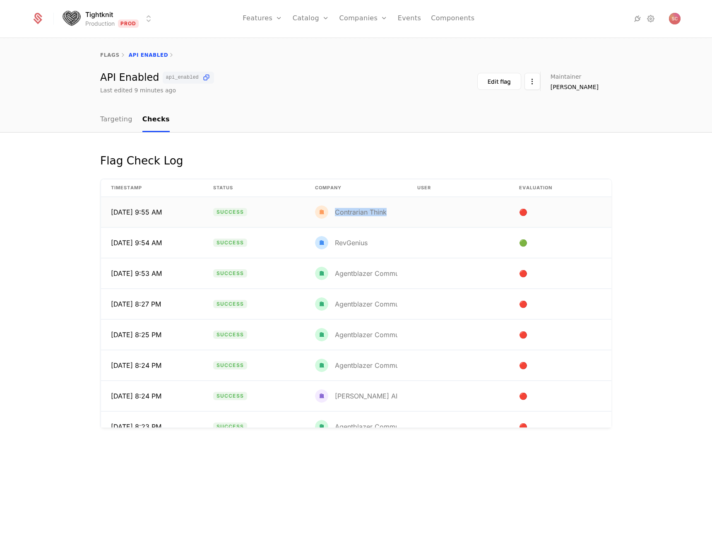
drag, startPoint x: 397, startPoint y: 211, endPoint x: 334, endPoint y: 210, distance: 63.8
click at [334, 210] on td "Contrarian Think" at bounding box center [356, 212] width 102 height 30
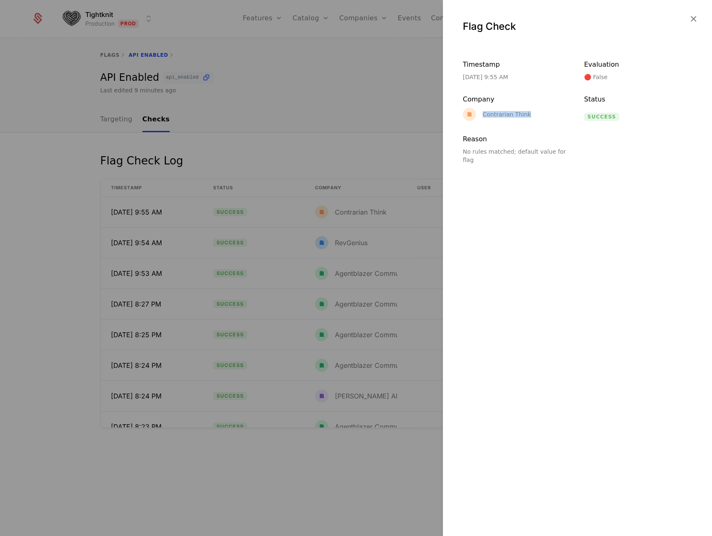
drag, startPoint x: 530, startPoint y: 111, endPoint x: 532, endPoint y: 117, distance: 6.3
click at [532, 117] on div "Contrarian Think" at bounding box center [517, 114] width 108 height 13
copy div "Contrarian Think"
click at [394, 118] on div at bounding box center [356, 268] width 712 height 536
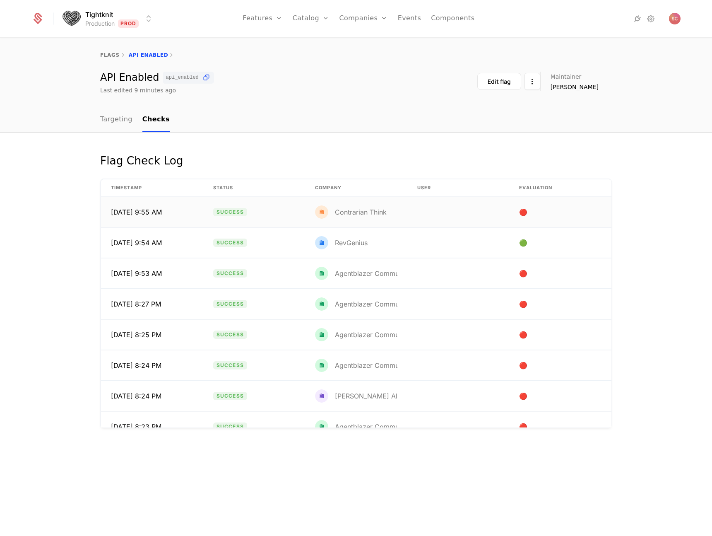
click at [392, 220] on td "Contrarian Think" at bounding box center [356, 212] width 102 height 30
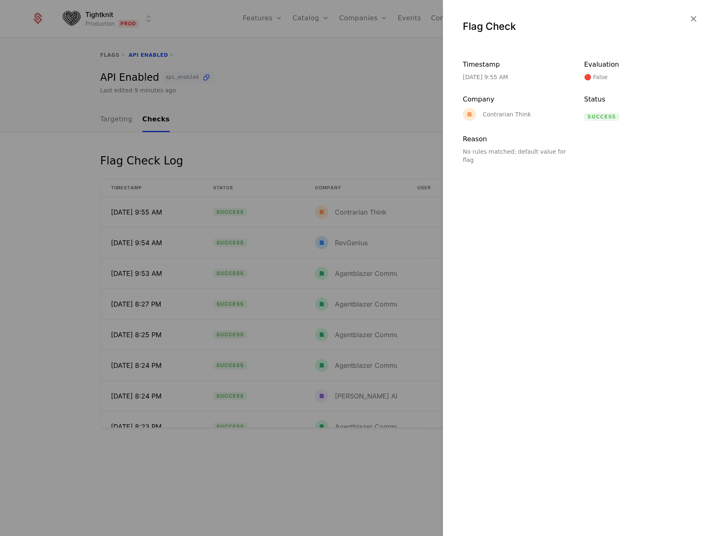
click at [314, 141] on div at bounding box center [356, 268] width 712 height 536
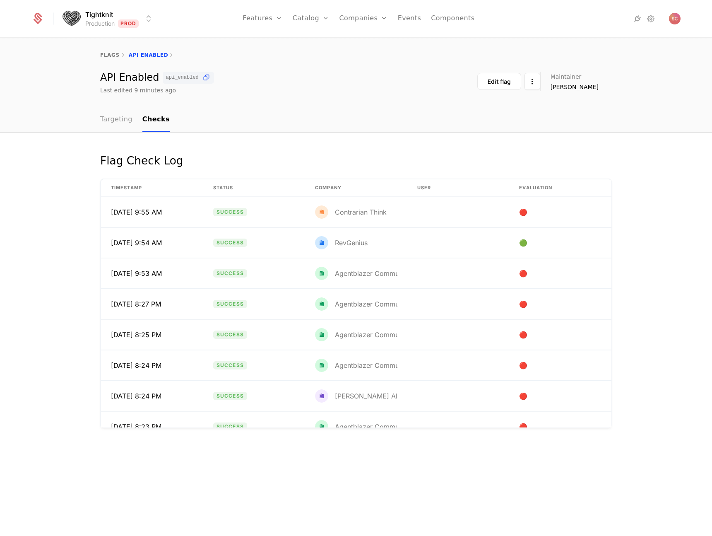
click at [124, 120] on link "Targeting" at bounding box center [116, 120] width 32 height 24
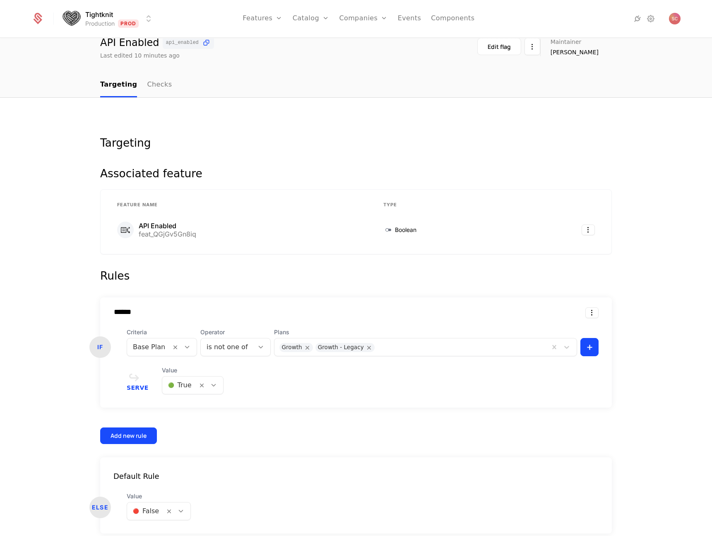
scroll to position [72, 0]
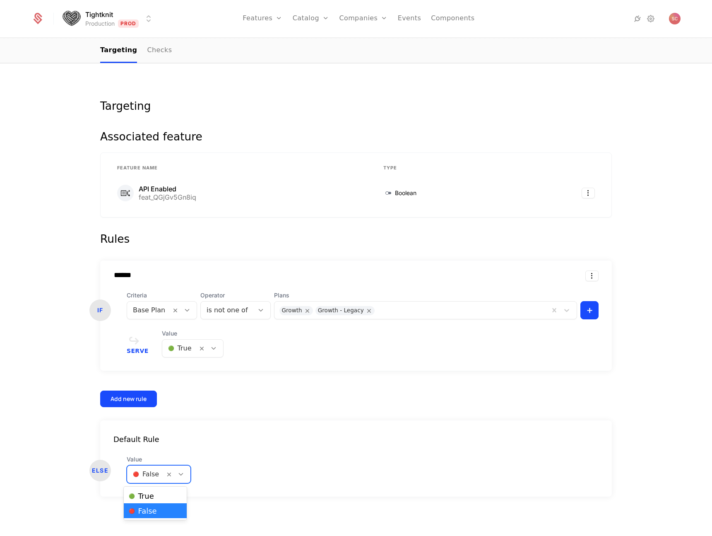
click at [140, 477] on div at bounding box center [146, 474] width 26 height 12
click at [137, 499] on span "🟢 True" at bounding box center [141, 495] width 25 height 7
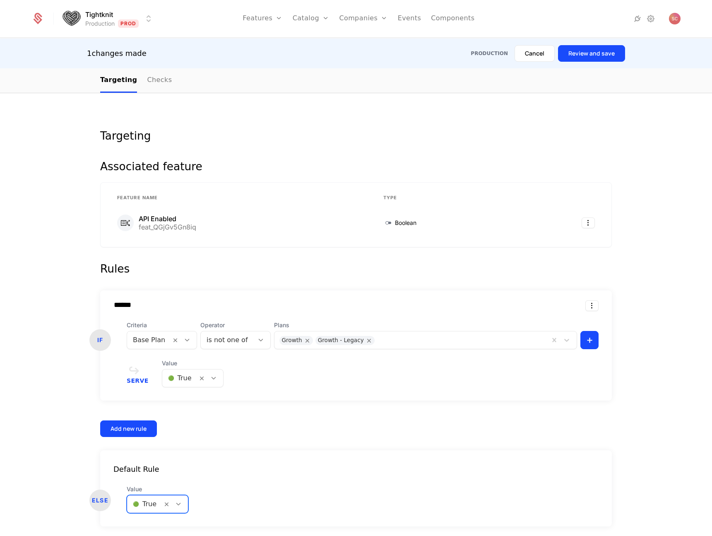
click at [295, 460] on div "Default Rule ELSE Value option [object Object], selected. 🟢 True" at bounding box center [356, 488] width 512 height 76
click at [597, 51] on button "Review and save" at bounding box center [591, 53] width 67 height 17
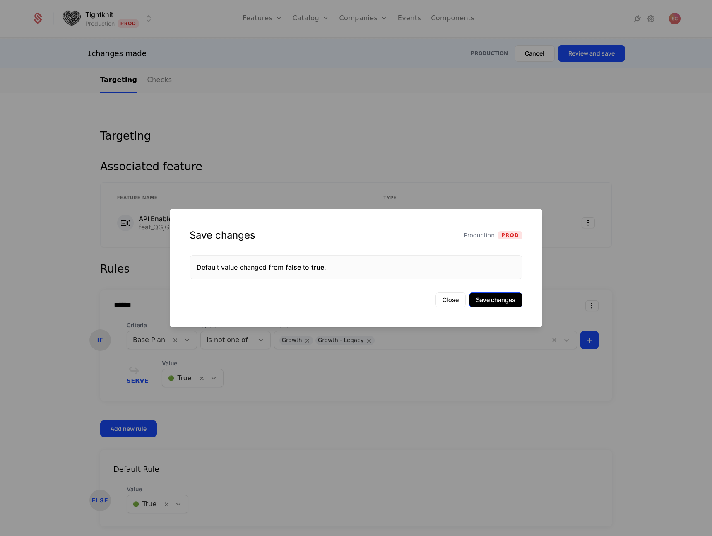
click at [482, 298] on button "Save changes" at bounding box center [495, 299] width 53 height 15
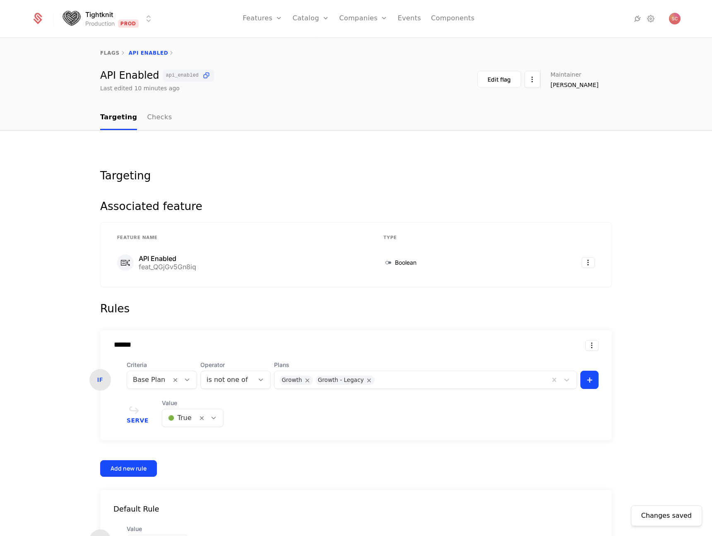
scroll to position [0, 0]
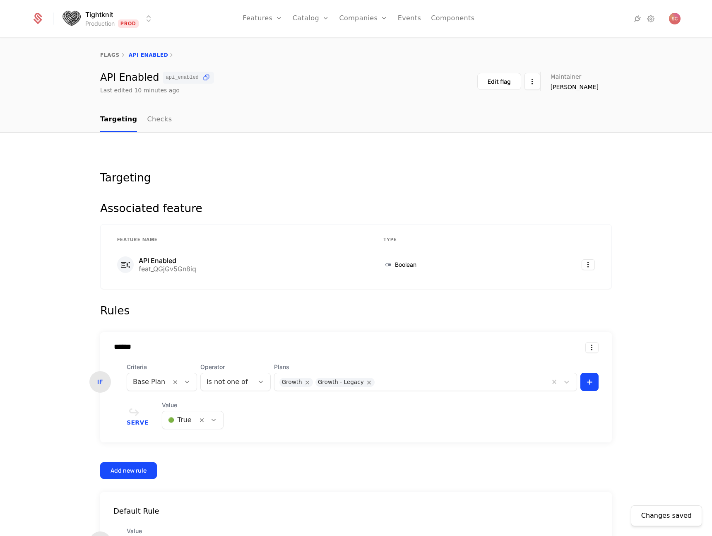
click at [206, 156] on div "Changes saved Targeting Associated feature Feature Name Type API Enabled feat_Q…" at bounding box center [356, 369] width 712 height 475
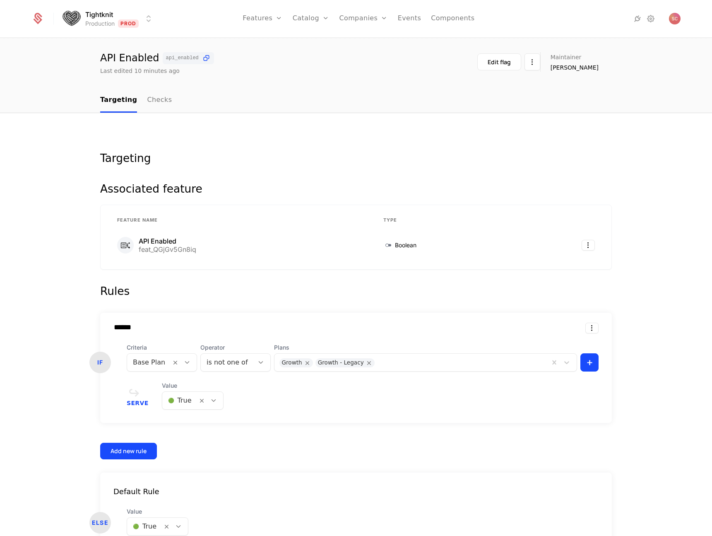
scroll to position [72, 0]
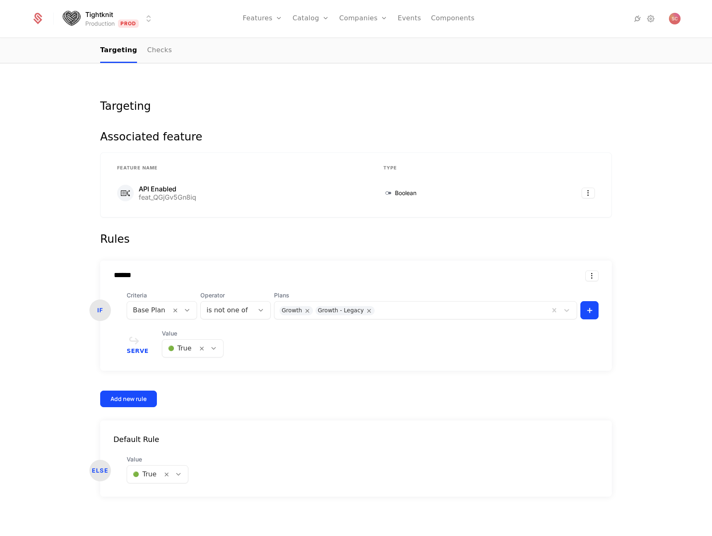
click at [231, 310] on div at bounding box center [227, 310] width 41 height 12
drag, startPoint x: 222, startPoint y: 329, endPoint x: 200, endPoint y: 339, distance: 23.3
click at [222, 329] on div "is one of" at bounding box center [227, 331] width 56 height 7
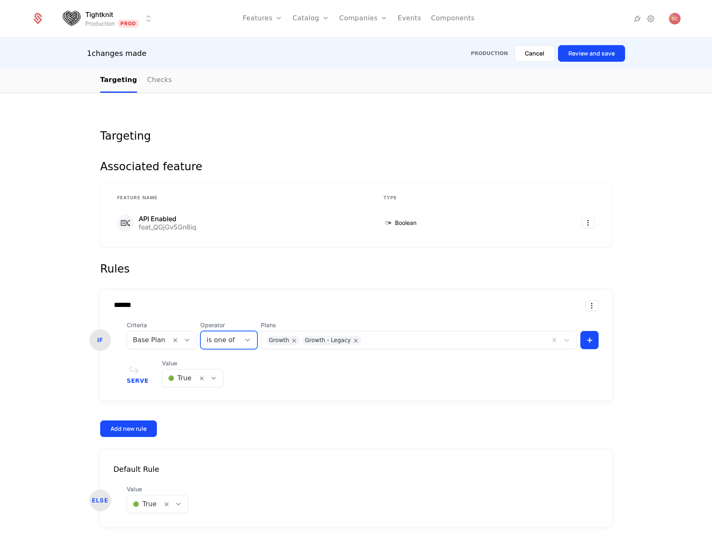
click at [179, 361] on span "Value" at bounding box center [193, 363] width 62 height 8
click at [178, 379] on div at bounding box center [180, 378] width 24 height 12
click at [174, 412] on span "🔴 False" at bounding box center [175, 414] width 28 height 7
click at [122, 433] on button "Add new rule" at bounding box center [128, 428] width 57 height 17
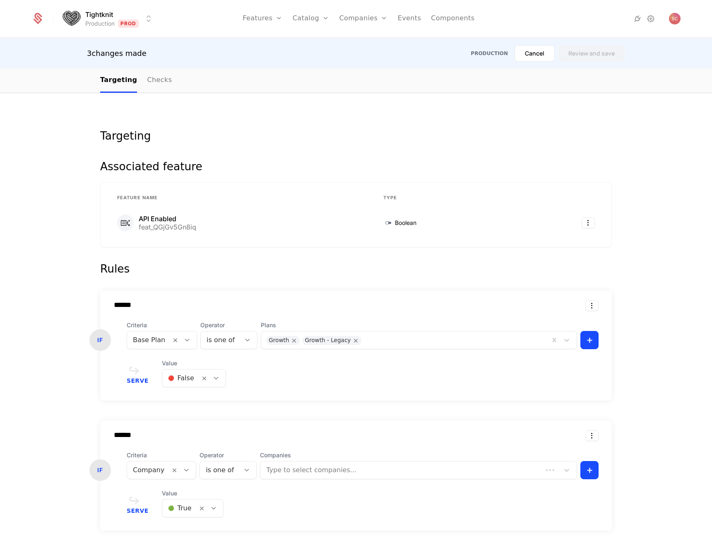
scroll to position [202, 0]
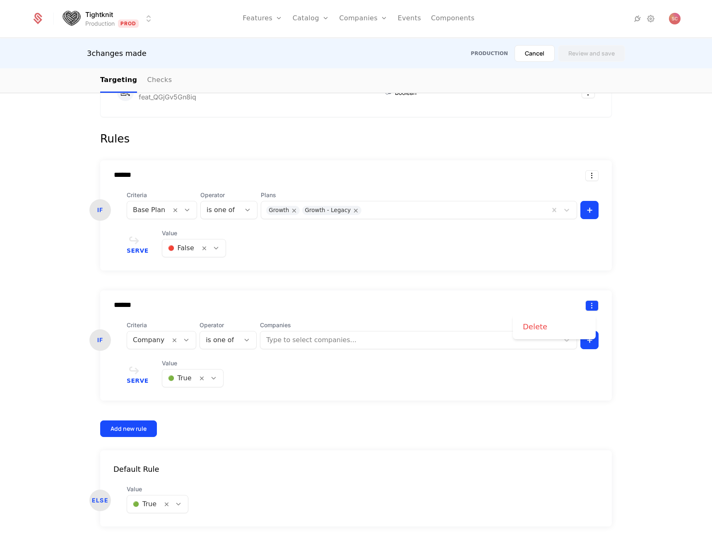
click at [589, 303] on html "Tightknit Production Prod Features Features Flags Catalog Plans Add Ons Credits…" at bounding box center [356, 268] width 712 height 536
click at [569, 321] on div "Delete" at bounding box center [554, 327] width 63 height 12
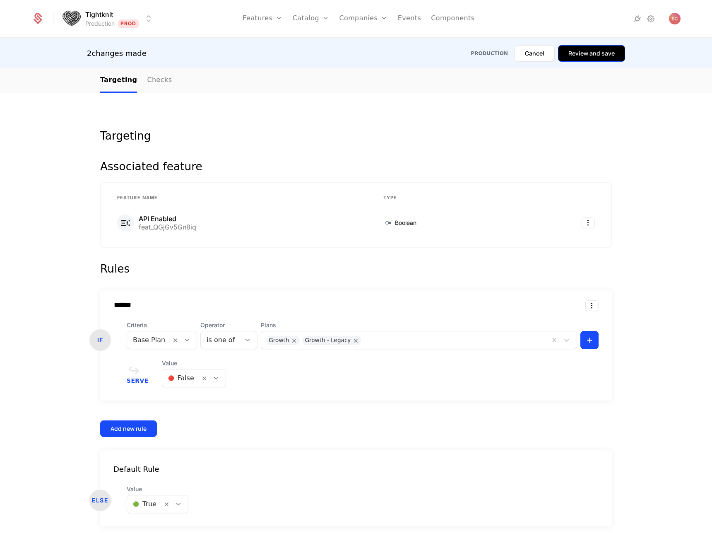
click at [595, 54] on button "Review and save" at bounding box center [591, 53] width 67 height 17
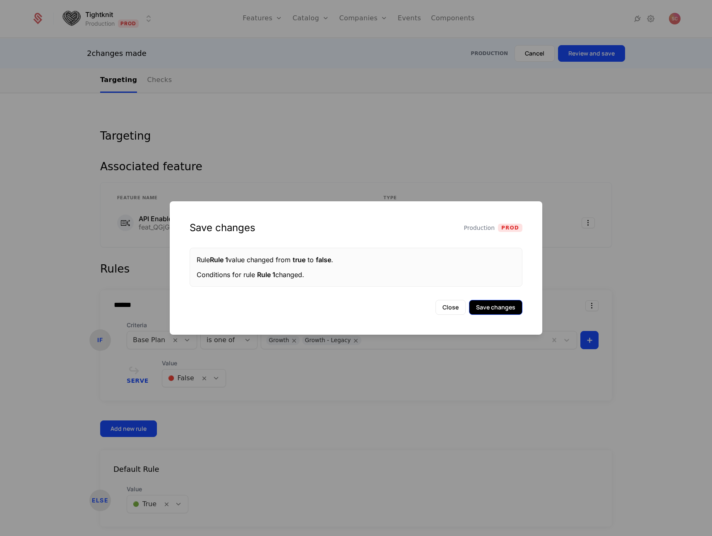
click at [491, 308] on button "Save changes" at bounding box center [495, 307] width 53 height 15
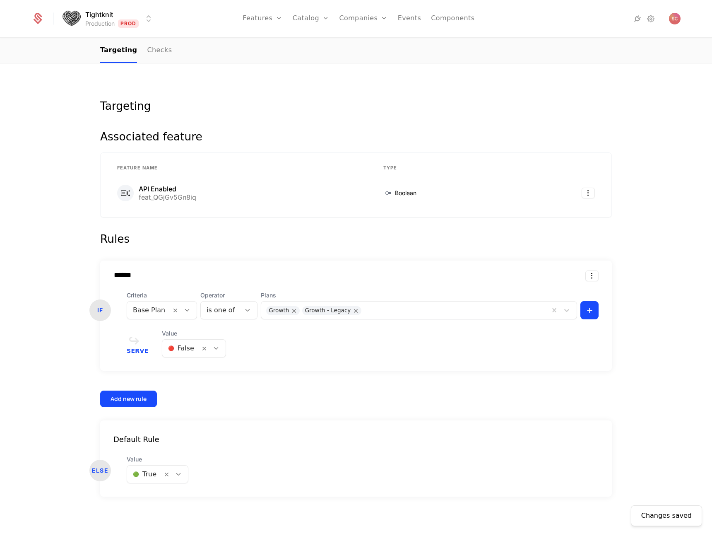
click at [380, 395] on div "****** IF Criteria Base Plan Operator is one of Plans Growth Growth - Legacy + …" at bounding box center [356, 333] width 512 height 147
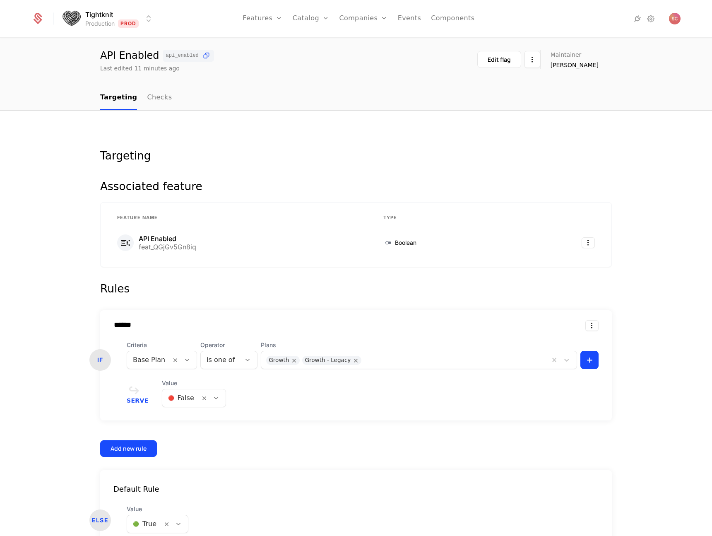
scroll to position [0, 0]
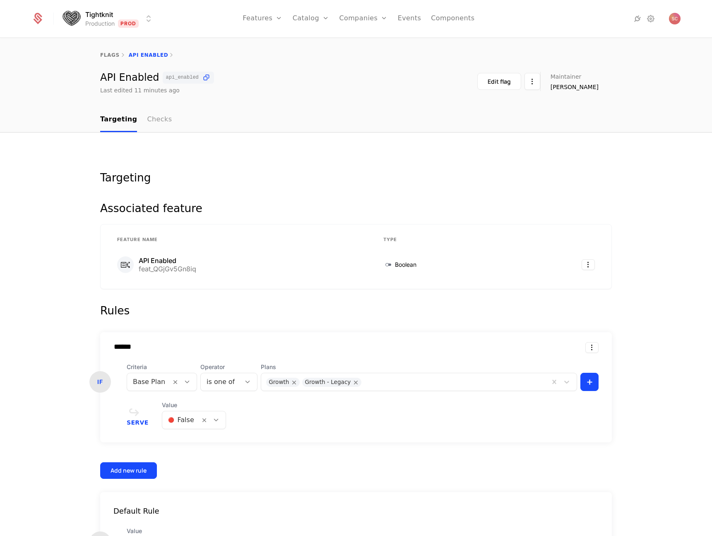
click at [154, 122] on link "Checks" at bounding box center [159, 120] width 25 height 24
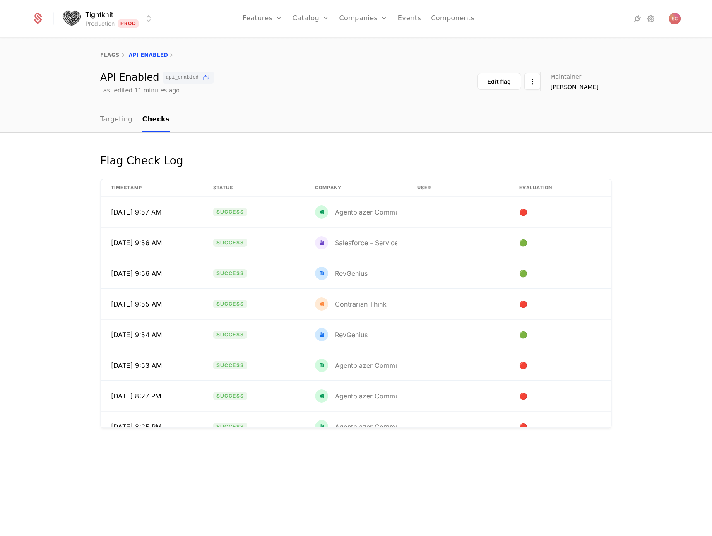
click at [385, 193] on th "Company" at bounding box center [356, 187] width 102 height 17
click at [378, 204] on td "Agentblazer Community" at bounding box center [356, 212] width 102 height 30
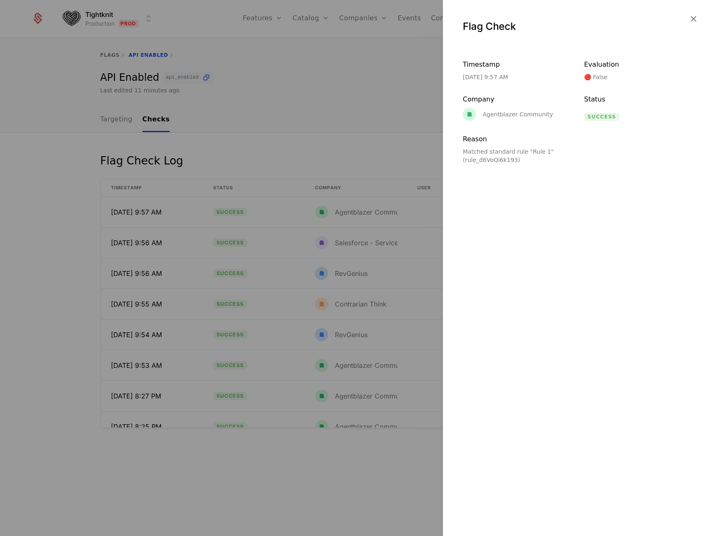
drag, startPoint x: 519, startPoint y: 151, endPoint x: 532, endPoint y: 160, distance: 15.7
click at [532, 160] on div "Matched standard rule "Rule 1" (rule_d6VoQi6k193)" at bounding box center [517, 155] width 108 height 17
click at [492, 112] on div "Agentblazer Community" at bounding box center [518, 114] width 70 height 6
copy div "Agentblazer"
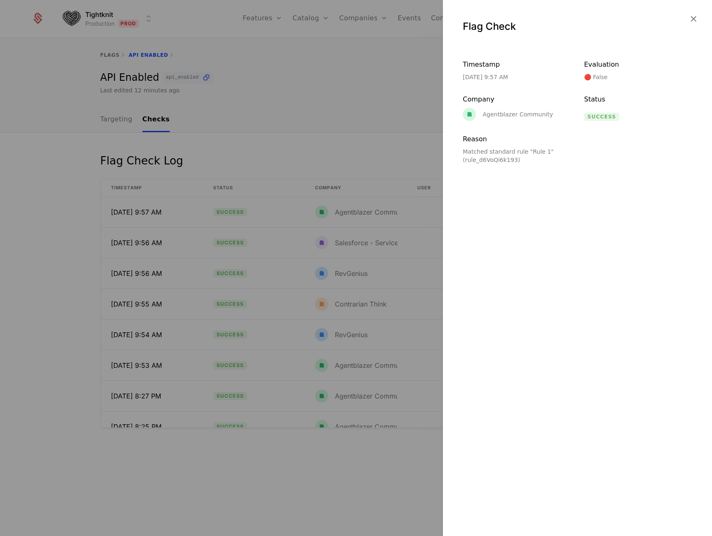
click at [310, 131] on div at bounding box center [356, 268] width 712 height 536
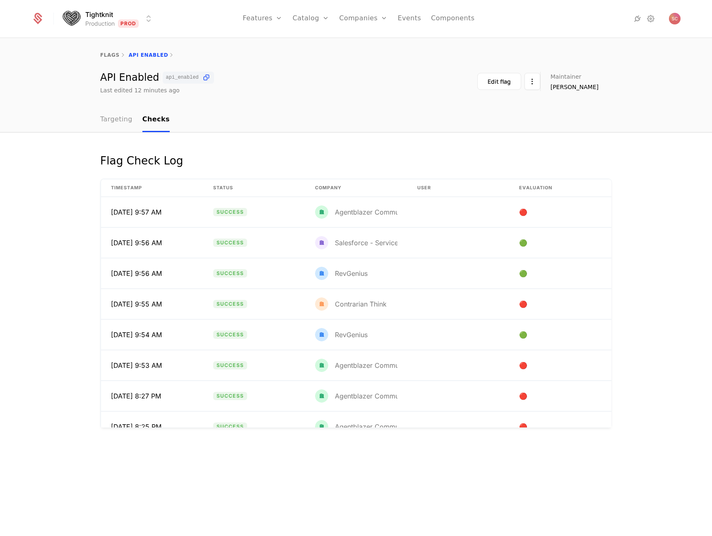
click at [108, 119] on link "Targeting" at bounding box center [116, 120] width 32 height 24
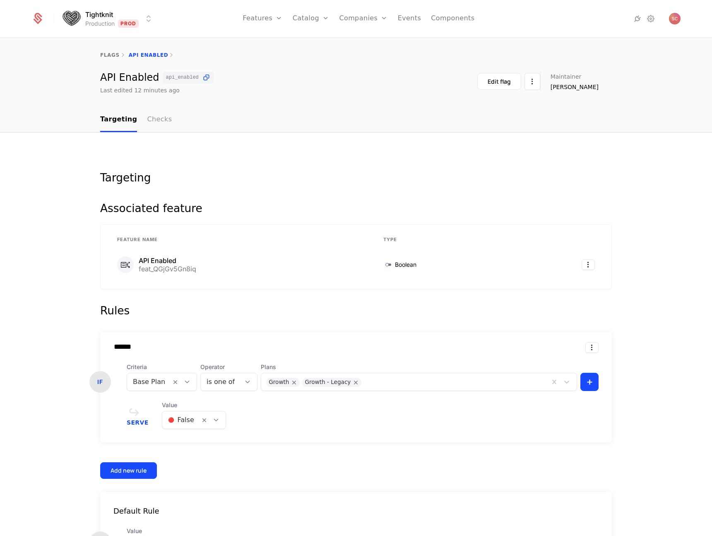
click at [152, 125] on link "Checks" at bounding box center [159, 120] width 25 height 24
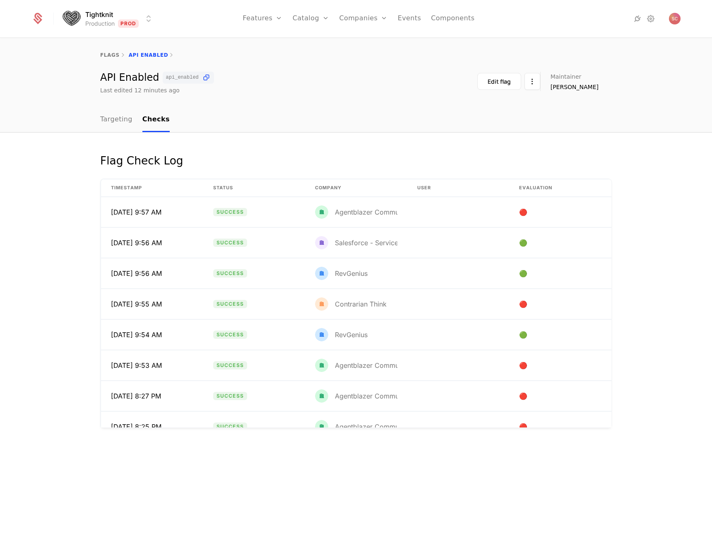
click at [355, 164] on div "Flag Check Log" at bounding box center [356, 165] width 512 height 26
click at [363, 41] on link "Companies" at bounding box center [368, 46] width 38 height 10
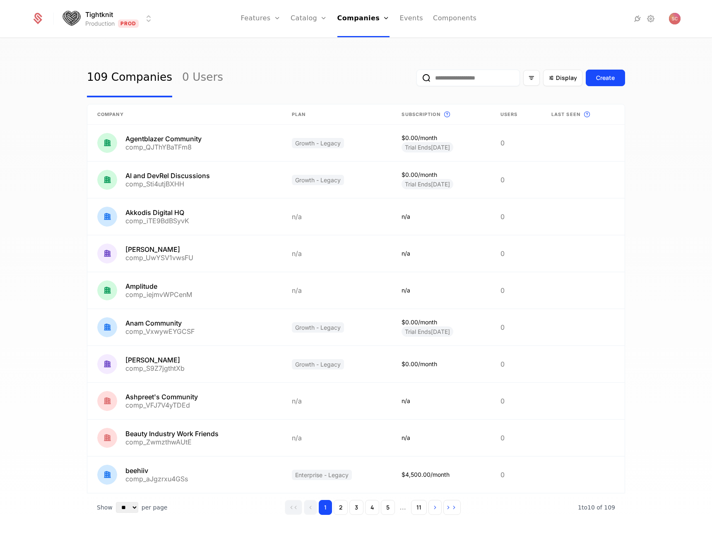
click at [479, 79] on input "email" at bounding box center [469, 78] width 104 height 17
paste input "**********"
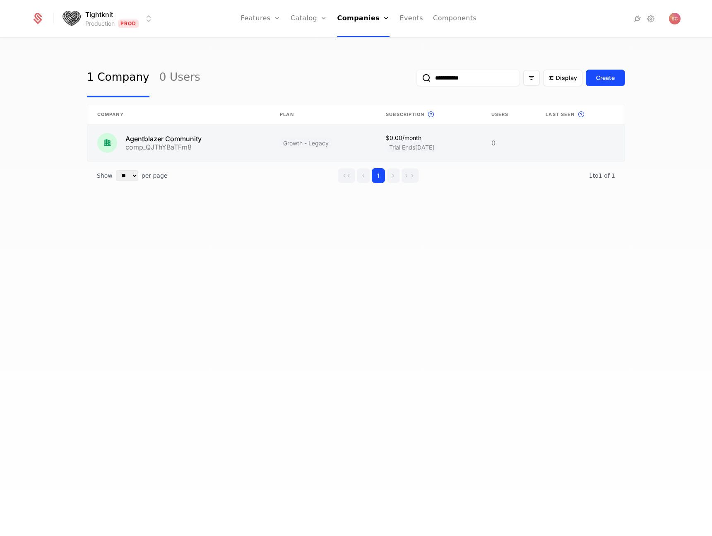
type input "**********"
click at [221, 133] on link at bounding box center [178, 143] width 183 height 36
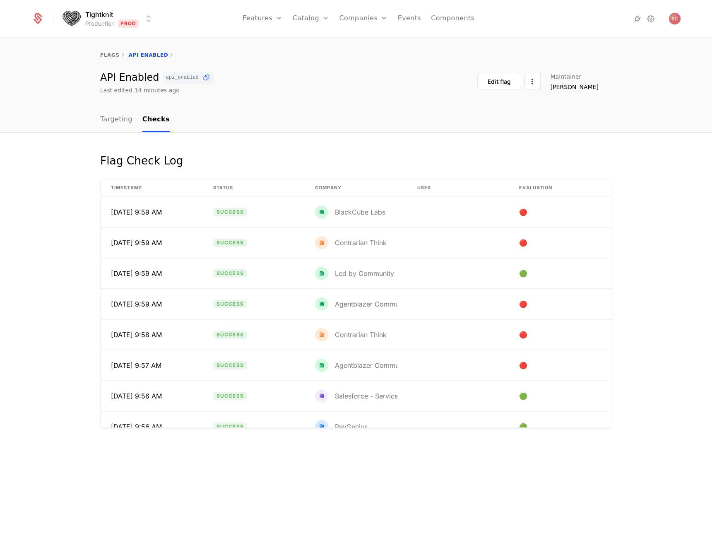
click at [399, 161] on div "Flag Check Log" at bounding box center [356, 165] width 512 height 26
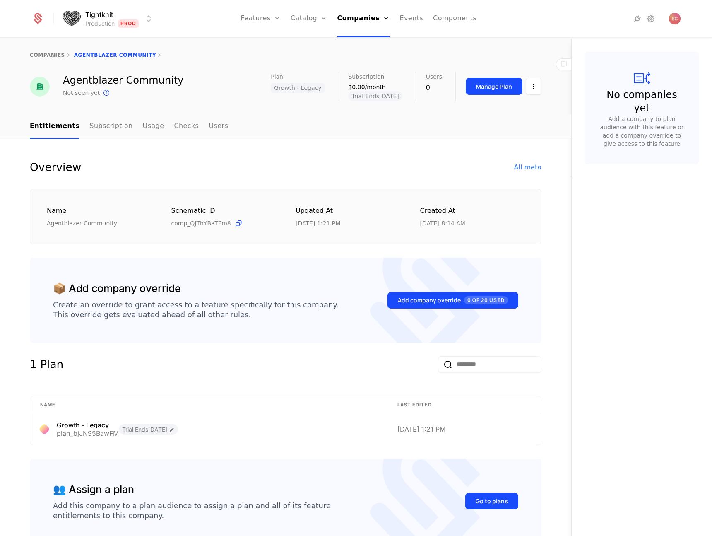
click at [317, 92] on span "Growth - Legacy" at bounding box center [298, 88] width 54 height 10
click at [532, 85] on html "Tightknit Production Prod Features Features Flags Catalog Plans Add Ons Credits…" at bounding box center [356, 268] width 712 height 536
click at [515, 56] on div "companies Agentblazer Community" at bounding box center [286, 55] width 512 height 7
click at [301, 72] on div "Plan Growth - Legacy" at bounding box center [304, 82] width 67 height 21
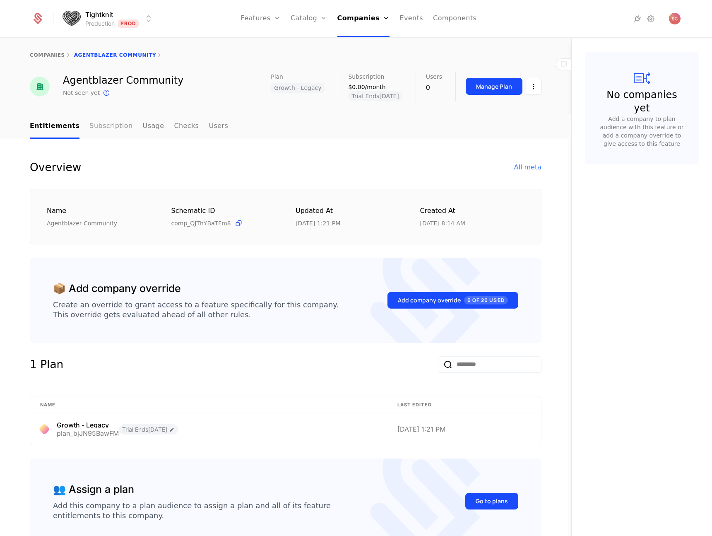
click at [101, 127] on link "Subscription" at bounding box center [110, 126] width 43 height 24
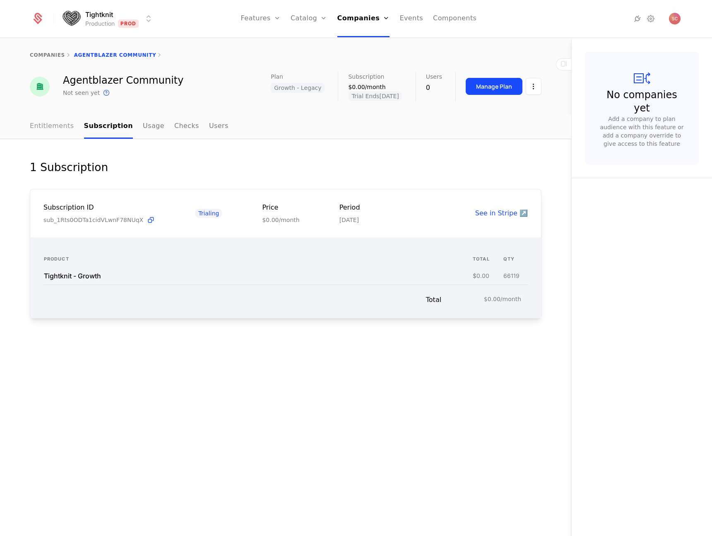
click at [49, 129] on link "Entitlements" at bounding box center [52, 126] width 44 height 24
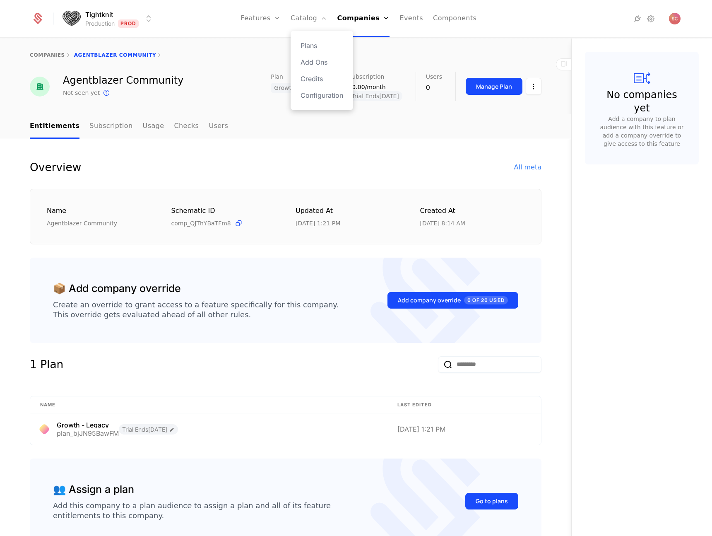
click at [312, 39] on div "Plans Add Ons Credits Configuration" at bounding box center [322, 70] width 63 height 79
click at [314, 53] on div "Plans Add Ons Credits Configuration" at bounding box center [322, 70] width 63 height 79
click at [314, 51] on div "Plans Add Ons Credits Configuration" at bounding box center [322, 70] width 63 height 79
click at [315, 49] on link "Plans" at bounding box center [322, 46] width 43 height 10
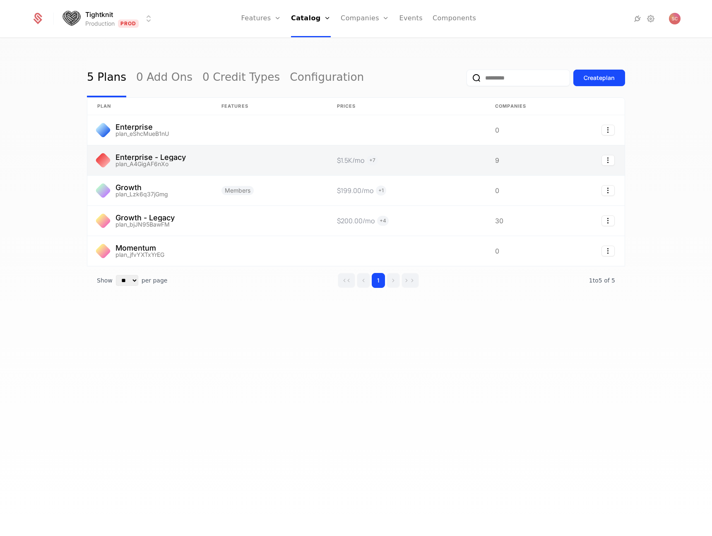
click at [160, 157] on link at bounding box center [149, 160] width 124 height 30
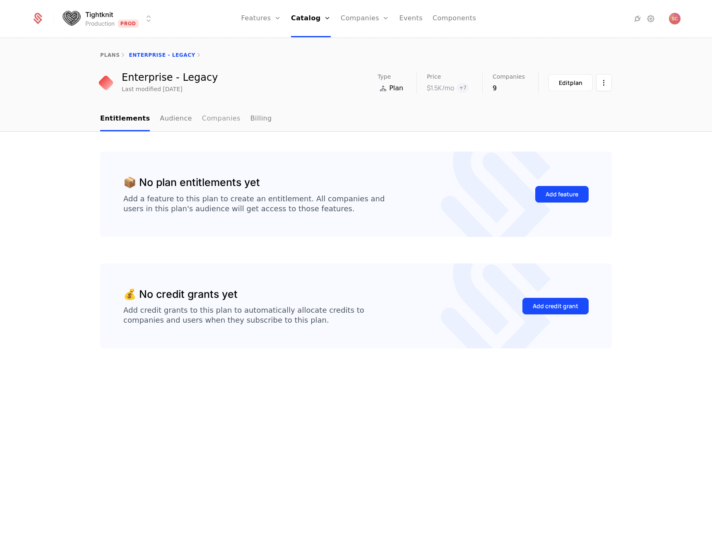
click at [214, 111] on link "Companies" at bounding box center [221, 119] width 39 height 24
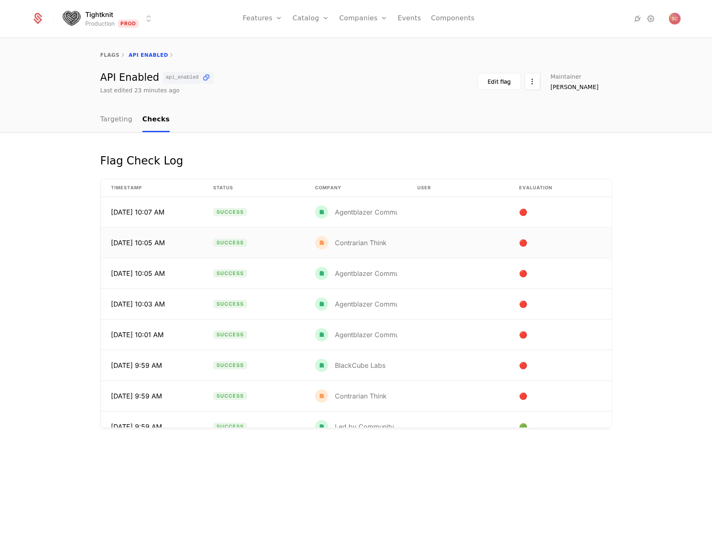
click at [358, 246] on div "Contrarian Think" at bounding box center [361, 242] width 52 height 7
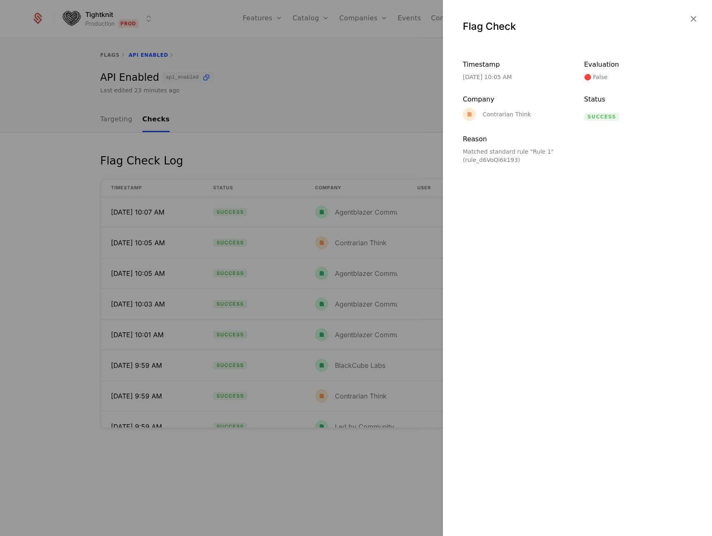
click at [511, 109] on div "Contrarian Think" at bounding box center [497, 114] width 68 height 13
copy div "Contrarian Think"
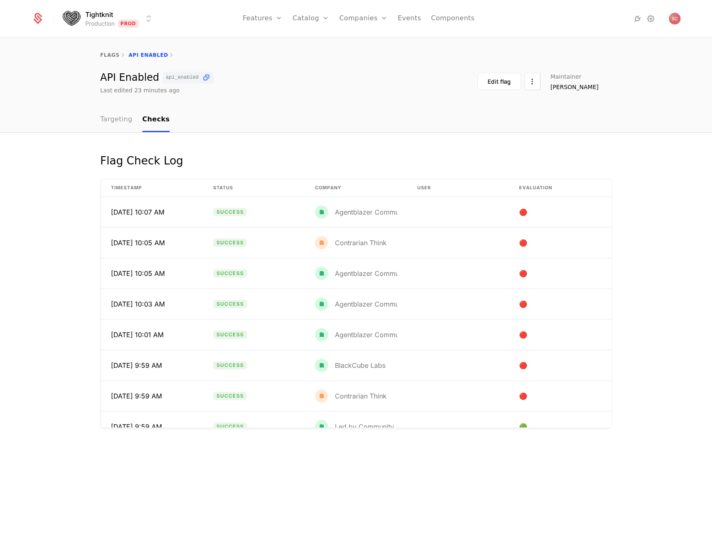
click at [116, 124] on link "Targeting" at bounding box center [116, 120] width 32 height 24
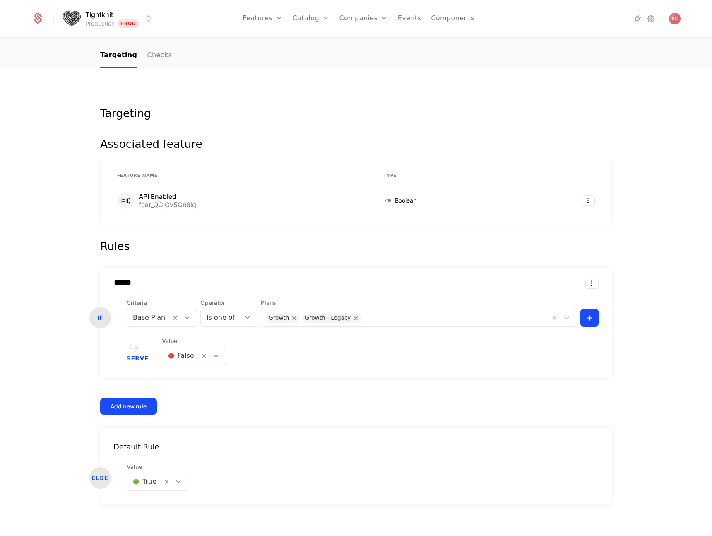
scroll to position [72, 0]
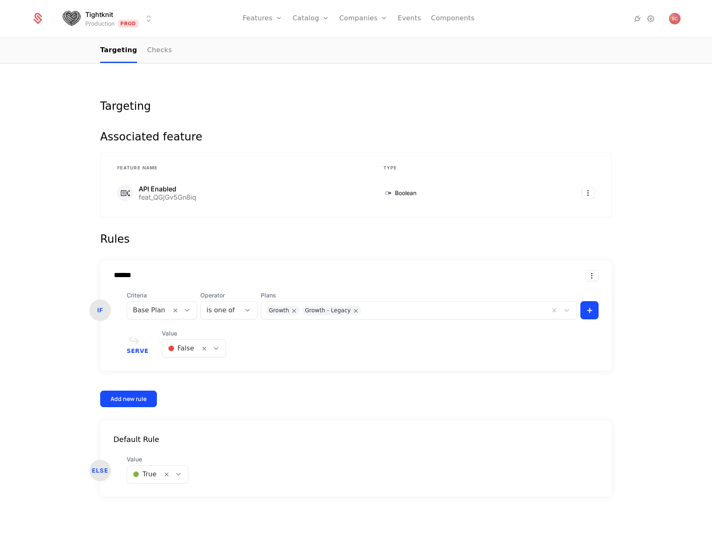
click at [107, 275] on input "******" at bounding box center [225, 275] width 236 height 8
click at [108, 275] on input "******" at bounding box center [225, 275] width 236 height 8
click at [171, 272] on input "******" at bounding box center [225, 275] width 236 height 8
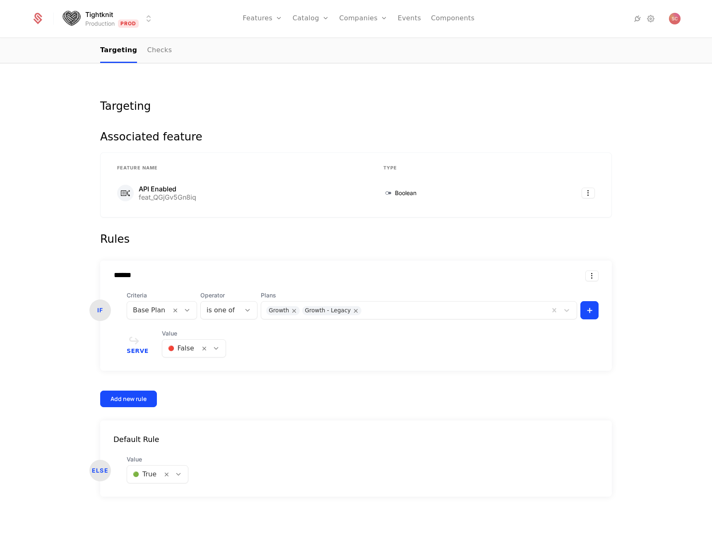
click at [171, 272] on input "******" at bounding box center [225, 275] width 236 height 8
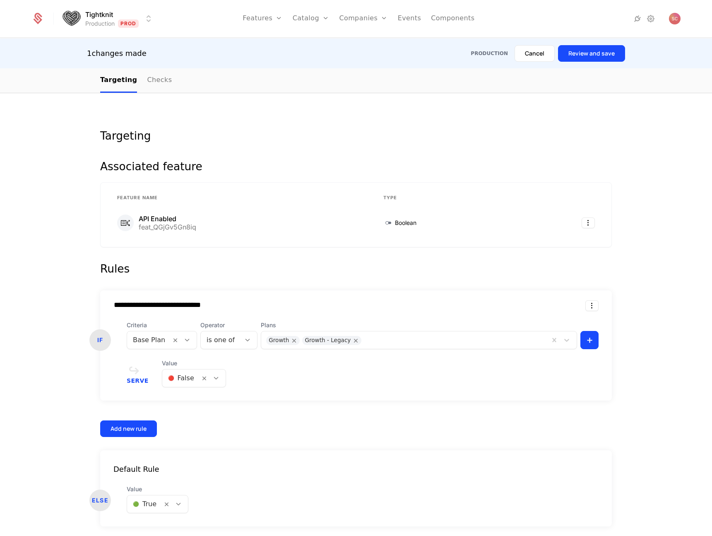
click at [176, 305] on input "**********" at bounding box center [225, 305] width 236 height 8
type input "**********"
click at [443, 432] on div "**********" at bounding box center [356, 363] width 512 height 147
click at [602, 48] on button "Review and save" at bounding box center [591, 53] width 67 height 17
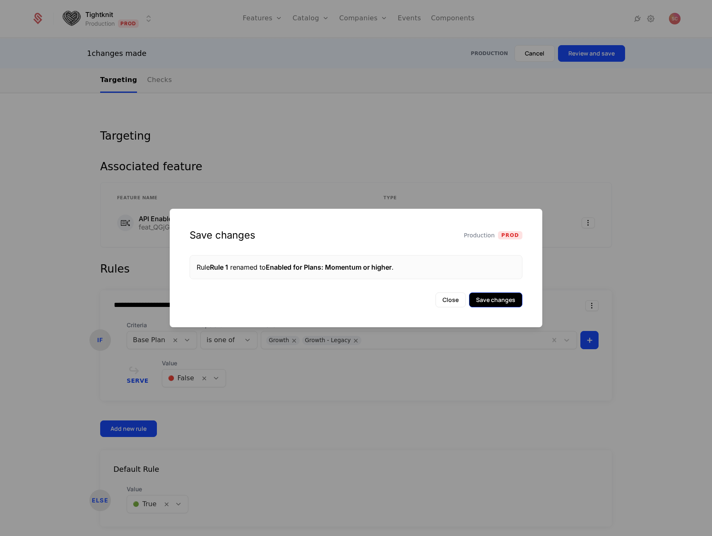
click at [489, 299] on button "Save changes" at bounding box center [495, 299] width 53 height 15
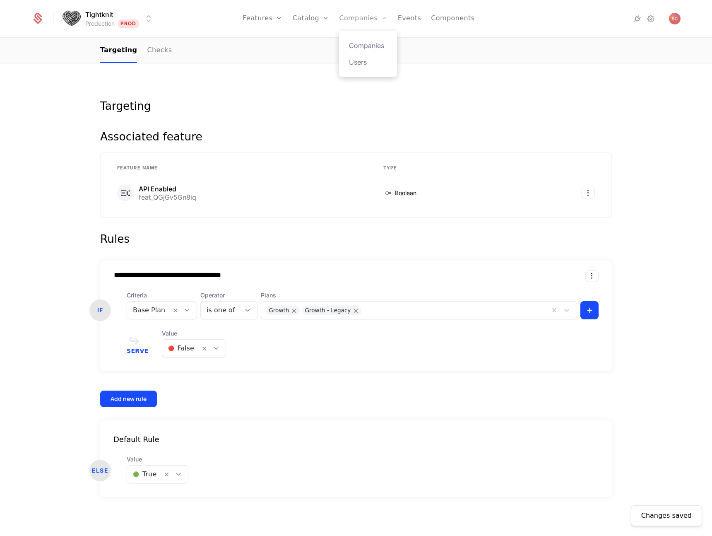
click at [359, 19] on link "Companies" at bounding box center [363, 18] width 48 height 37
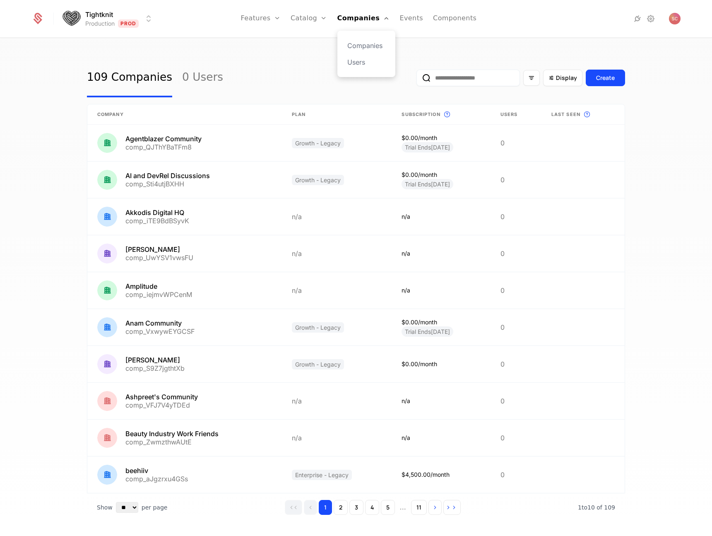
click at [373, 54] on div "Companies Users" at bounding box center [366, 54] width 58 height 46
click at [374, 45] on link "Companies" at bounding box center [366, 46] width 38 height 10
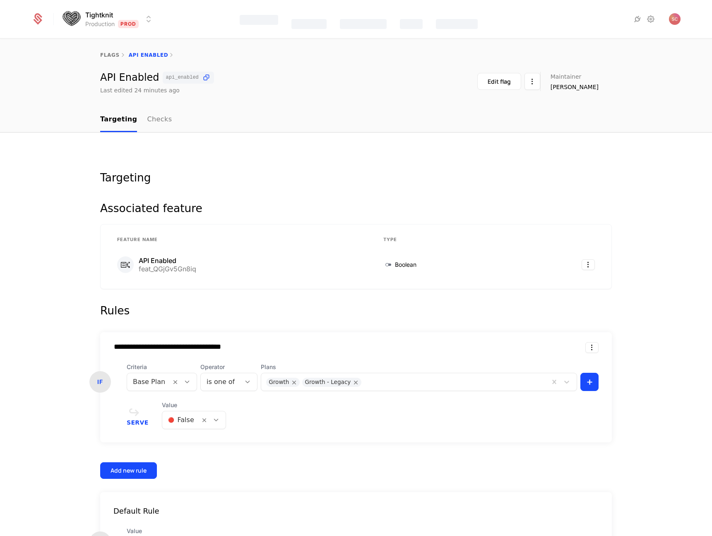
type input "**********"
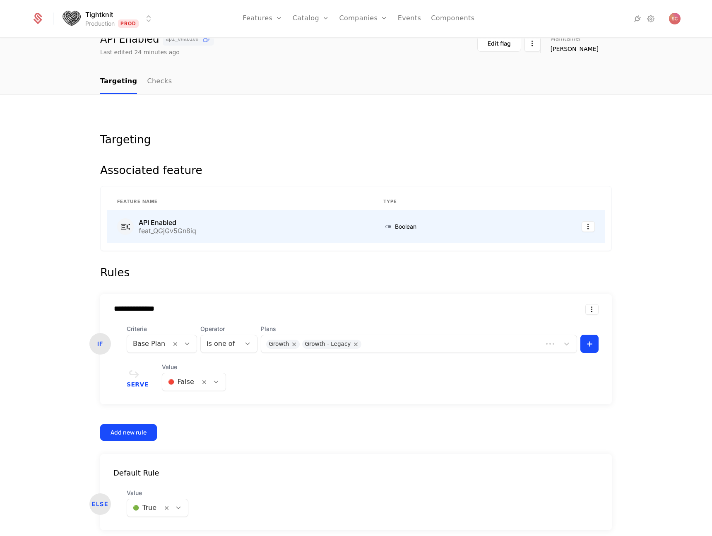
scroll to position [72, 0]
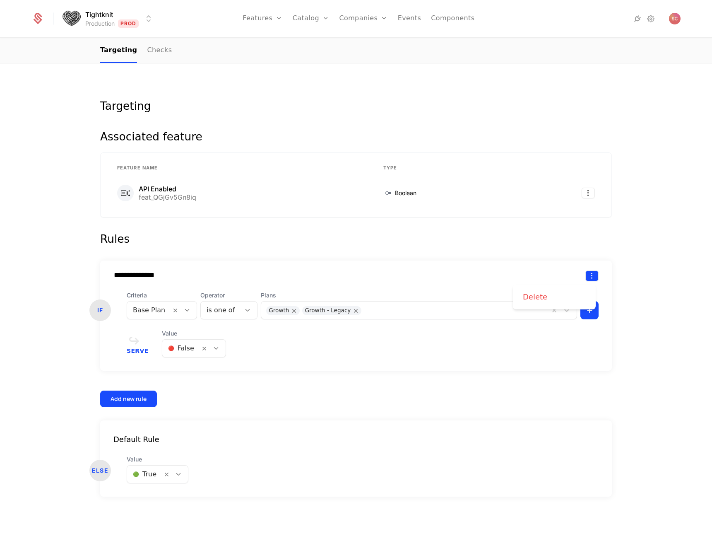
click at [593, 272] on html "**********" at bounding box center [356, 268] width 712 height 536
click at [250, 361] on html "**********" at bounding box center [356, 268] width 712 height 536
drag, startPoint x: 83, startPoint y: 468, endPoint x: 119, endPoint y: 417, distance: 62.3
click at [119, 417] on div "**********" at bounding box center [356, 298] width 712 height 475
click at [392, 411] on form "**********" at bounding box center [356, 364] width 512 height 266
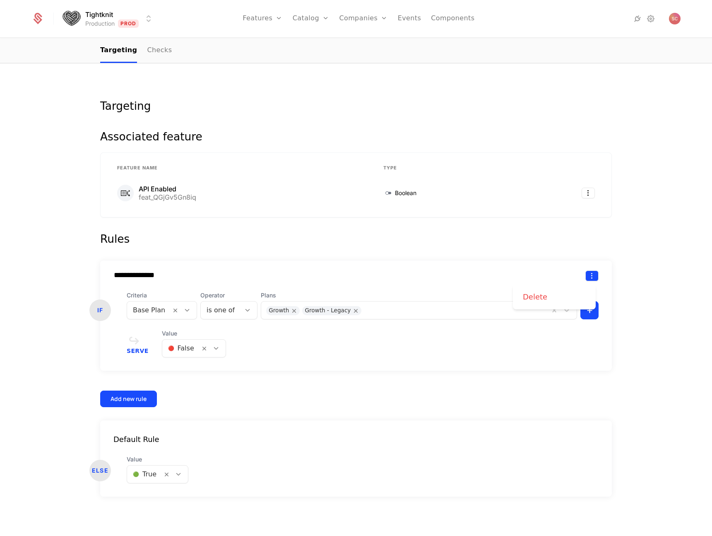
click at [590, 274] on html "**********" at bounding box center [356, 268] width 712 height 536
click at [572, 295] on div "Delete" at bounding box center [554, 297] width 63 height 12
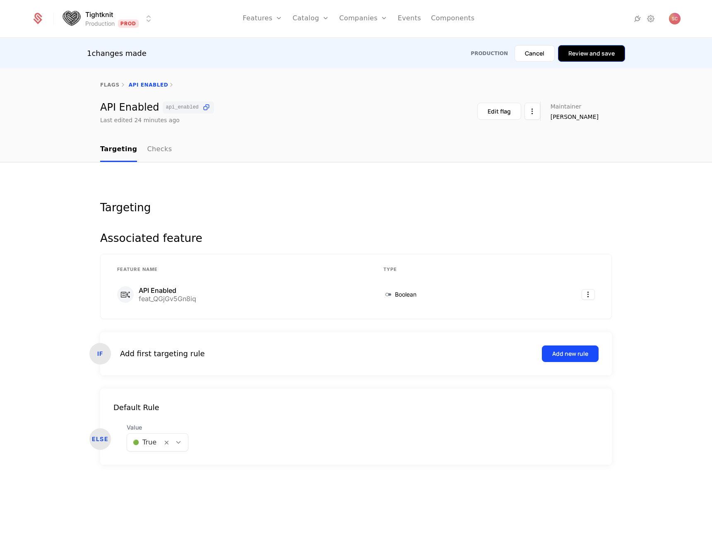
click at [588, 56] on button "Review and save" at bounding box center [591, 53] width 67 height 17
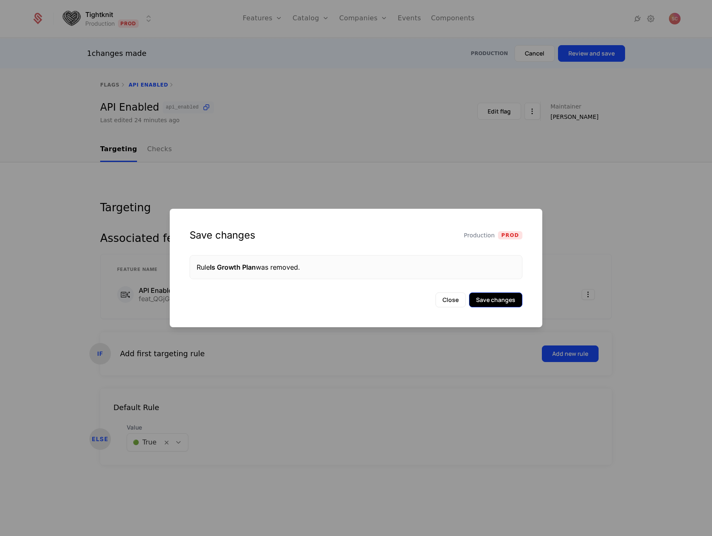
click at [501, 306] on button "Save changes" at bounding box center [495, 299] width 53 height 15
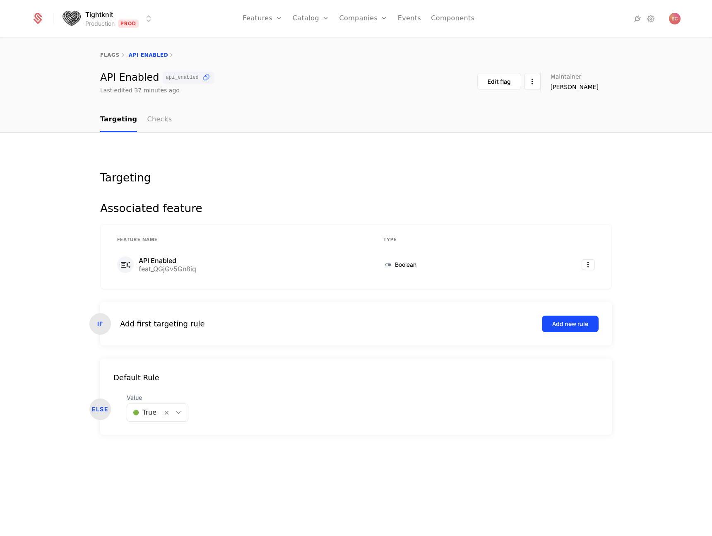
click at [147, 117] on link "Checks" at bounding box center [159, 120] width 25 height 24
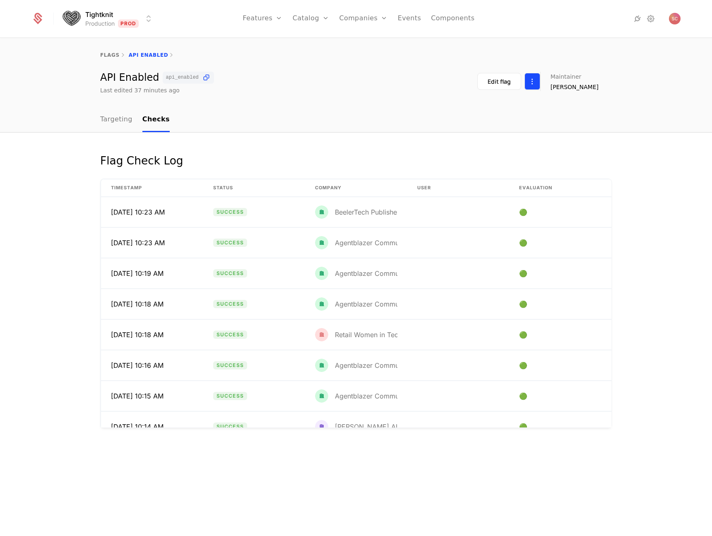
click at [539, 81] on html "Tightknit Production Prod Features Features Flags Catalog Plans Add Ons Credits…" at bounding box center [356, 268] width 712 height 536
click at [542, 123] on nav "Targeting Checks" at bounding box center [356, 120] width 512 height 24
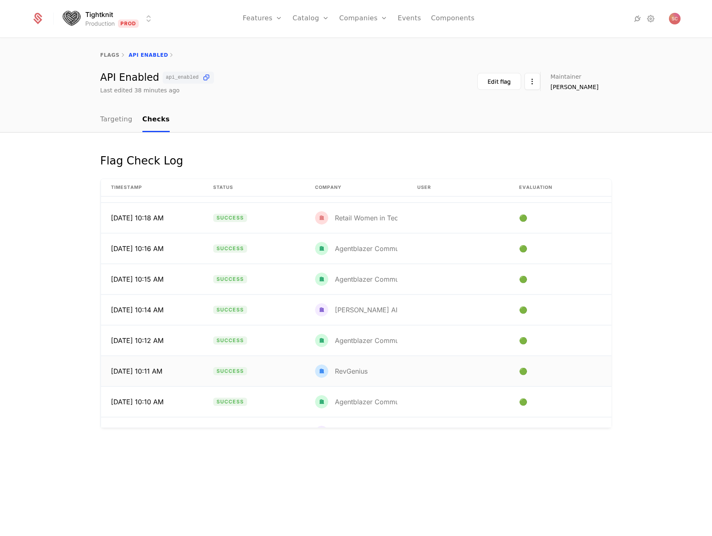
scroll to position [115, 0]
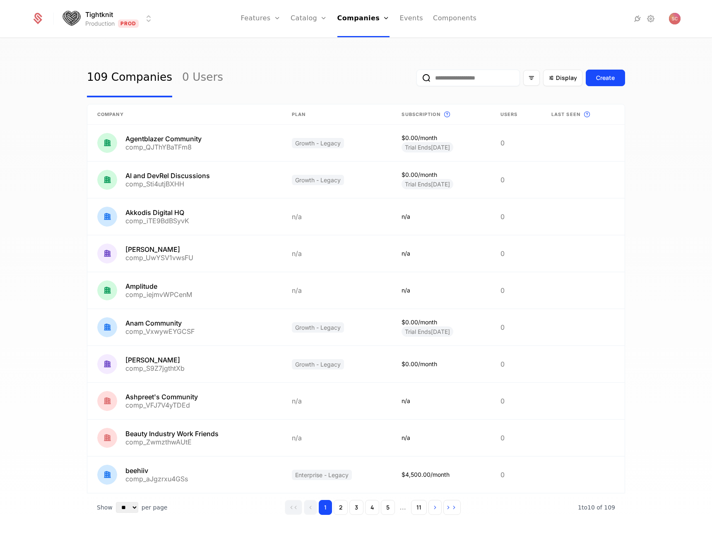
click at [474, 81] on input "email" at bounding box center [469, 78] width 104 height 17
paste input "**********"
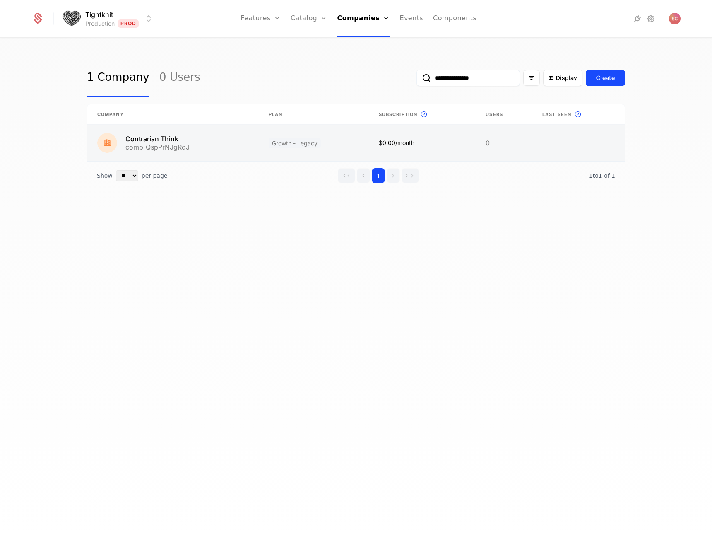
type input "**********"
click at [166, 137] on link at bounding box center [172, 143] width 171 height 36
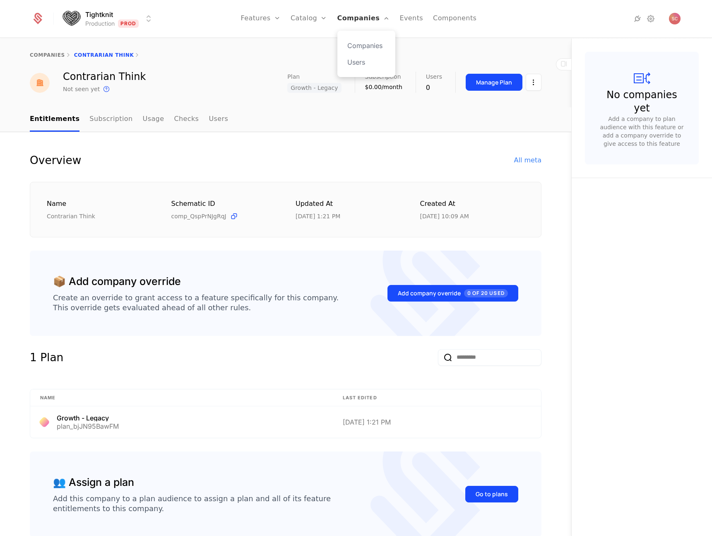
click at [364, 15] on link "Companies" at bounding box center [363, 18] width 53 height 37
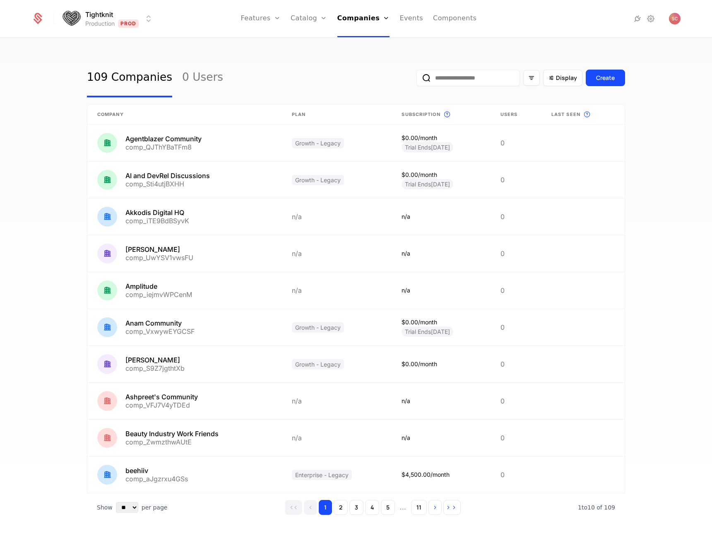
drag, startPoint x: 482, startPoint y: 85, endPoint x: 587, endPoint y: 88, distance: 104.4
click at [482, 85] on input "email" at bounding box center [469, 78] width 104 height 17
click at [460, 78] on input "email" at bounding box center [469, 78] width 104 height 17
paste input "**********"
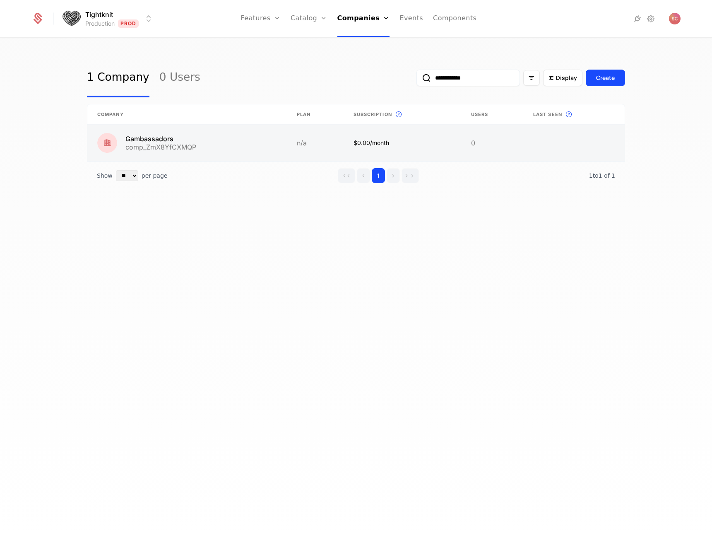
type input "**********"
click at [170, 141] on link at bounding box center [187, 143] width 200 height 36
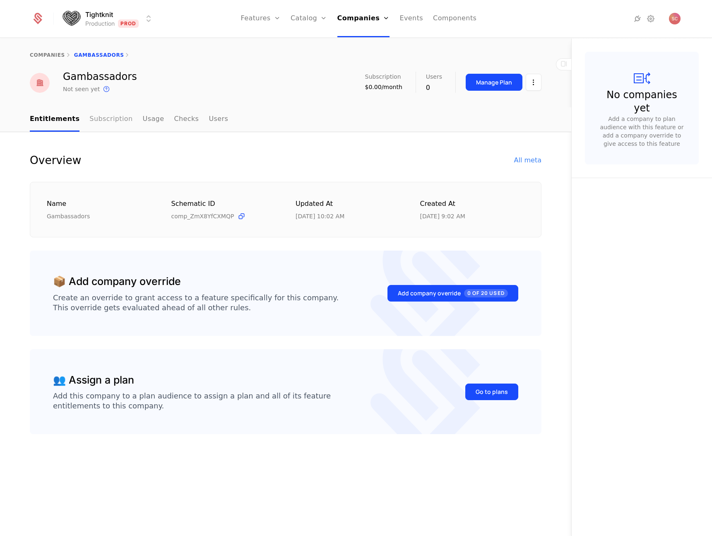
click at [107, 116] on link "Subscription" at bounding box center [110, 119] width 43 height 24
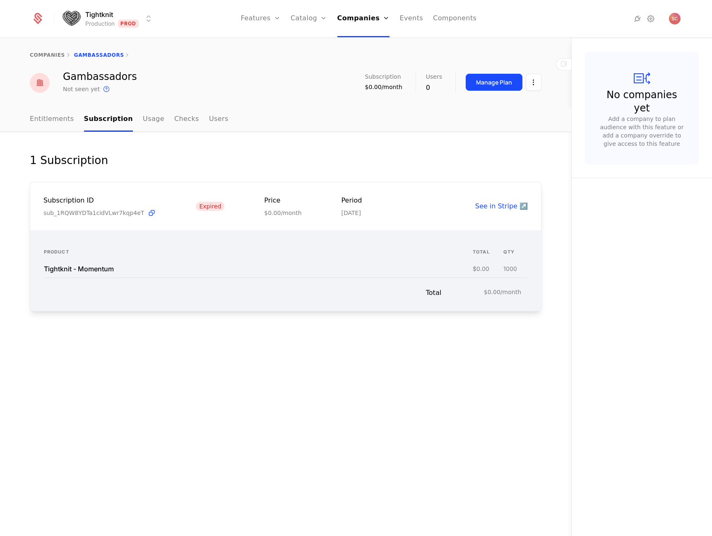
click at [89, 215] on span "sub_1RQW8YDTa1cidVLwr7kqp4eT" at bounding box center [93, 213] width 101 height 8
click at [497, 203] on link "See in Stripe ↗️" at bounding box center [501, 206] width 53 height 8
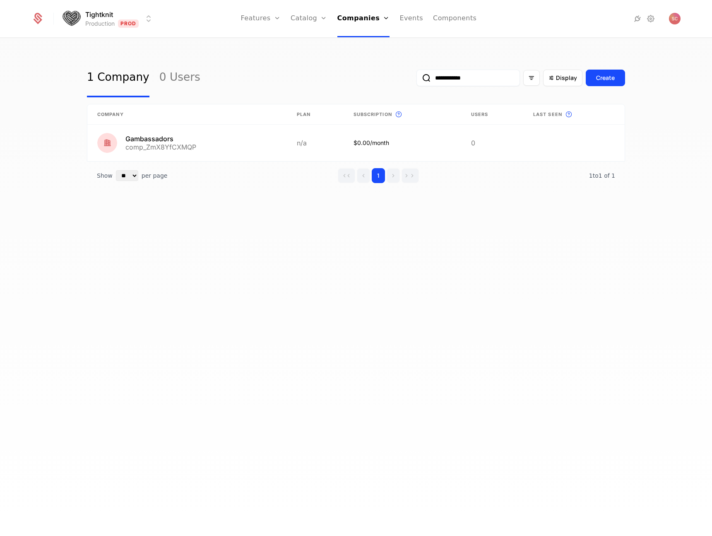
click at [454, 84] on input "**********" at bounding box center [469, 78] width 104 height 17
paste input "email"
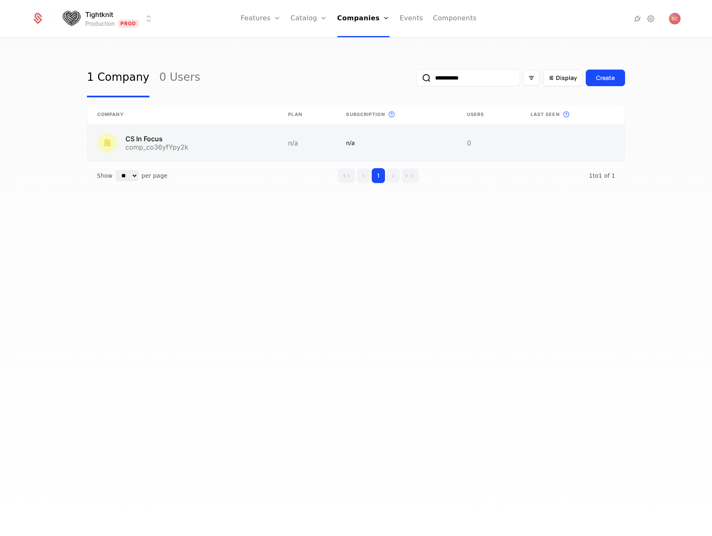
type input "**********"
click at [153, 142] on link at bounding box center [182, 143] width 191 height 36
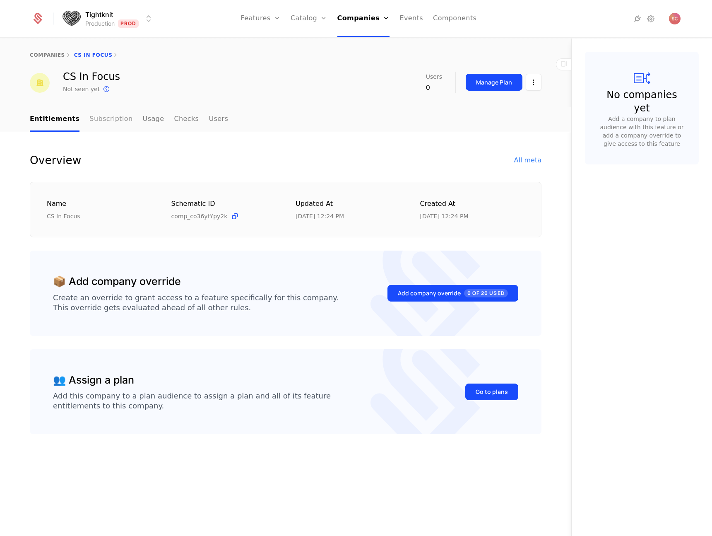
click at [89, 120] on link "Subscription" at bounding box center [110, 119] width 43 height 24
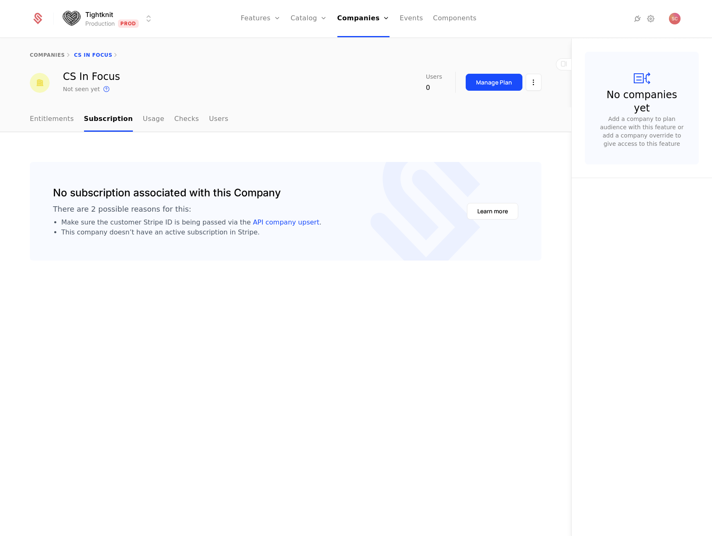
click at [328, 241] on div "No subscription associated with this Company There are 2 possible reasons for t…" at bounding box center [286, 211] width 512 height 99
click at [265, 448] on div "No subscription associated with this Company There are 2 possible reasons for t…" at bounding box center [285, 334] width 571 height 404
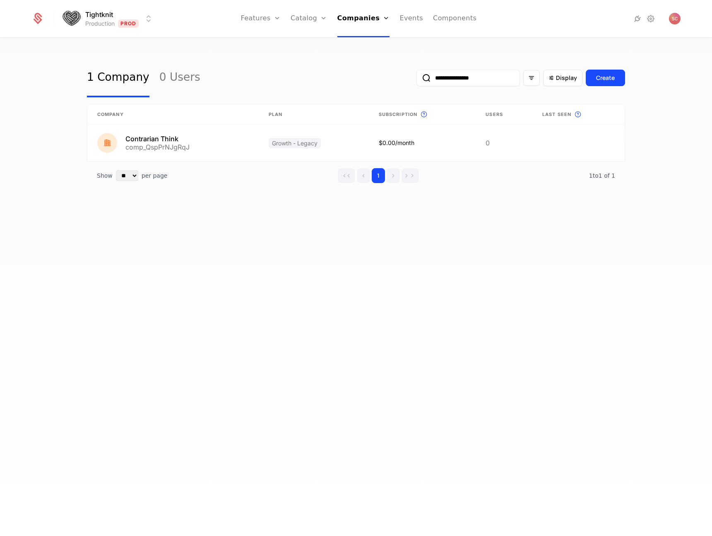
drag, startPoint x: 318, startPoint y: 77, endPoint x: 362, endPoint y: 71, distance: 44.4
click at [491, 78] on input "**********" at bounding box center [469, 78] width 104 height 17
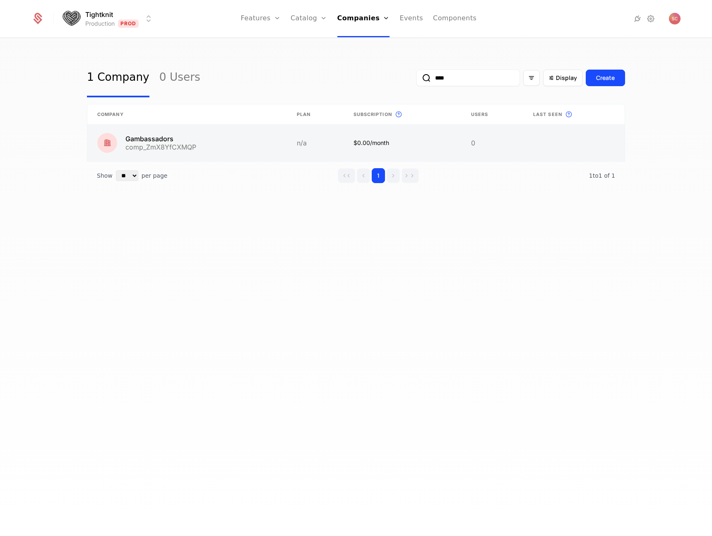
type input "****"
click at [219, 153] on link at bounding box center [187, 143] width 200 height 36
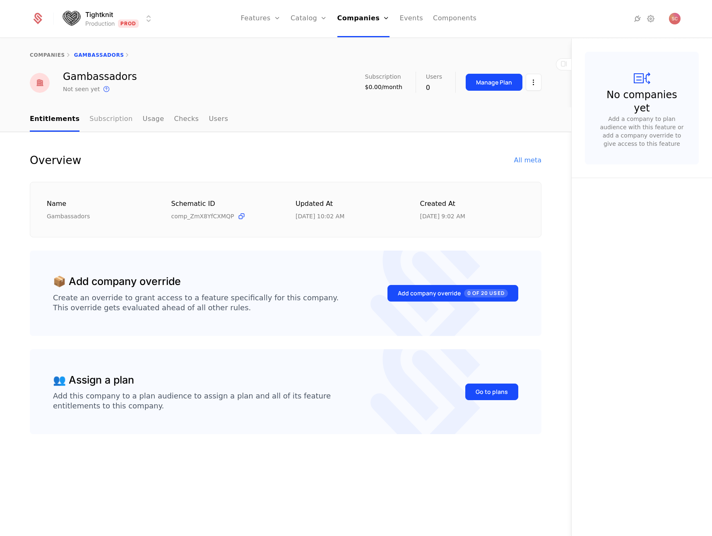
click at [90, 117] on link "Subscription" at bounding box center [110, 119] width 43 height 24
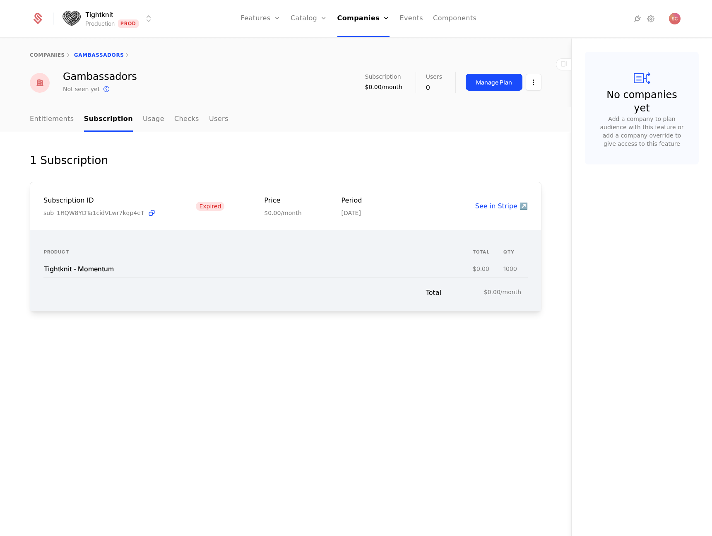
click at [82, 200] on div "Subscription ID" at bounding box center [99, 200] width 113 height 10
click at [88, 213] on span "sub_1RQW8YDTa1cidVLwr7kqp4eT" at bounding box center [93, 213] width 101 height 8
click at [94, 271] on div "Tightknit - Momentum" at bounding box center [79, 268] width 70 height 7
click at [312, 41] on link "Plans" at bounding box center [322, 46] width 43 height 10
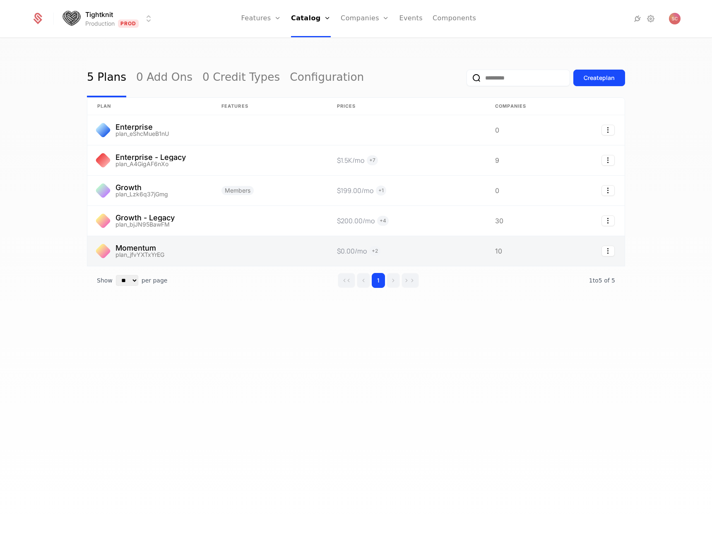
click at [221, 260] on link at bounding box center [270, 251] width 116 height 30
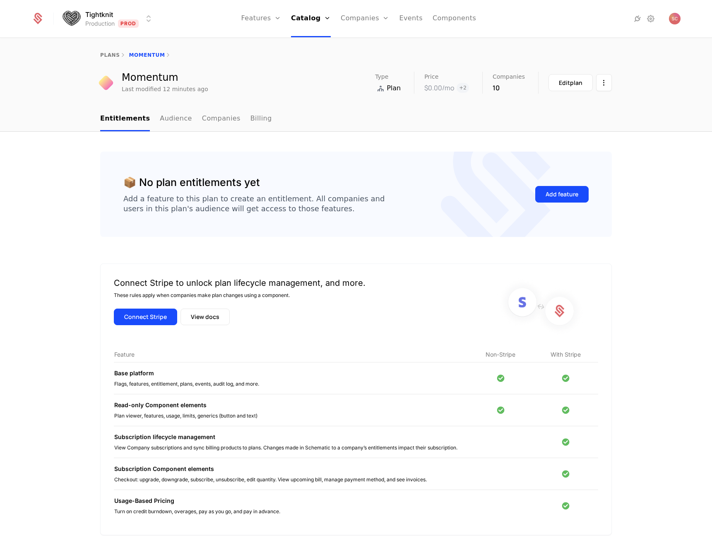
click at [606, 342] on div "Connect Stripe to unlock plan lifecycle management, and more. These rules apply…" at bounding box center [356, 399] width 512 height 272
click at [165, 121] on link "Audience" at bounding box center [176, 119] width 32 height 24
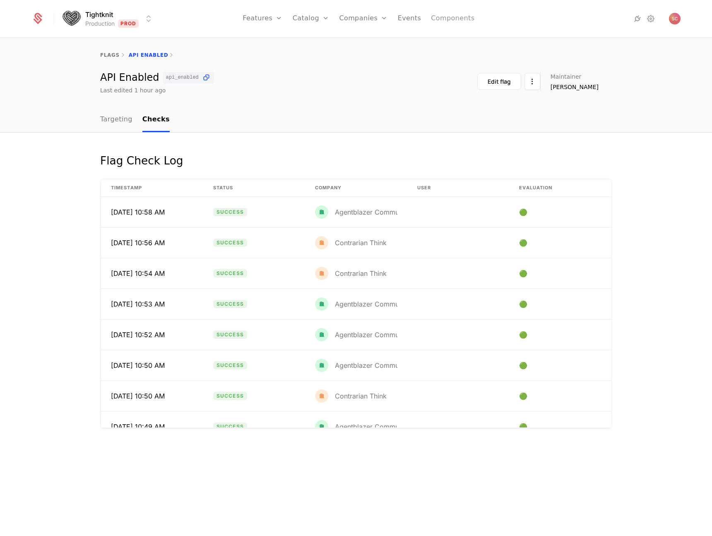
click at [462, 16] on link "Components" at bounding box center [452, 18] width 43 height 37
click at [638, 18] on icon at bounding box center [638, 19] width 10 height 10
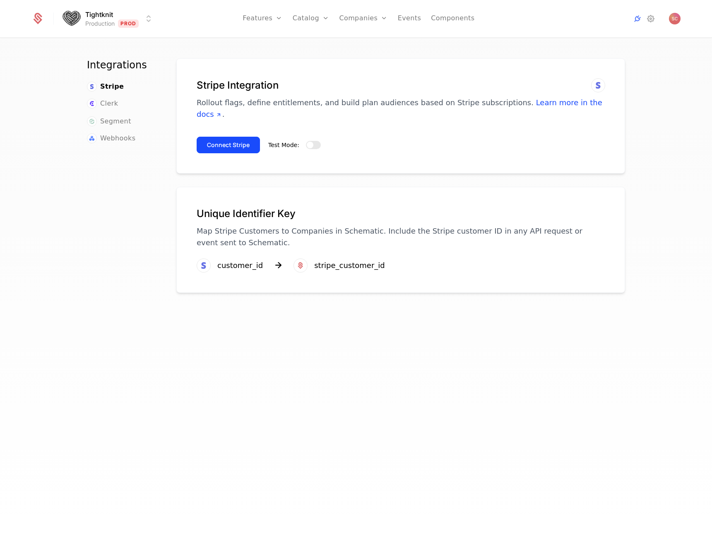
click at [137, 4] on div "Tightknit Production Prod Features Features Flags Catalog Plans Add Ons Credits…" at bounding box center [356, 18] width 650 height 37
click at [138, 12] on html "Tightknit Production Prod Features Features Flags Catalog Plans Add Ons Credits…" at bounding box center [356, 268] width 712 height 536
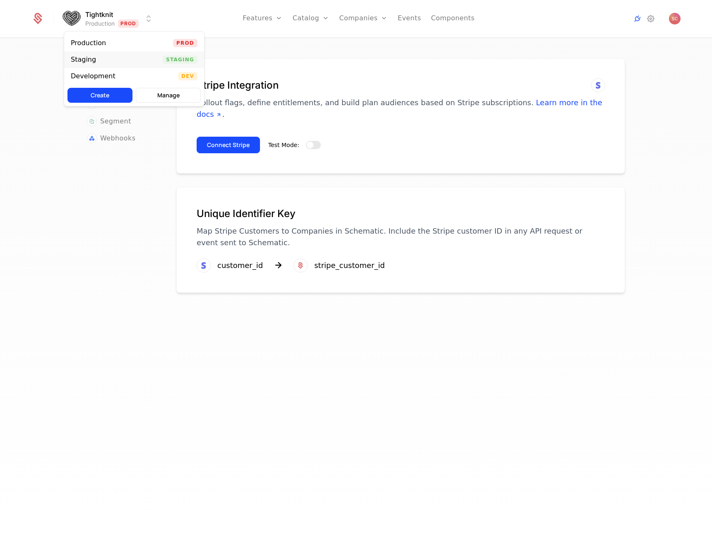
click at [126, 56] on div "Staging Staging" at bounding box center [134, 59] width 140 height 17
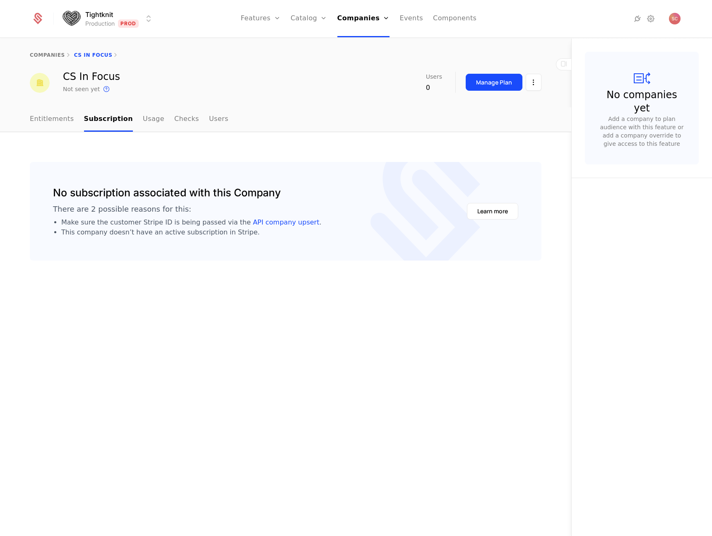
drag, startPoint x: 318, startPoint y: 140, endPoint x: 331, endPoint y: 138, distance: 13.5
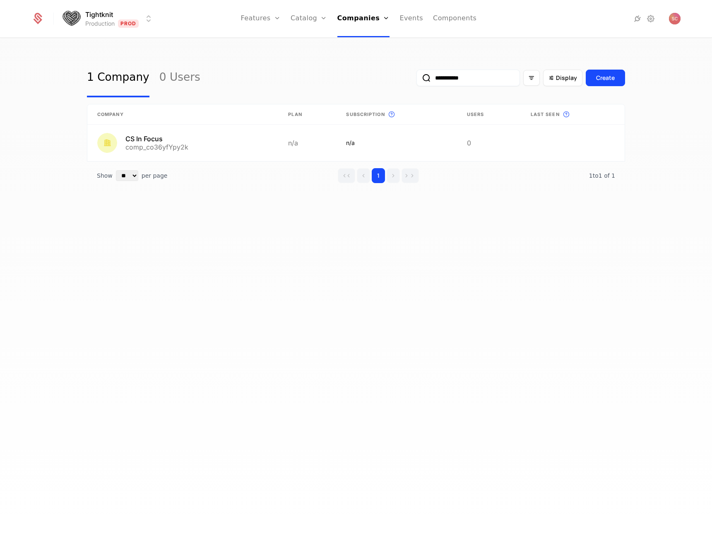
click at [470, 88] on div "**********" at bounding box center [521, 77] width 209 height 39
click at [477, 82] on input "**********" at bounding box center [469, 78] width 104 height 17
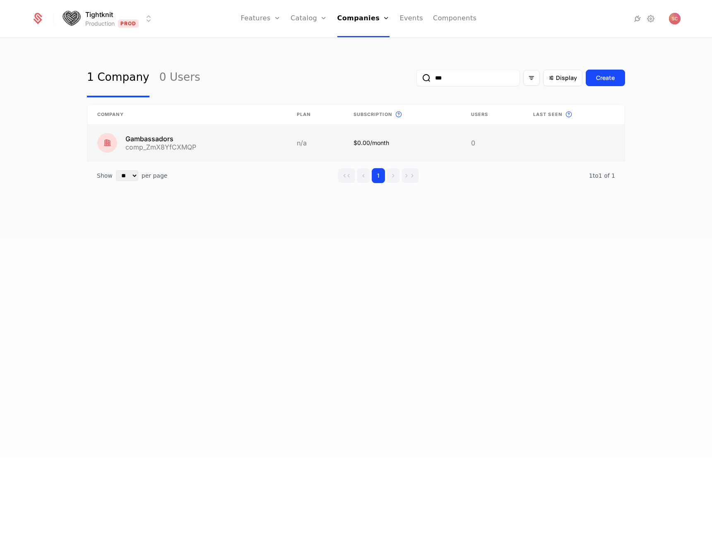
type input "***"
click at [201, 141] on link at bounding box center [187, 143] width 200 height 36
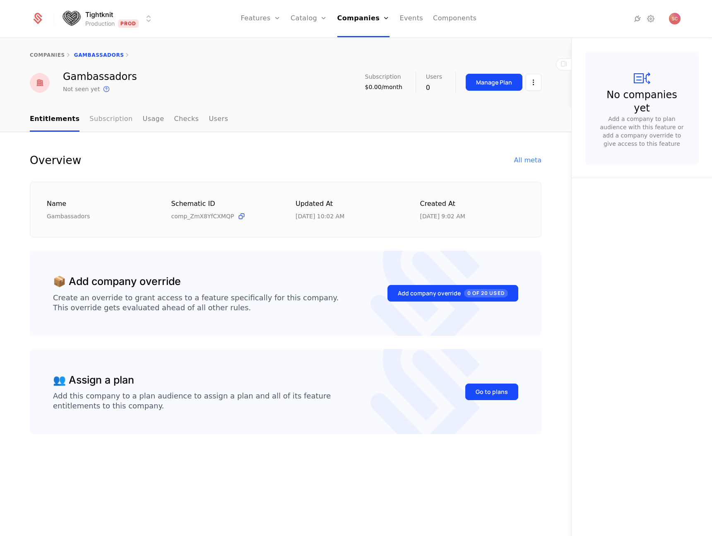
click at [98, 120] on link "Subscription" at bounding box center [110, 119] width 43 height 24
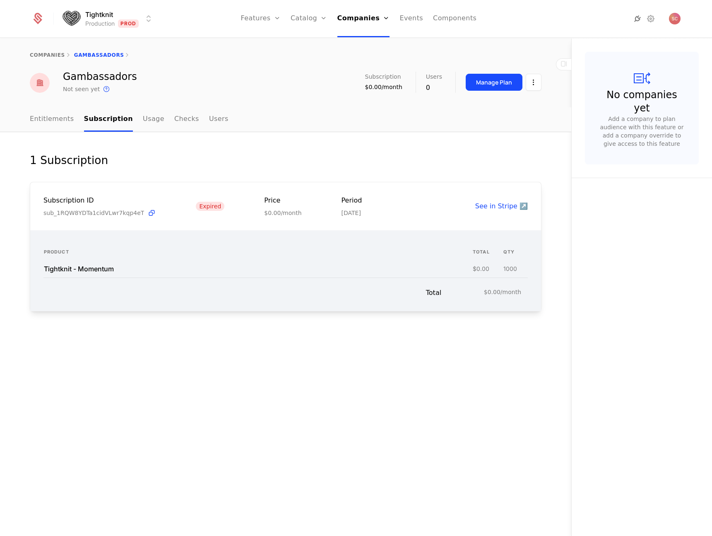
click at [635, 20] on icon at bounding box center [638, 19] width 10 height 10
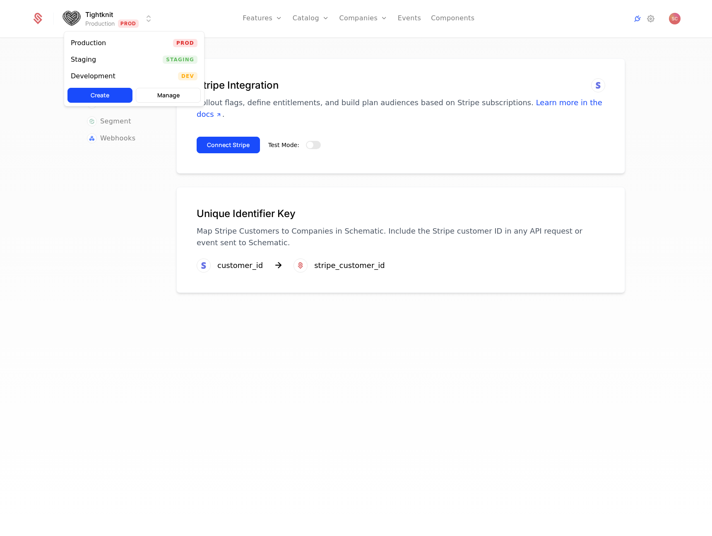
click at [141, 25] on html "Tightknit Production Prod Features Features Flags Catalog Plans Add Ons Credits…" at bounding box center [356, 268] width 712 height 536
click at [131, 59] on div "Staging Staging" at bounding box center [134, 59] width 140 height 17
